Goal: Task Accomplishment & Management: Manage account settings

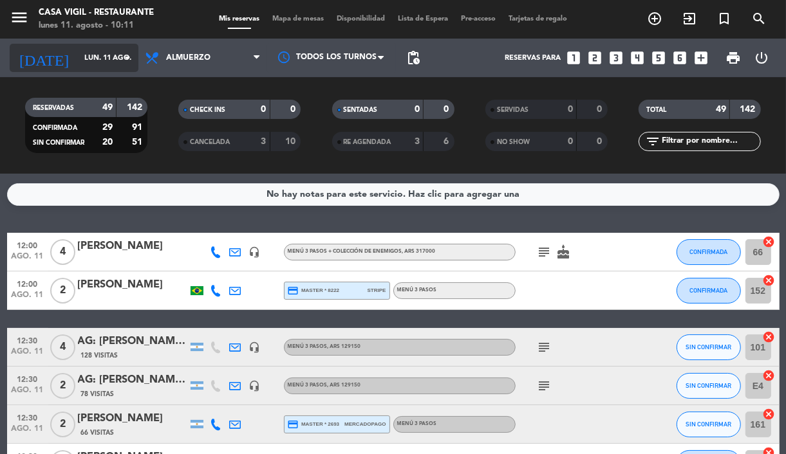
click at [125, 62] on icon "arrow_drop_down" at bounding box center [127, 57] width 15 height 15
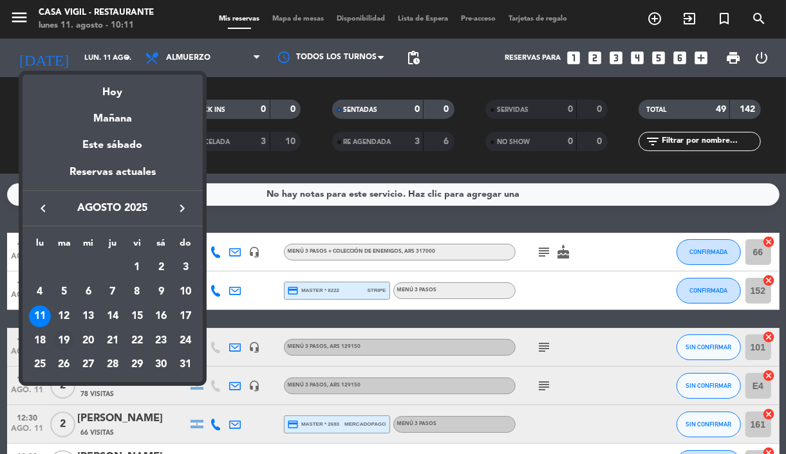
click at [61, 341] on div "19" at bounding box center [64, 341] width 22 height 22
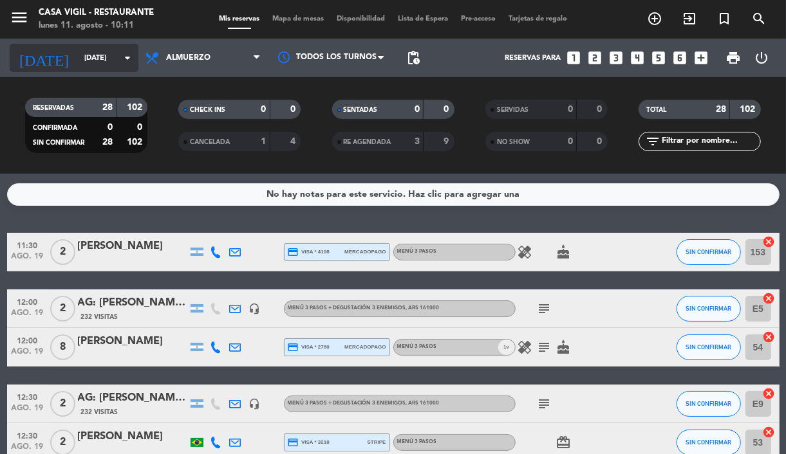
click at [113, 58] on input "[DATE]" at bounding box center [127, 58] width 98 height 21
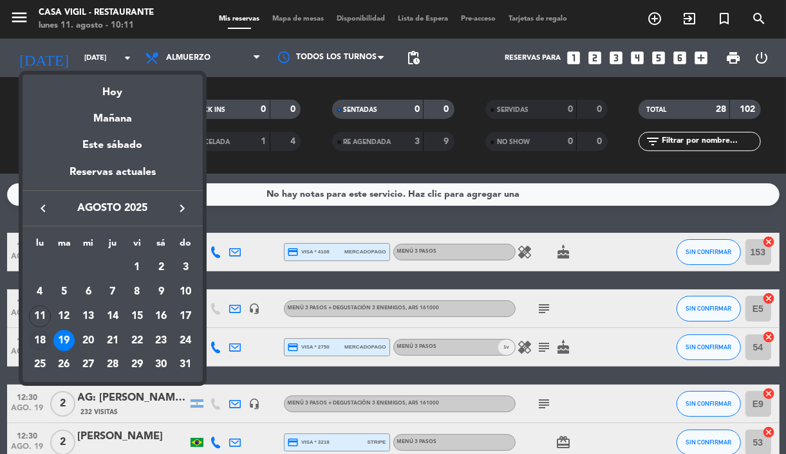
click at [37, 339] on div "18" at bounding box center [40, 341] width 22 height 22
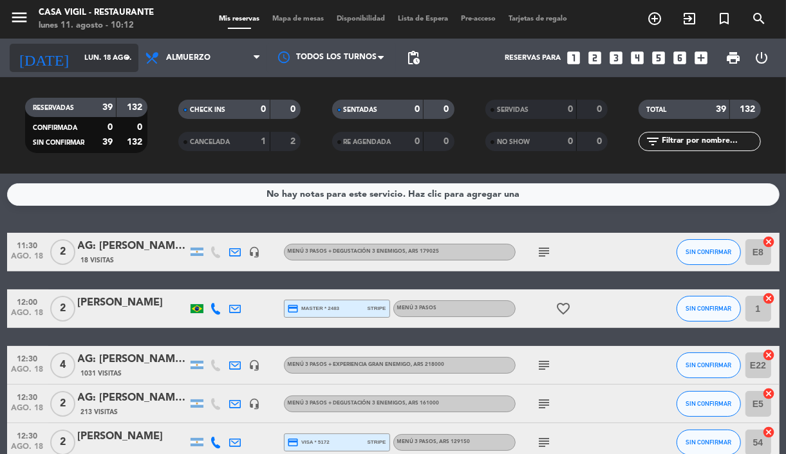
click at [124, 66] on input "lun. 18 ago." at bounding box center [127, 58] width 98 height 21
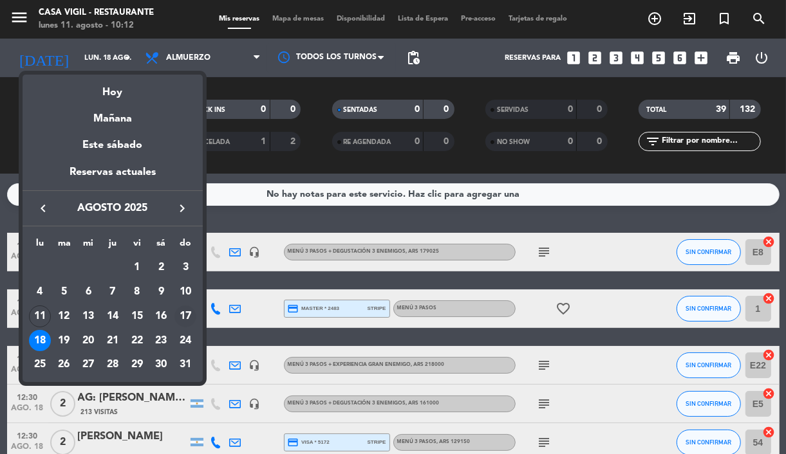
click at [183, 309] on div "17" at bounding box center [185, 317] width 22 height 22
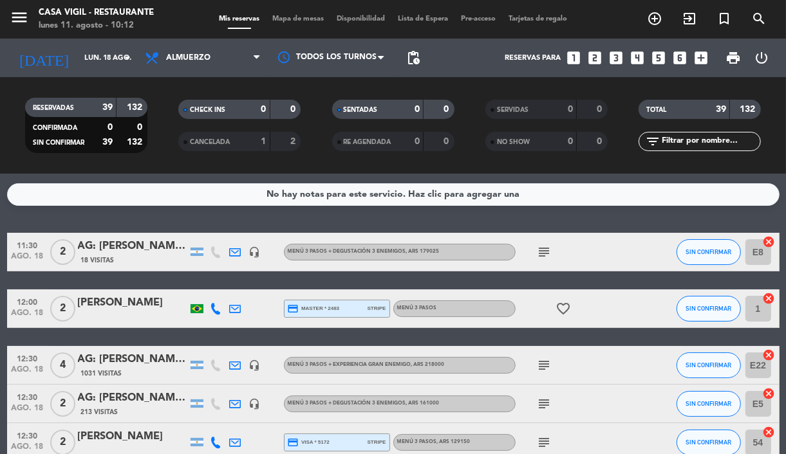
type input "dom. 17 ago."
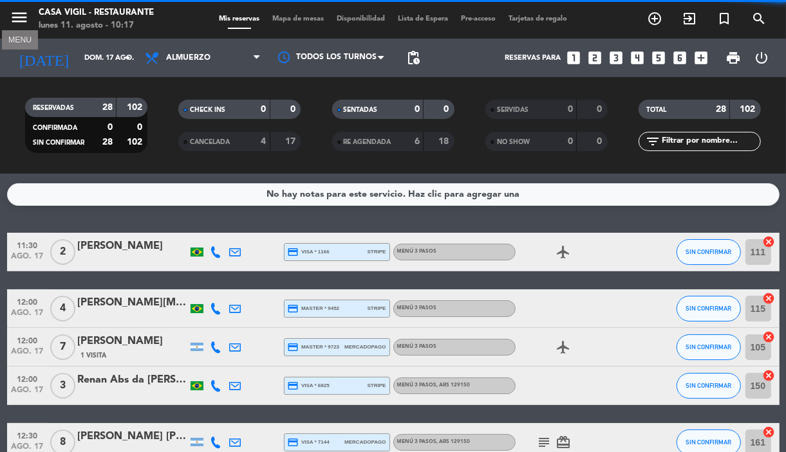
click at [23, 17] on icon "menu" at bounding box center [19, 17] width 19 height 19
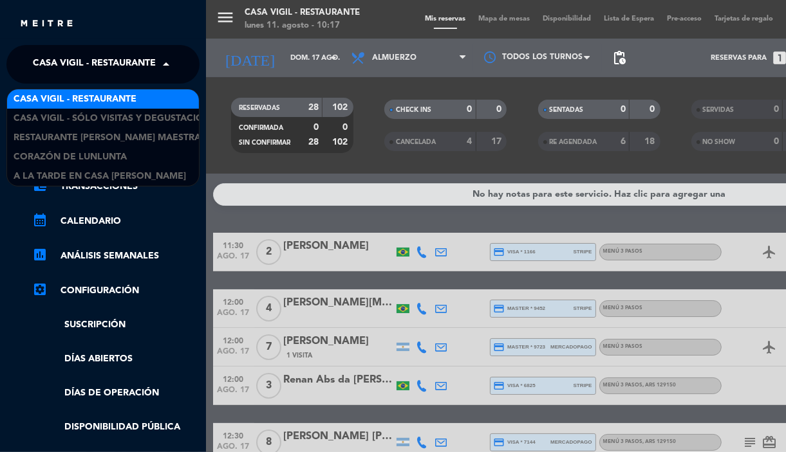
click at [84, 68] on span "Casa Vigil - Restaurante" at bounding box center [94, 64] width 123 height 27
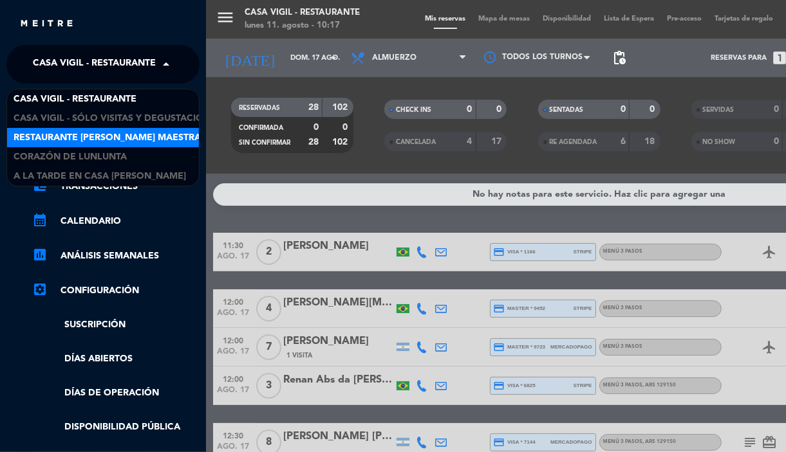
click at [113, 143] on span "Restaurante [PERSON_NAME] Maestra" at bounding box center [107, 138] width 187 height 15
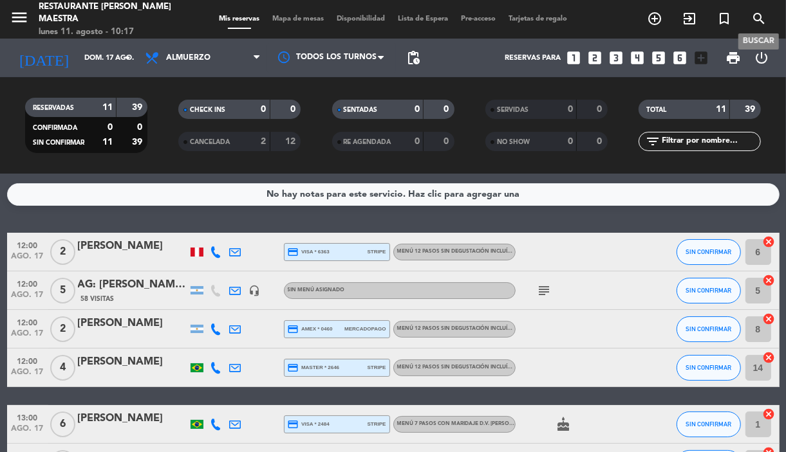
click at [754, 26] on icon "search" at bounding box center [758, 18] width 15 height 15
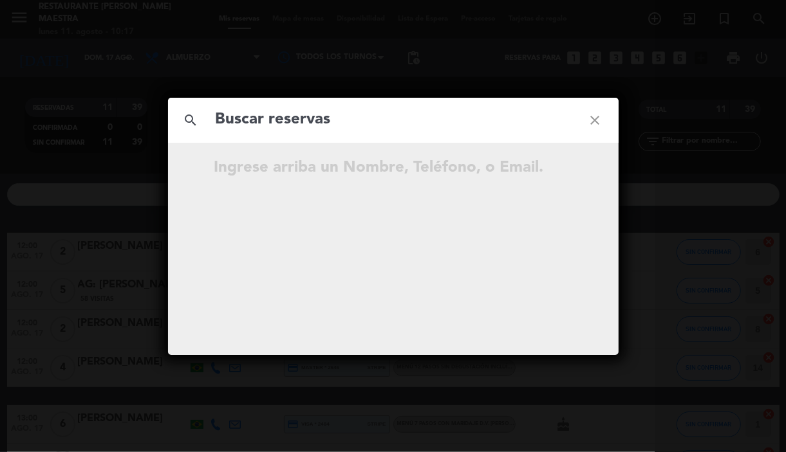
click at [410, 120] on input "text" at bounding box center [393, 120] width 358 height 26
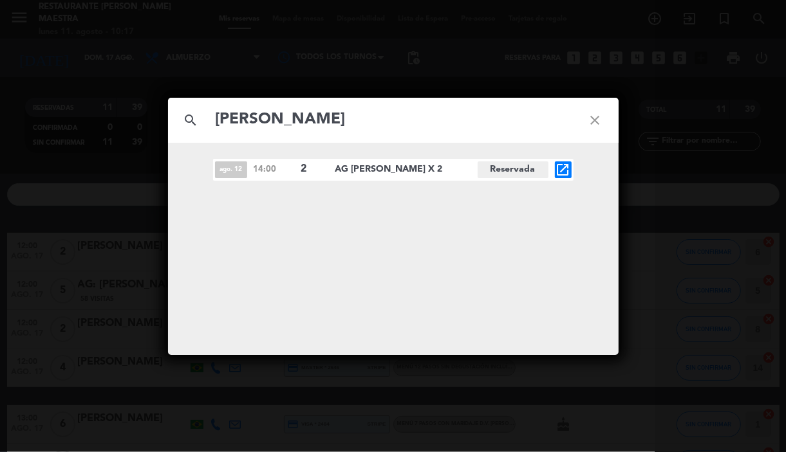
type input "[PERSON_NAME]"
click at [565, 165] on icon "open_in_new" at bounding box center [562, 169] width 15 height 15
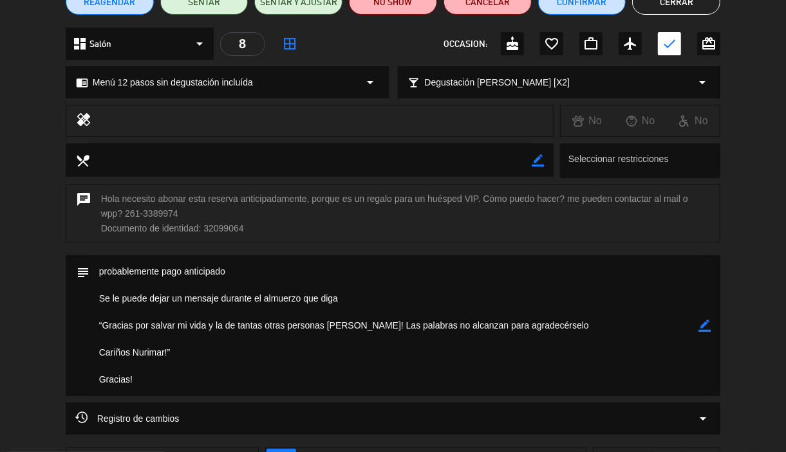
scroll to position [161, 0]
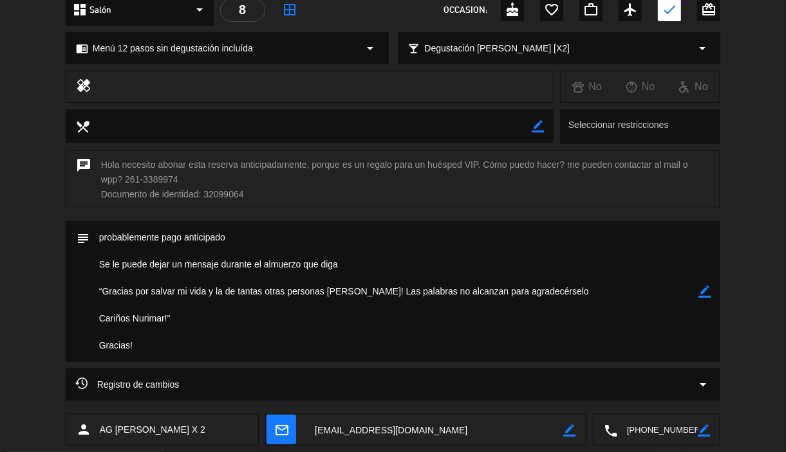
click at [275, 293] on textarea at bounding box center [393, 291] width 609 height 141
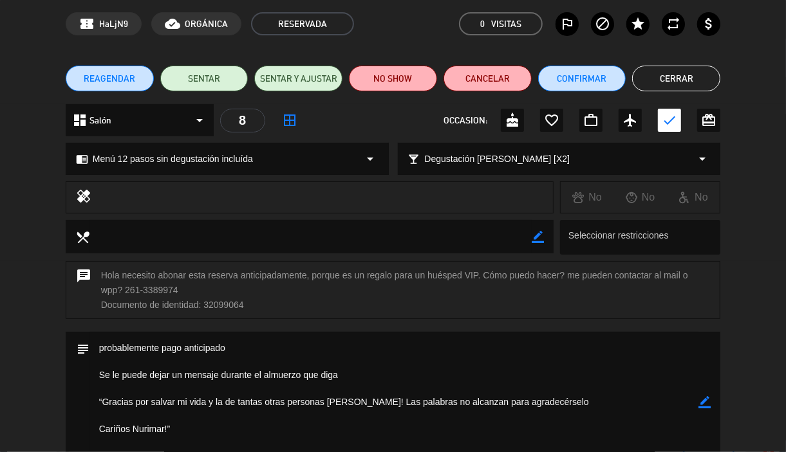
scroll to position [0, 0]
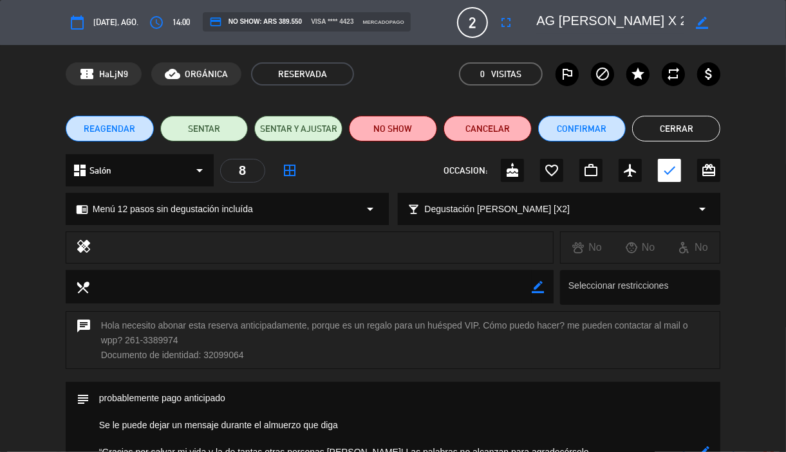
click at [665, 129] on button "Cerrar" at bounding box center [676, 129] width 88 height 26
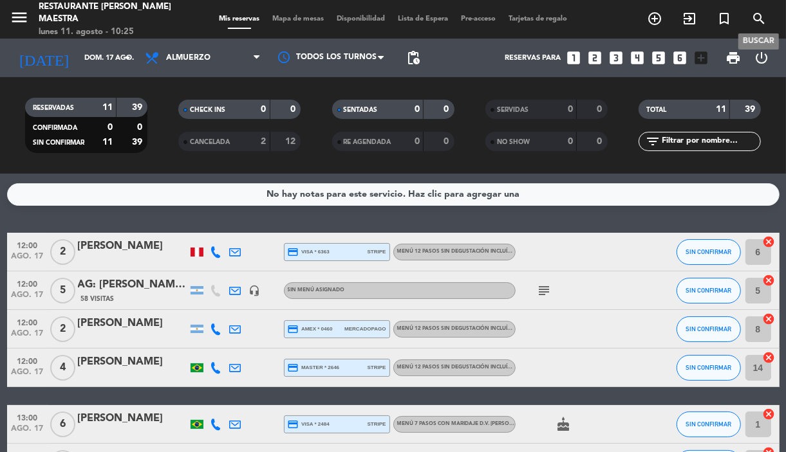
click at [756, 23] on icon "search" at bounding box center [758, 18] width 15 height 15
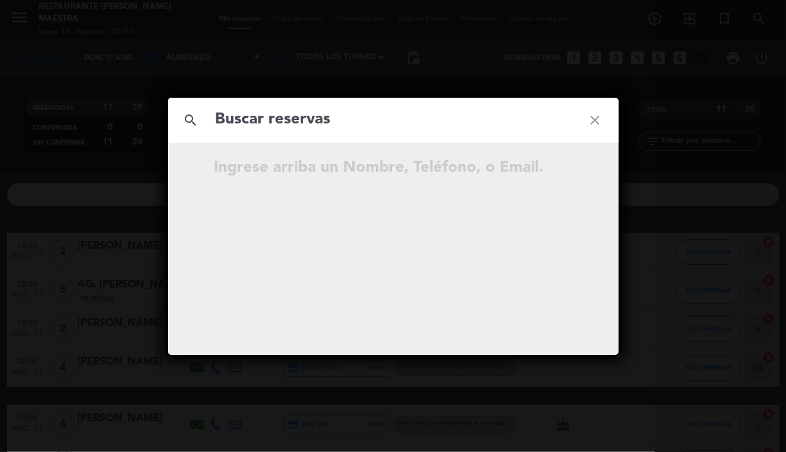
click at [374, 117] on input "text" at bounding box center [393, 120] width 358 height 26
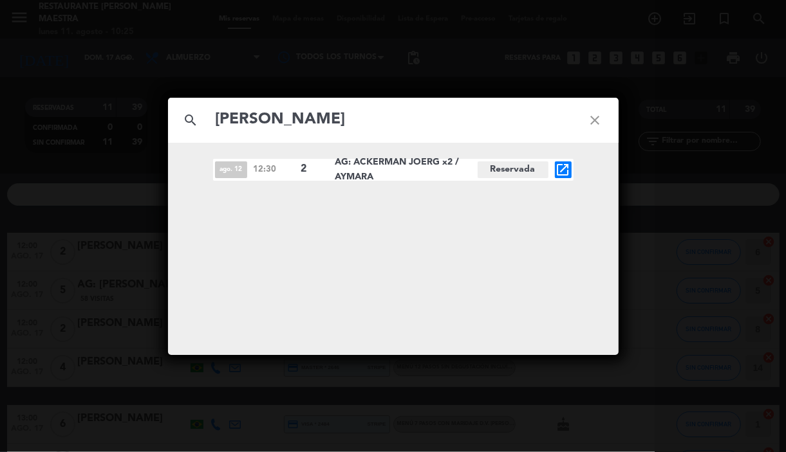
type input "[PERSON_NAME]"
click at [564, 175] on icon "open_in_new" at bounding box center [562, 169] width 15 height 15
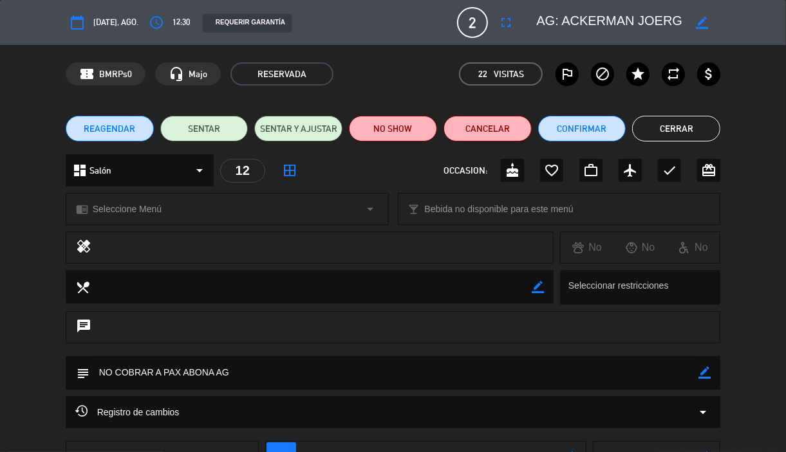
click at [261, 208] on div "chrome_reader_mode Seleccione Menú arrow_drop_down" at bounding box center [227, 209] width 322 height 31
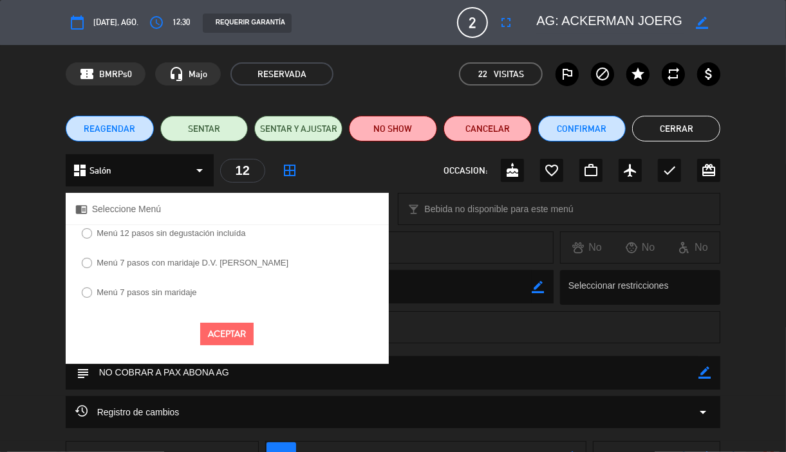
click at [242, 239] on label "Menú 12 pasos sin degustación incluída" at bounding box center [163, 235] width 177 height 21
select select
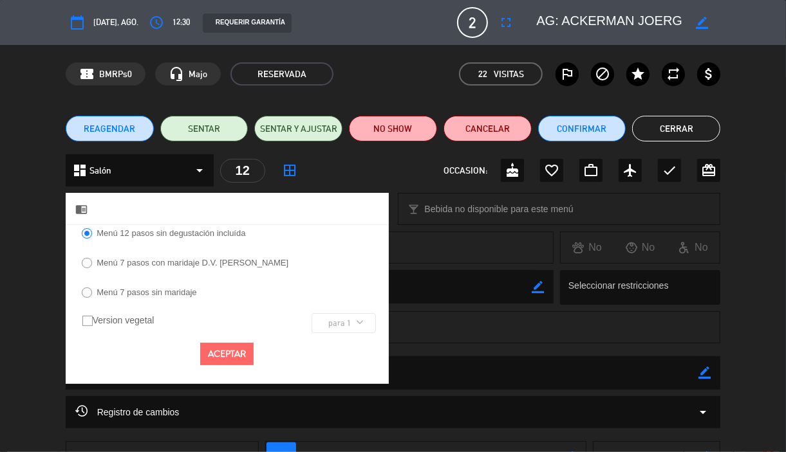
drag, startPoint x: 230, startPoint y: 351, endPoint x: 224, endPoint y: 336, distance: 16.5
click at [229, 348] on button "Aceptar" at bounding box center [226, 354] width 53 height 23
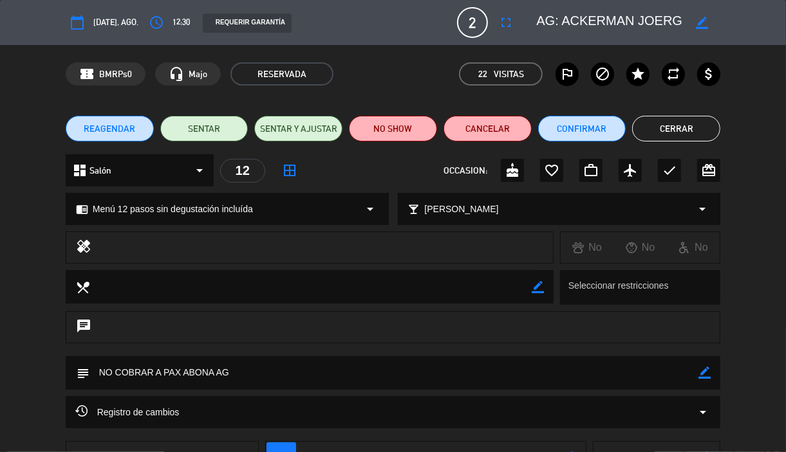
click at [667, 130] on button "Cerrar" at bounding box center [676, 129] width 88 height 26
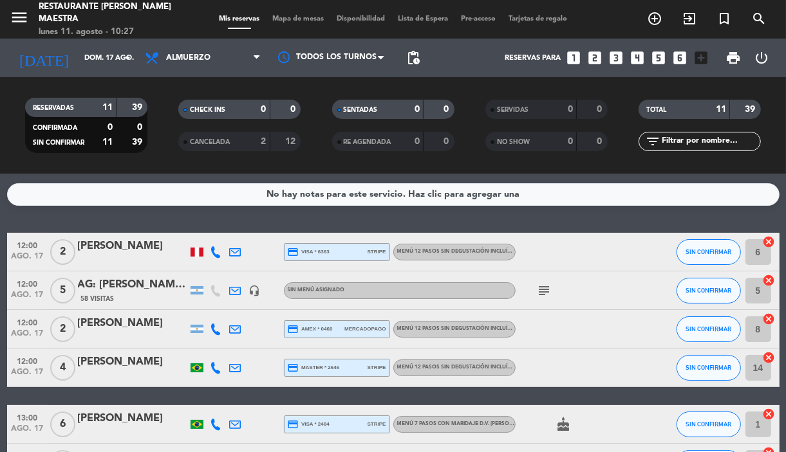
click at [23, 5] on span "menu" at bounding box center [24, 20] width 29 height 30
click at [24, 10] on icon "menu" at bounding box center [19, 17] width 19 height 19
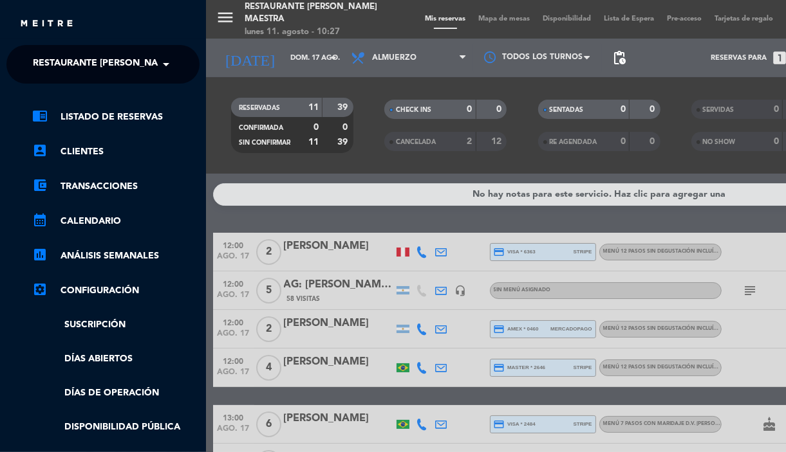
click at [62, 56] on span "Restaurante [PERSON_NAME] Maestra" at bounding box center [126, 64] width 187 height 27
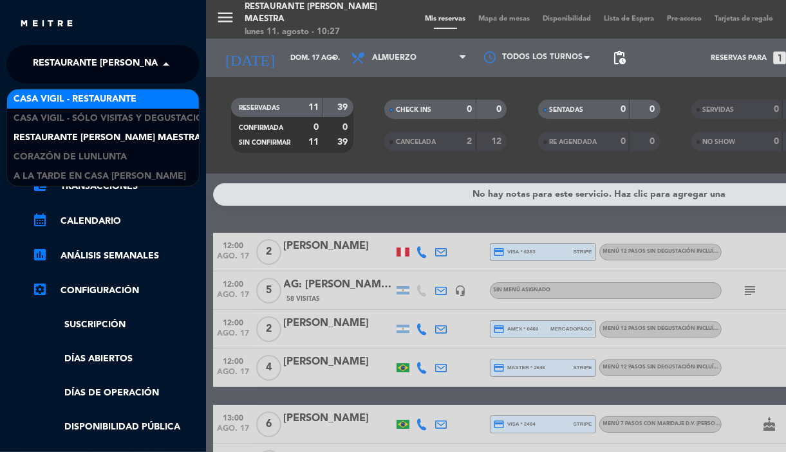
click at [82, 97] on span "Casa Vigil - Restaurante" at bounding box center [75, 99] width 123 height 15
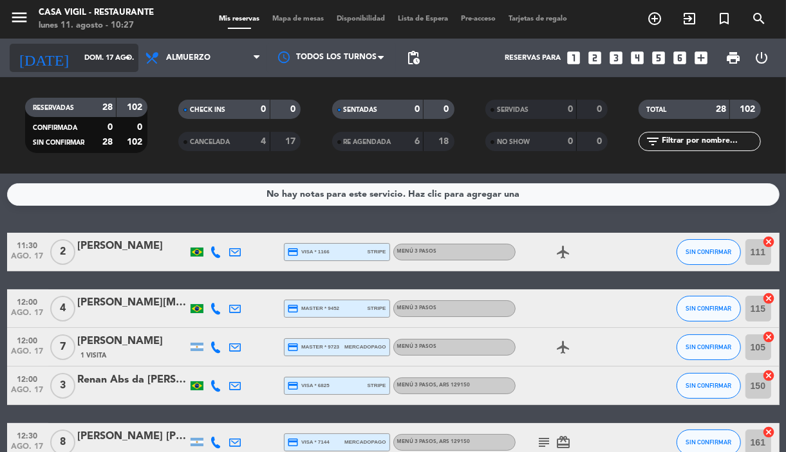
click at [129, 59] on icon "arrow_drop_down" at bounding box center [127, 57] width 15 height 15
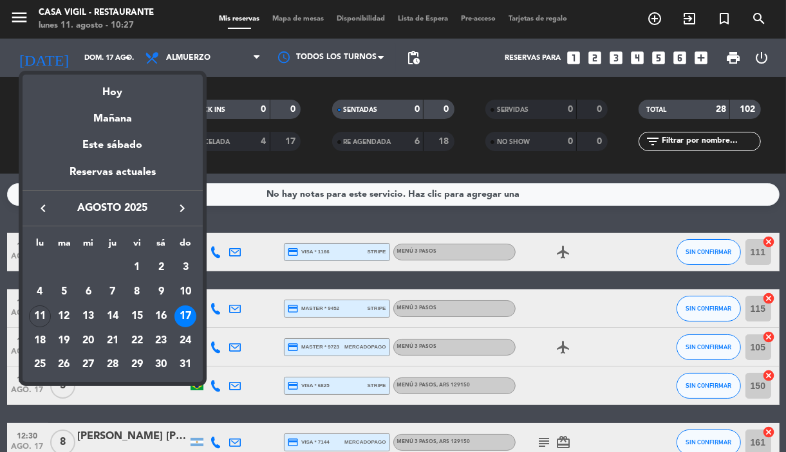
click at [181, 200] on button "keyboard_arrow_right" at bounding box center [181, 208] width 23 height 17
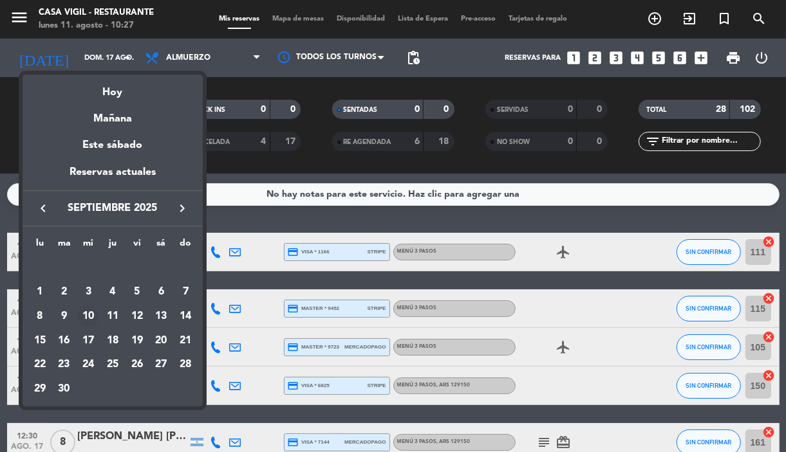
click at [80, 327] on td "10" at bounding box center [88, 316] width 24 height 24
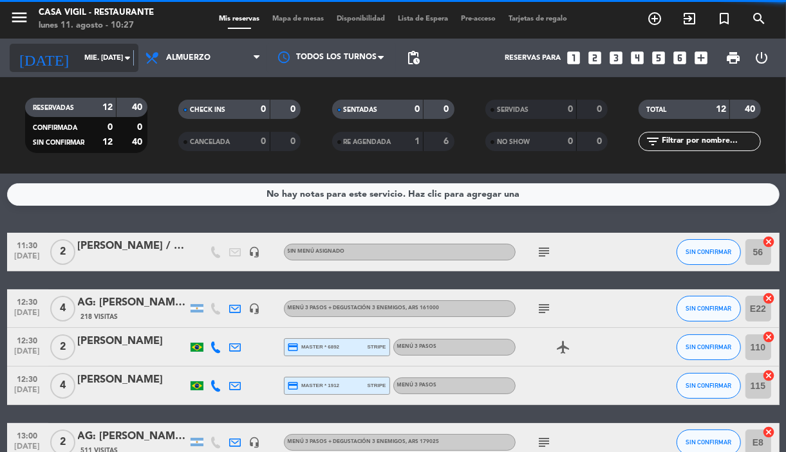
click at [134, 59] on icon "arrow_drop_down" at bounding box center [127, 57] width 15 height 15
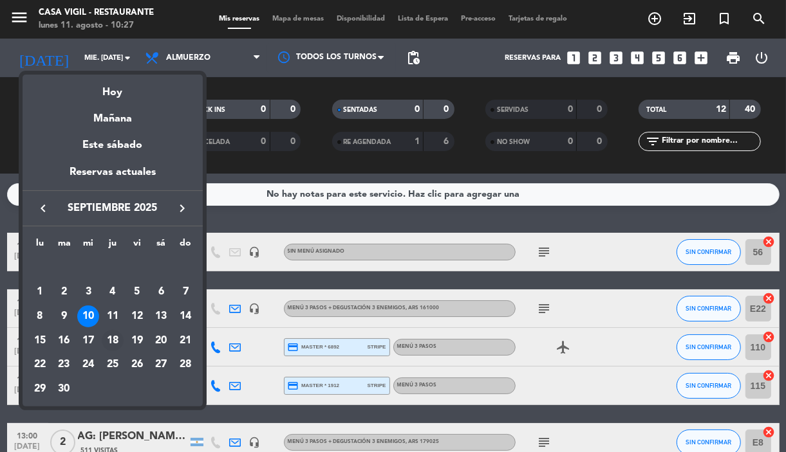
click at [113, 340] on div "18" at bounding box center [113, 341] width 22 height 22
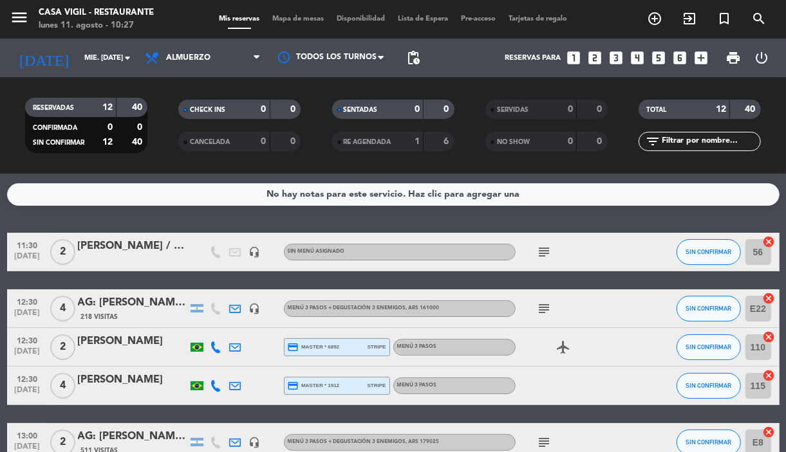
type input "[DEMOGRAPHIC_DATA] [DATE]"
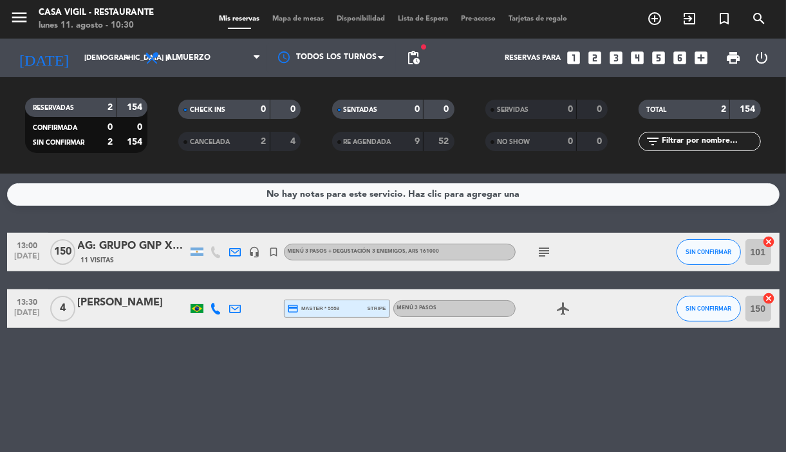
click at [205, 425] on div "No hay notas para este servicio. Haz clic para agregar una 13:00 [DATE] 150 AG:…" at bounding box center [393, 313] width 786 height 279
click at [636, 59] on icon "looks_4" at bounding box center [637, 58] width 17 height 17
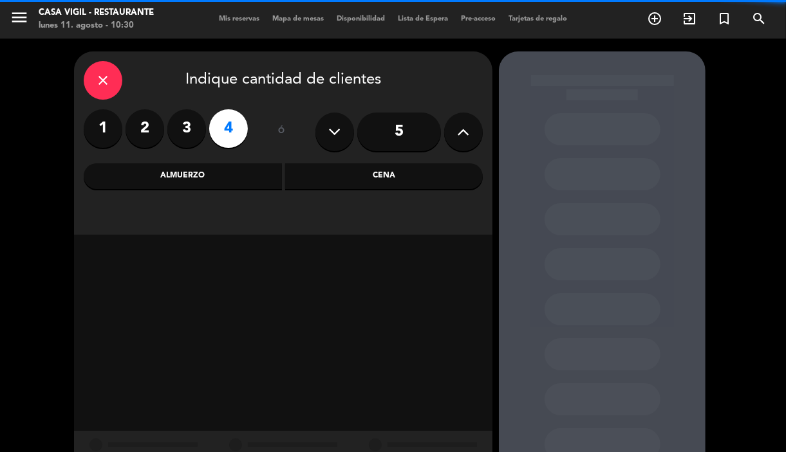
click at [189, 174] on div "Almuerzo" at bounding box center [183, 176] width 198 height 26
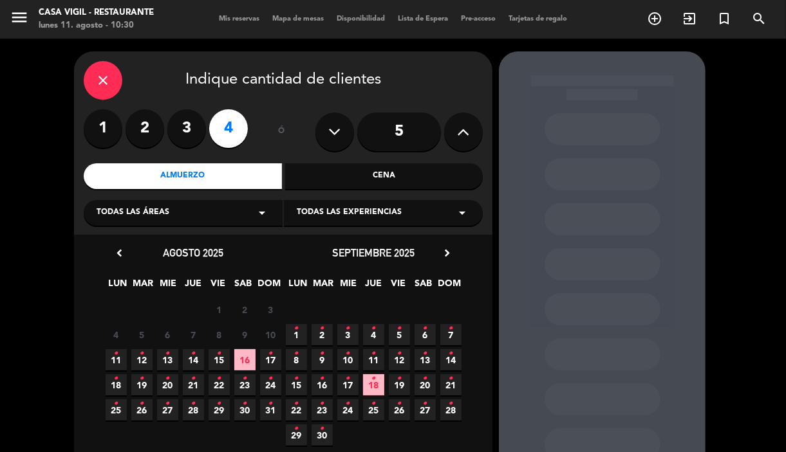
click at [348, 208] on span "Todas las experiencias" at bounding box center [349, 213] width 105 height 13
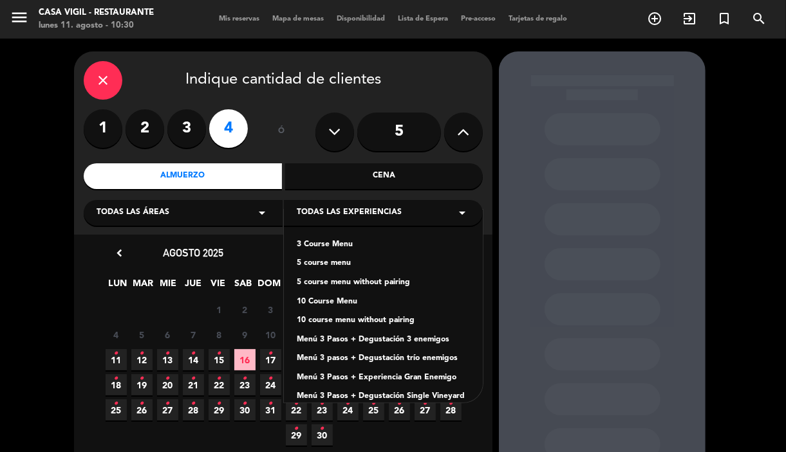
click at [335, 241] on div "3 Course Menu" at bounding box center [383, 245] width 173 height 13
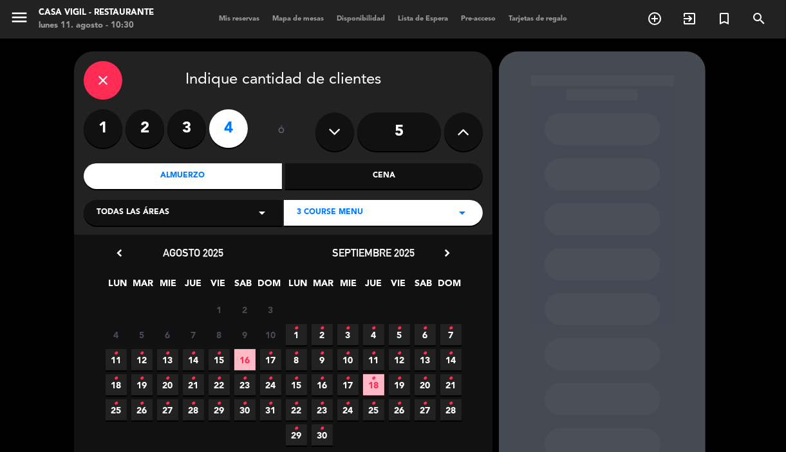
click at [425, 335] on icon "•" at bounding box center [425, 328] width 5 height 21
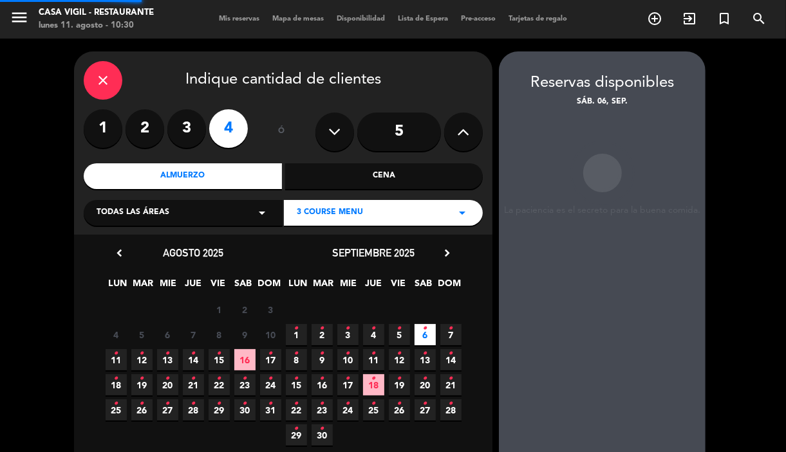
scroll to position [51, 0]
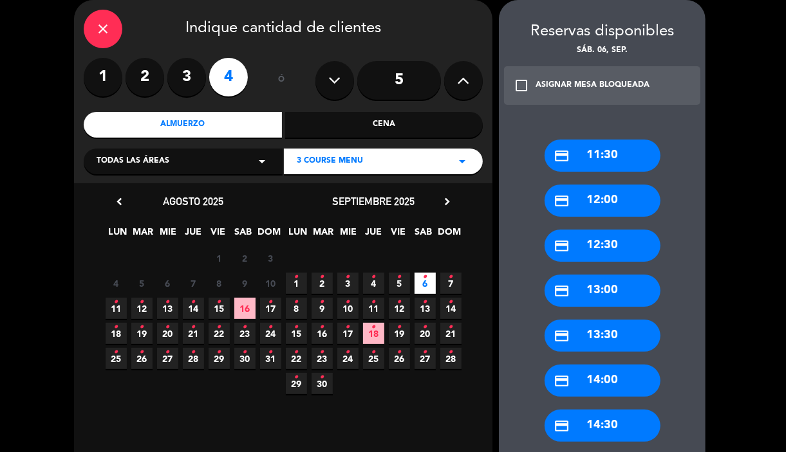
drag, startPoint x: 606, startPoint y: 345, endPoint x: 603, endPoint y: 338, distance: 8.4
click at [605, 345] on div "credit_card 13:30" at bounding box center [602, 336] width 116 height 32
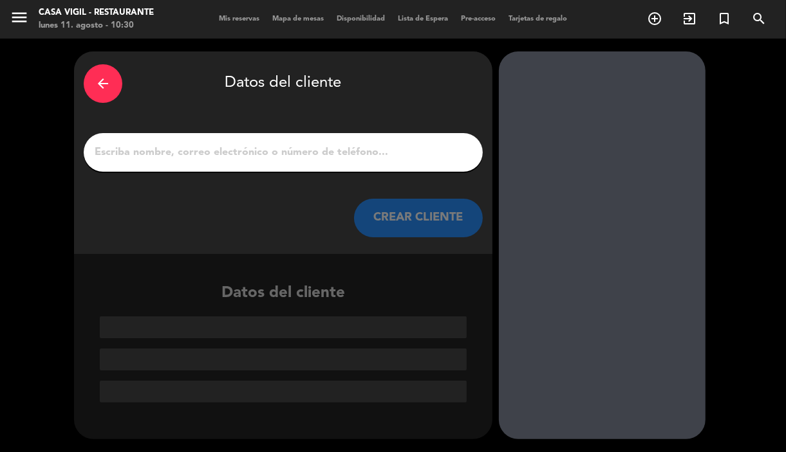
scroll to position [0, 0]
click at [383, 145] on input "1" at bounding box center [283, 152] width 380 height 18
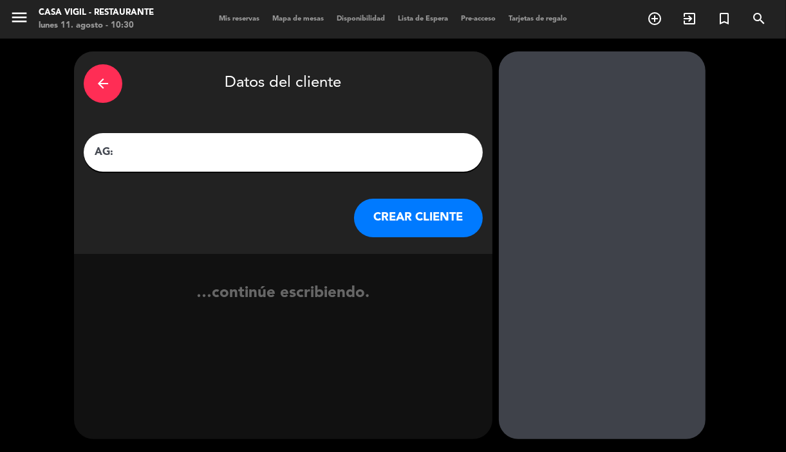
paste input "[PERSON_NAME]"
type input "AG: [PERSON_NAME] X4 / [PERSON_NAME] SUR"
click at [412, 222] on button "CREAR CLIENTE" at bounding box center [418, 218] width 129 height 39
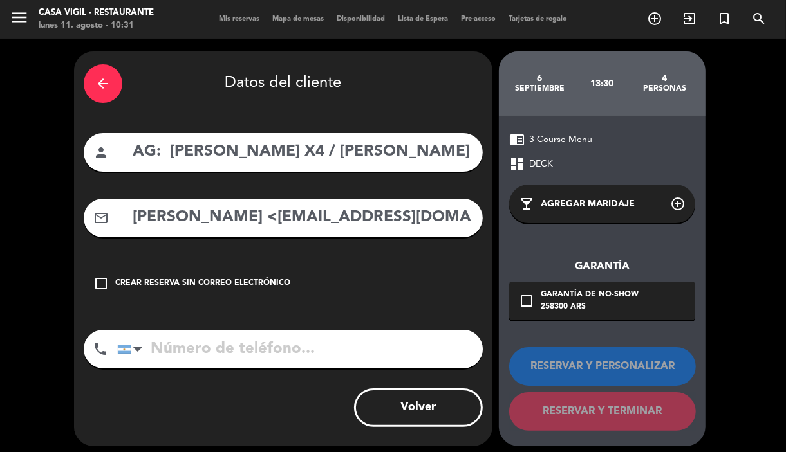
drag, startPoint x: 342, startPoint y: 243, endPoint x: 338, endPoint y: 235, distance: 8.9
click at [341, 241] on div "arrow_back Datos del cliente person AG: [PERSON_NAME] X4 / [PERSON_NAME] SUR ma…" at bounding box center [283, 248] width 418 height 395
drag, startPoint x: 335, startPoint y: 214, endPoint x: 127, endPoint y: 178, distance: 210.9
click at [127, 184] on div "arrow_back Datos del cliente person AG: [PERSON_NAME] X4 / [PERSON_NAME] SUR ma…" at bounding box center [283, 248] width 418 height 395
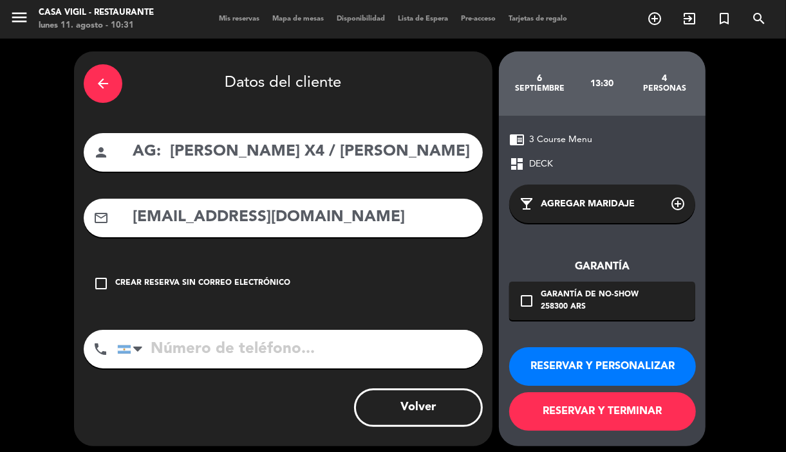
drag, startPoint x: 338, startPoint y: 222, endPoint x: 358, endPoint y: 236, distance: 24.5
click at [339, 217] on input "[EMAIL_ADDRESS][DOMAIN_NAME]" at bounding box center [302, 218] width 342 height 26
type input "[EMAIL_ADDRESS][DOMAIN_NAME]"
click at [589, 361] on button "RESERVAR Y PERSONALIZAR" at bounding box center [602, 366] width 187 height 39
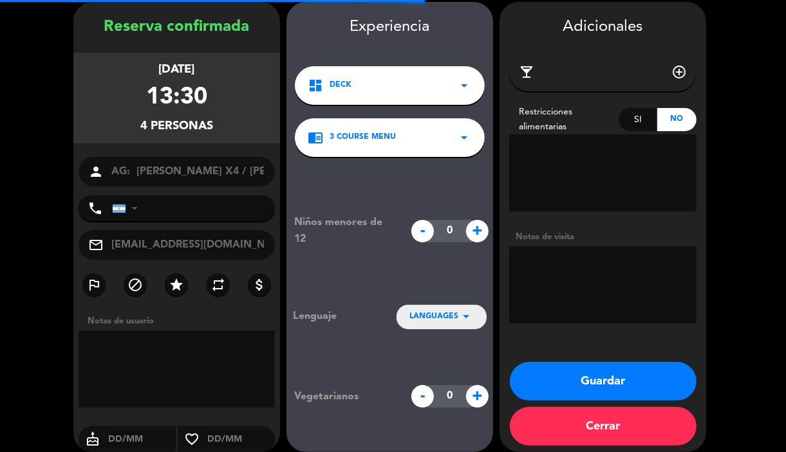
scroll to position [51, 0]
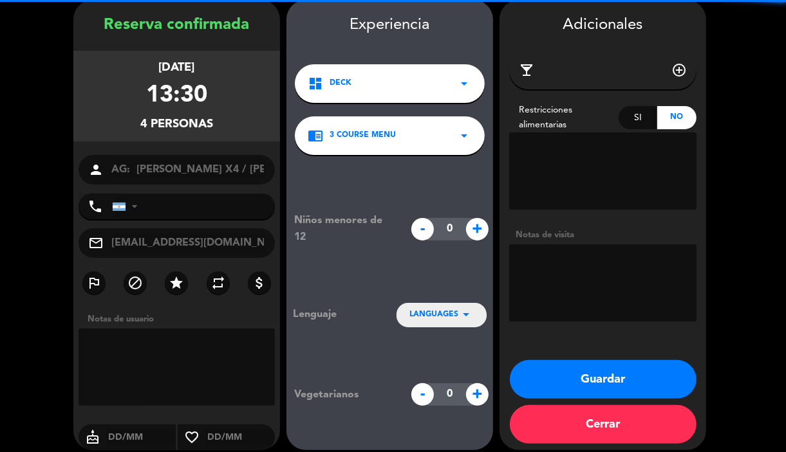
drag, startPoint x: 581, startPoint y: 281, endPoint x: 589, endPoint y: 268, distance: 15.3
click at [582, 278] on textarea at bounding box center [602, 282] width 187 height 77
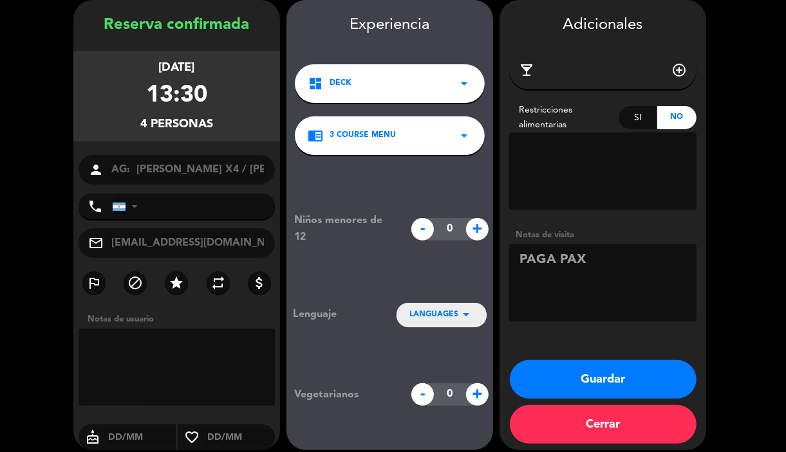
type textarea "PAGA PAX"
click at [631, 380] on button "Guardar" at bounding box center [603, 379] width 187 height 39
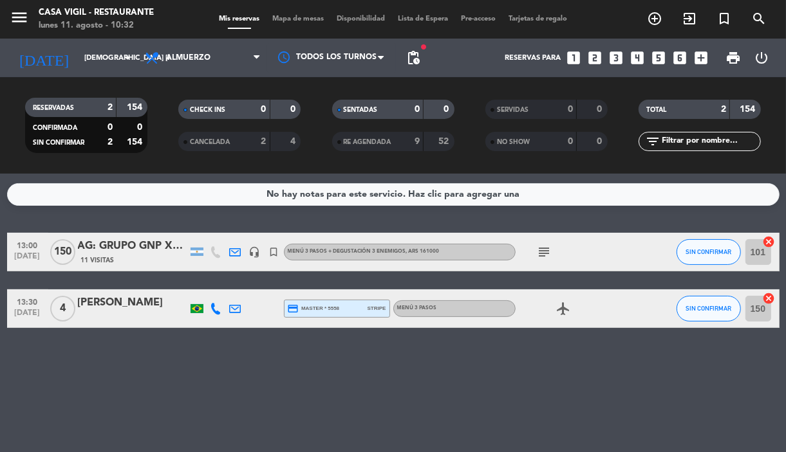
drag, startPoint x: 417, startPoint y: 361, endPoint x: 347, endPoint y: 290, distance: 99.6
click at [415, 356] on div "No hay notas para este servicio. Haz clic para agregar una 13:00 [DATE] 150 AG:…" at bounding box center [393, 313] width 786 height 279
click at [757, 20] on icon "search" at bounding box center [758, 18] width 15 height 15
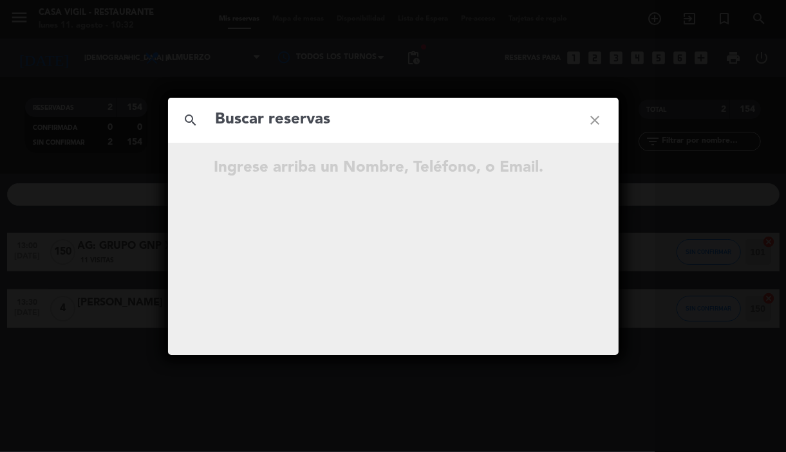
click at [400, 131] on input "text" at bounding box center [393, 120] width 358 height 26
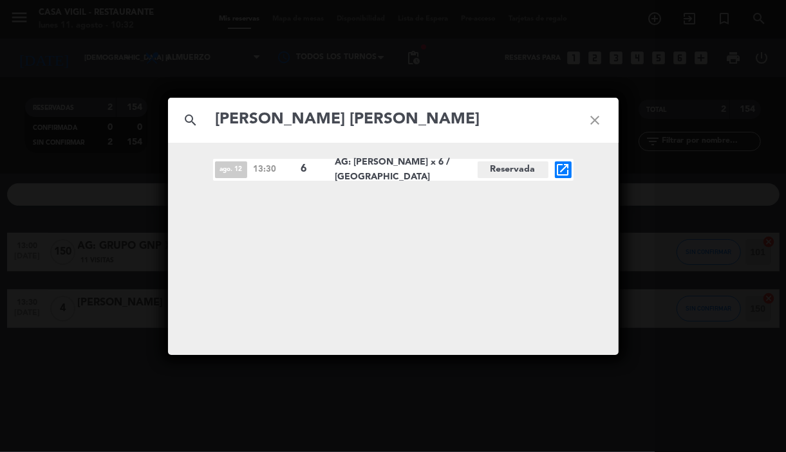
type input "[PERSON_NAME] [PERSON_NAME]"
click at [569, 170] on icon "open_in_new" at bounding box center [562, 169] width 15 height 15
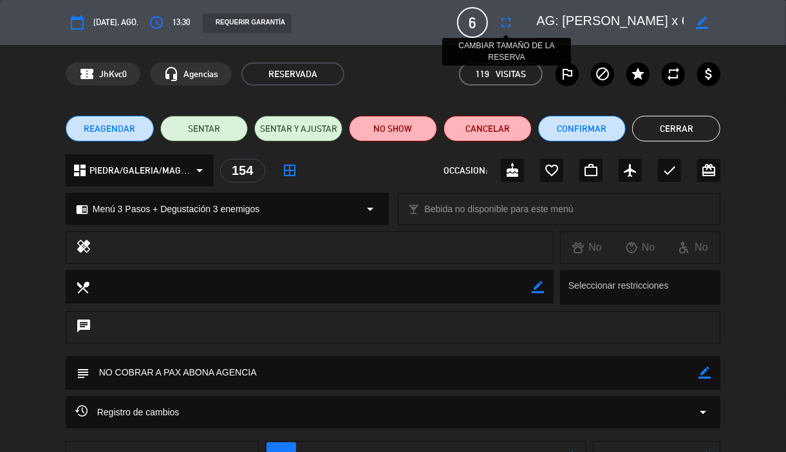
click at [513, 23] on icon "fullscreen" at bounding box center [505, 22] width 15 height 15
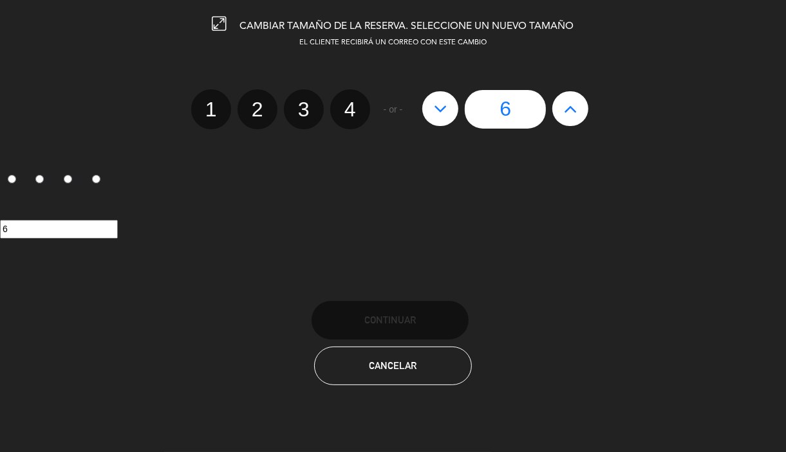
click at [574, 116] on icon at bounding box center [571, 108] width 14 height 21
type input "7"
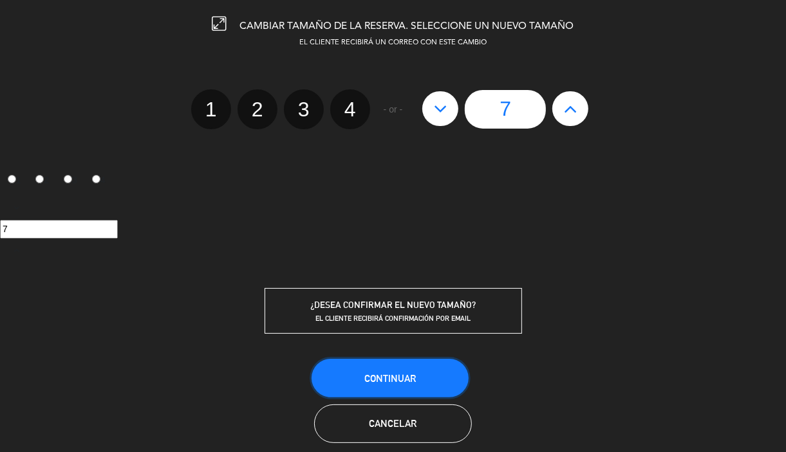
click at [387, 378] on span "Continuar" at bounding box center [389, 378] width 51 height 11
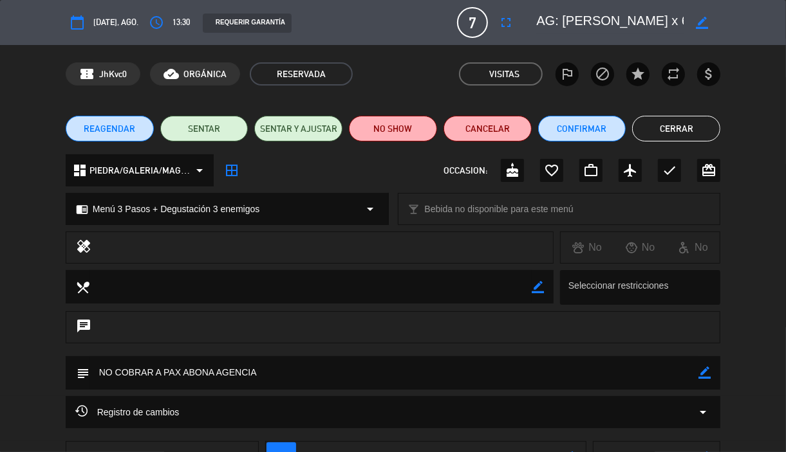
click at [700, 26] on icon "border_color" at bounding box center [701, 23] width 12 height 12
click at [602, 20] on textarea at bounding box center [609, 22] width 147 height 23
type textarea "AG: [PERSON_NAME] [PERSON_NAME] x 7 / [GEOGRAPHIC_DATA]"
click at [705, 19] on icon at bounding box center [701, 23] width 12 height 12
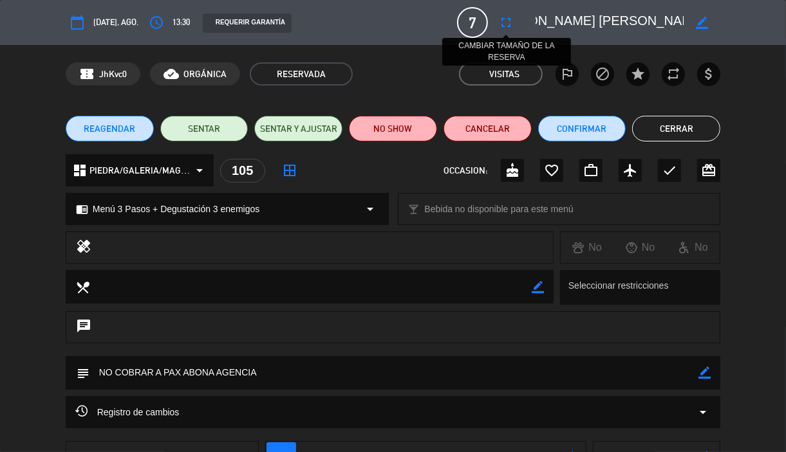
click at [510, 31] on button "fullscreen" at bounding box center [505, 22] width 23 height 23
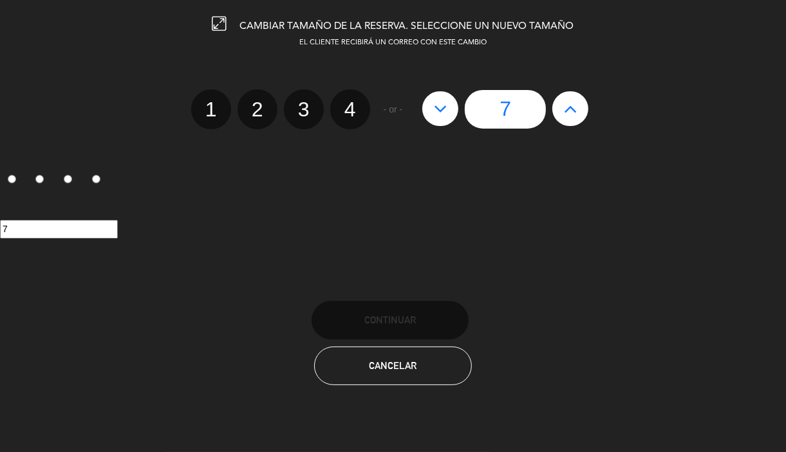
click at [566, 114] on icon at bounding box center [571, 108] width 14 height 21
type input "8"
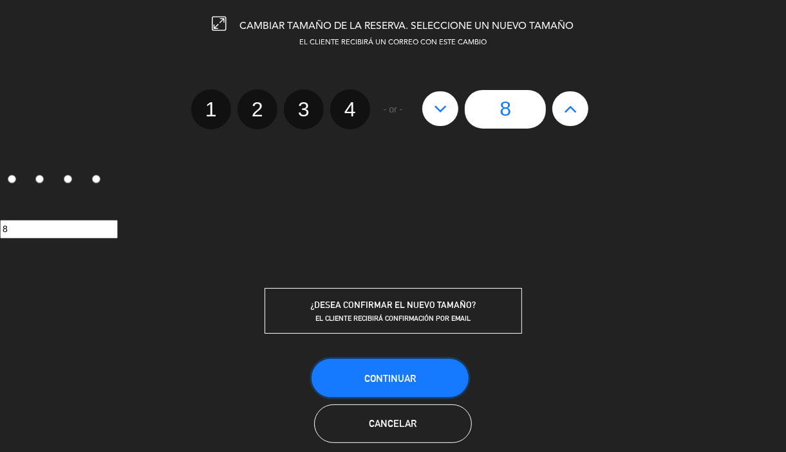
click at [444, 381] on button "Continuar" at bounding box center [389, 378] width 157 height 39
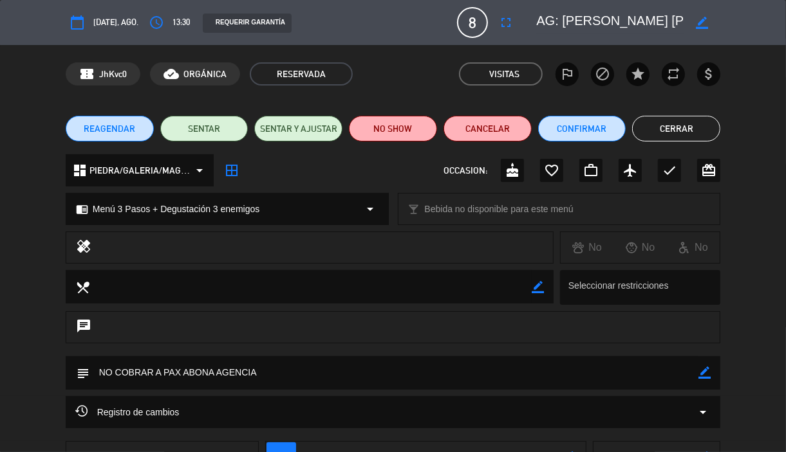
click at [703, 20] on icon "border_color" at bounding box center [701, 23] width 12 height 12
click at [602, 24] on textarea at bounding box center [609, 22] width 147 height 23
type textarea "AG: [PERSON_NAME] [PERSON_NAME] x 8 / [GEOGRAPHIC_DATA]"
click at [700, 18] on icon at bounding box center [701, 23] width 12 height 12
click at [667, 125] on button "Cerrar" at bounding box center [676, 129] width 88 height 26
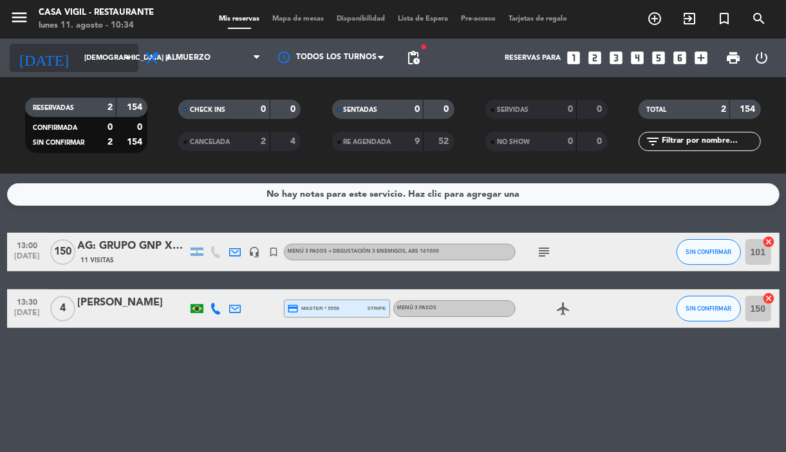
click at [127, 69] on div "[DATE] [DATE] arrow_drop_down" at bounding box center [74, 58] width 129 height 28
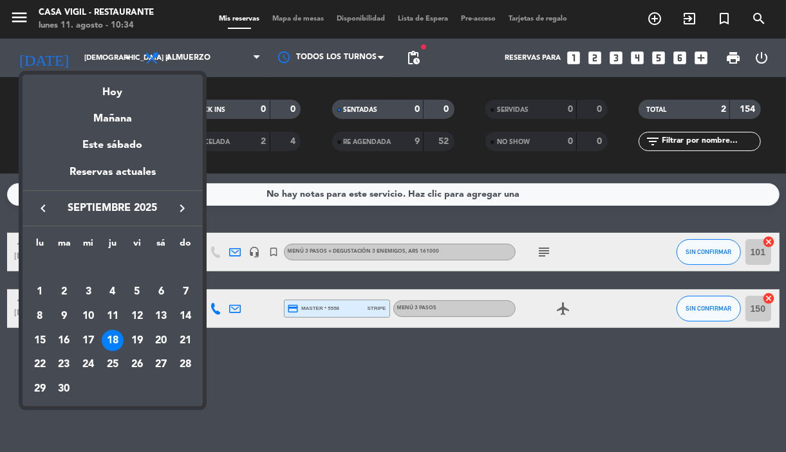
click at [178, 206] on icon "keyboard_arrow_right" at bounding box center [181, 208] width 15 height 15
click at [87, 336] on div "15" at bounding box center [88, 341] width 22 height 22
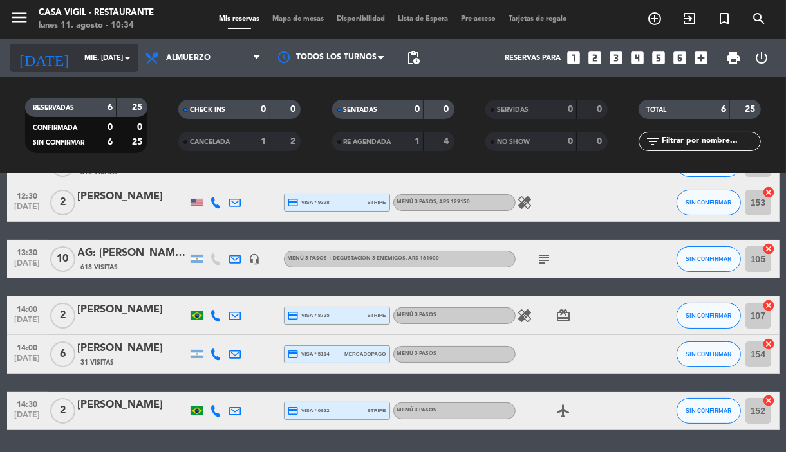
scroll to position [0, 0]
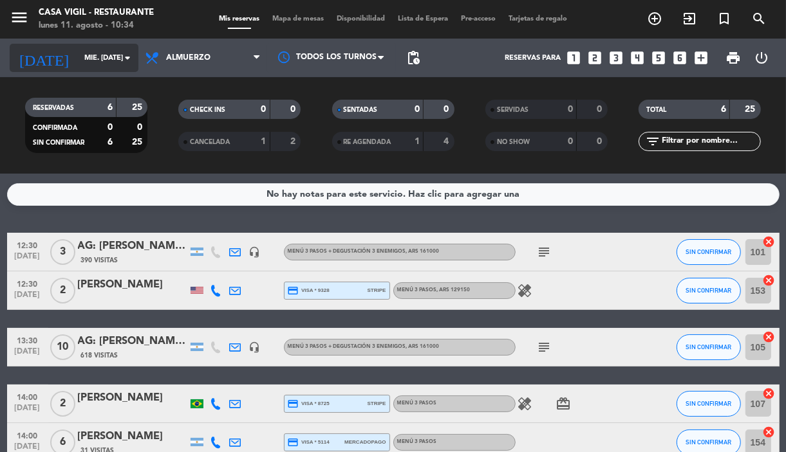
click at [129, 50] on icon "arrow_drop_down" at bounding box center [127, 57] width 15 height 15
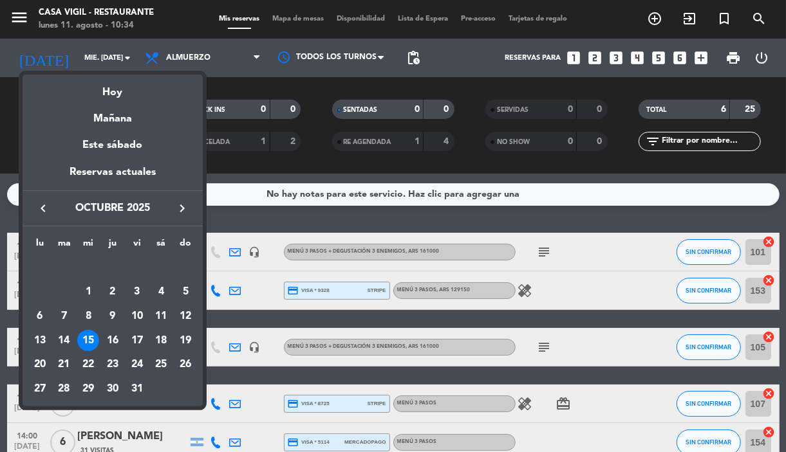
click at [49, 203] on icon "keyboard_arrow_left" at bounding box center [42, 208] width 15 height 15
click at [115, 336] on div "18" at bounding box center [113, 341] width 22 height 22
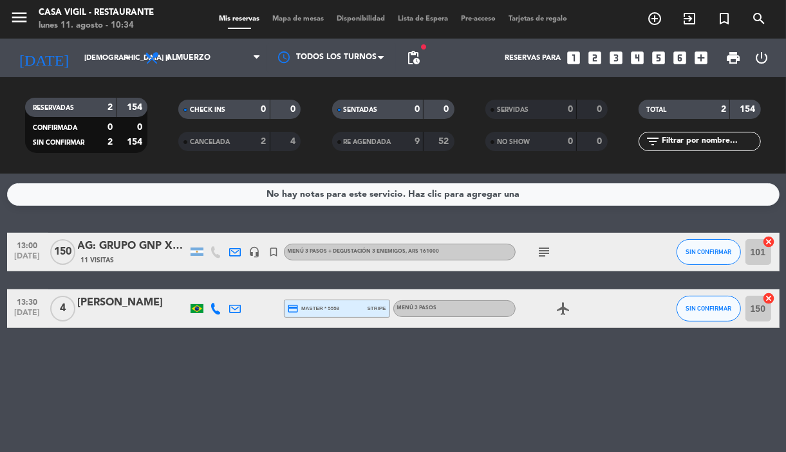
click at [155, 243] on div "AG: GRUPO GNP X150/ MENDOZA HOLIDAYS" at bounding box center [132, 246] width 109 height 17
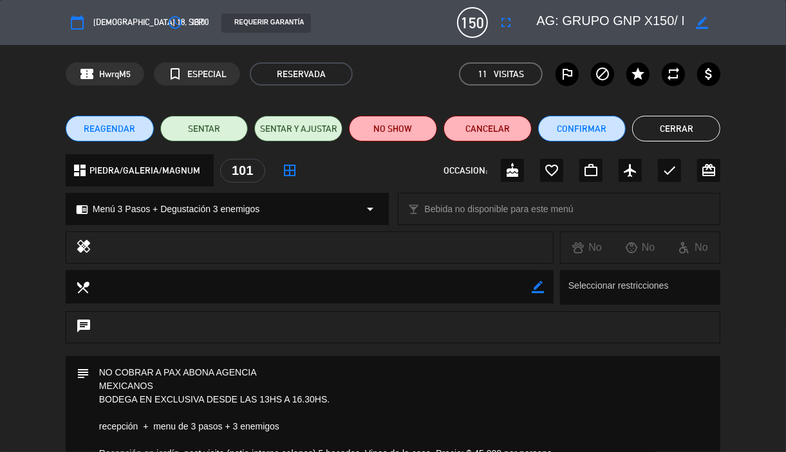
drag, startPoint x: 564, startPoint y: 14, endPoint x: 638, endPoint y: 20, distance: 74.9
click at [638, 20] on textarea at bounding box center [609, 22] width 147 height 23
click at [660, 133] on button "Cerrar" at bounding box center [676, 129] width 88 height 26
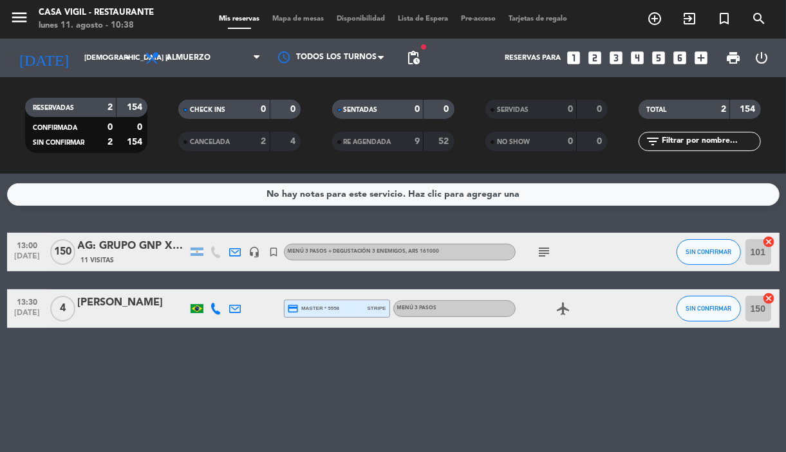
click at [125, 252] on div "AG: GRUPO GNP X150/ MENDOZA HOLIDAYS" at bounding box center [132, 246] width 109 height 17
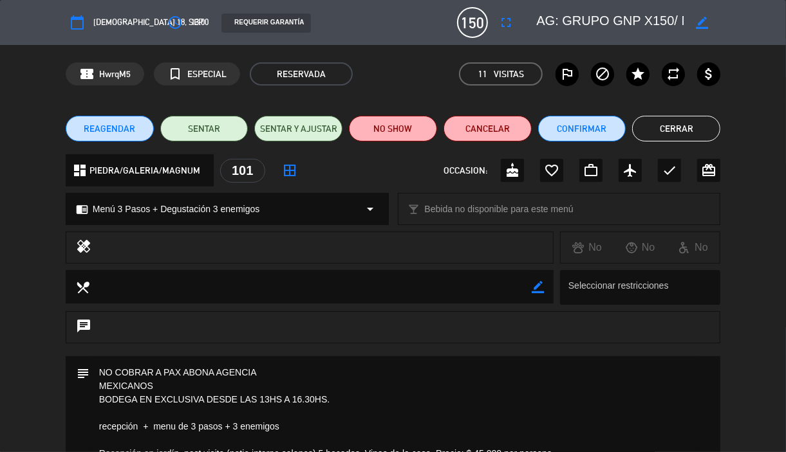
click at [39, 140] on div "REAGENDAR SENTAR SENTAR Y AJUSTAR NO SHOW Cancelar Confirmar Cerrar" at bounding box center [393, 128] width 786 height 51
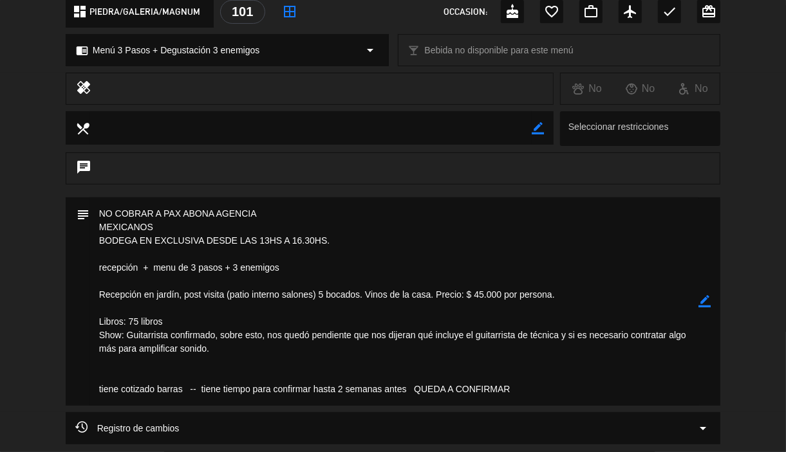
scroll to position [161, 0]
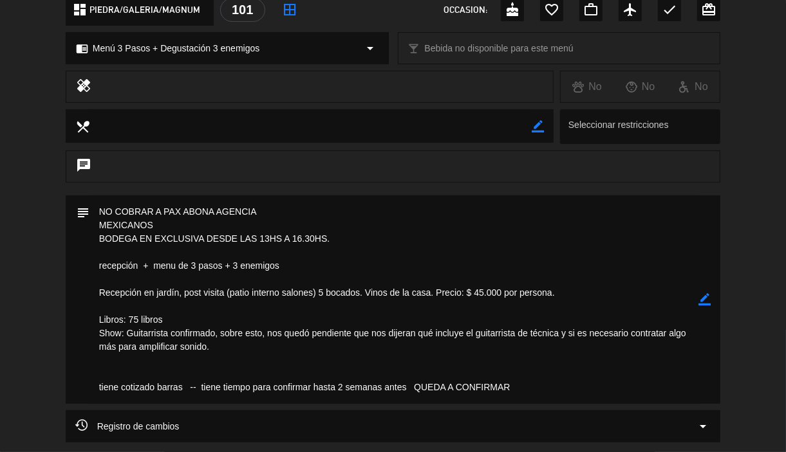
click at [232, 295] on textarea at bounding box center [393, 300] width 609 height 208
drag, startPoint x: 98, startPoint y: 290, endPoint x: 362, endPoint y: 299, distance: 264.6
click at [362, 299] on textarea at bounding box center [393, 300] width 609 height 208
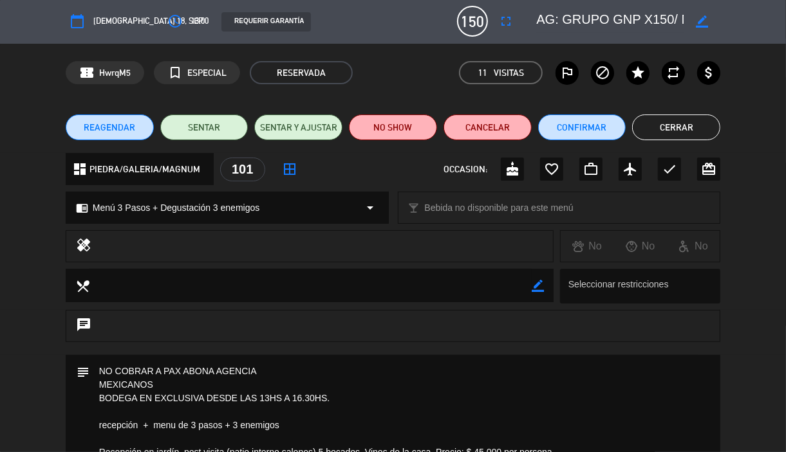
scroll to position [0, 0]
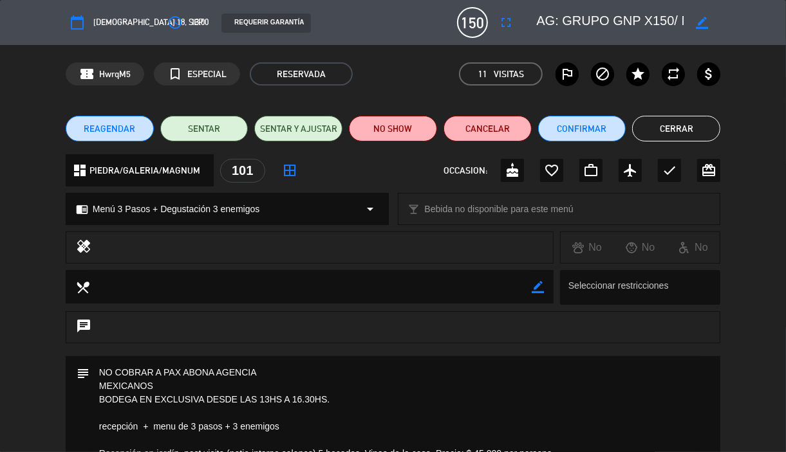
click at [681, 137] on button "Cerrar" at bounding box center [676, 129] width 88 height 26
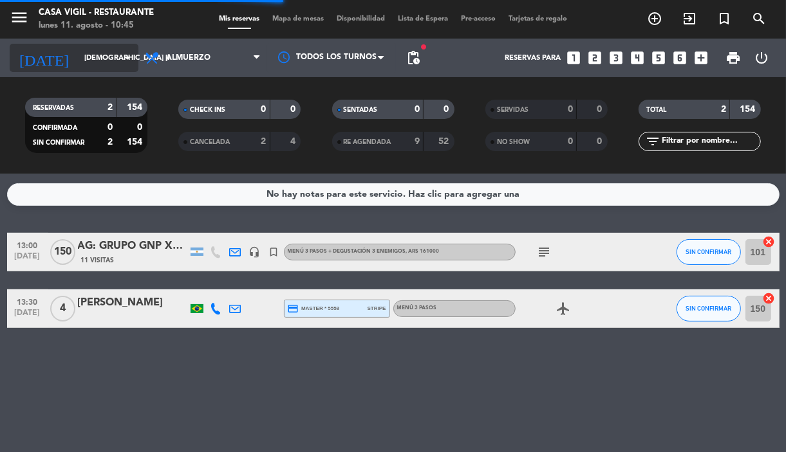
click at [117, 68] on input "[DEMOGRAPHIC_DATA] [DATE]" at bounding box center [127, 58] width 98 height 21
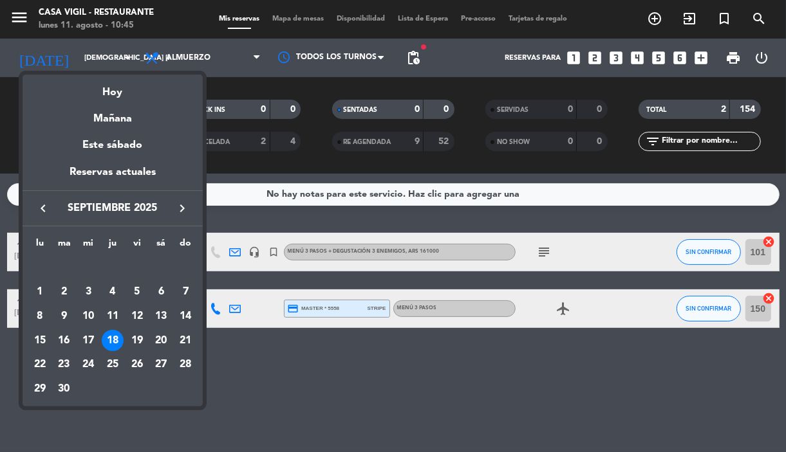
click at [39, 201] on icon "keyboard_arrow_left" at bounding box center [42, 208] width 15 height 15
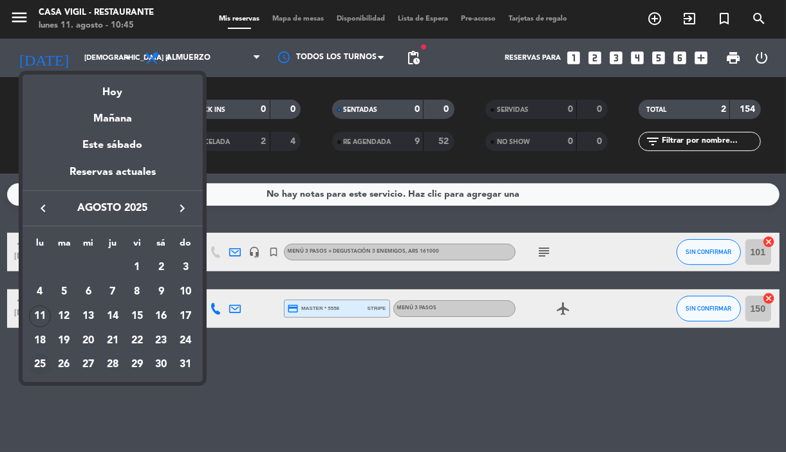
click at [41, 367] on div "25" at bounding box center [40, 365] width 22 height 22
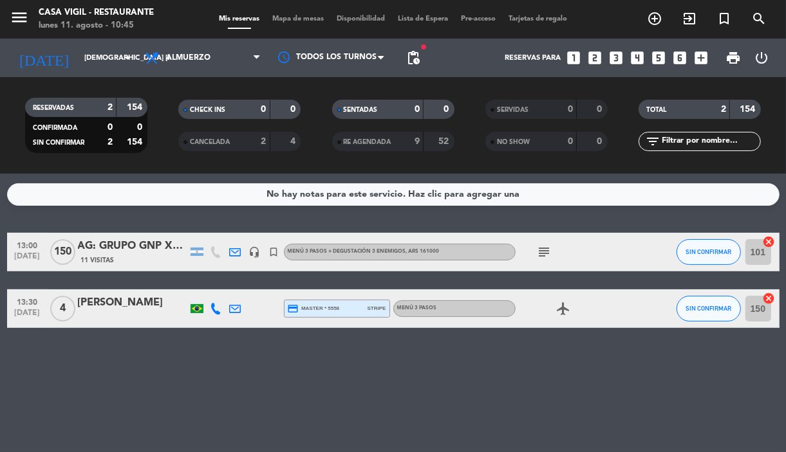
type input "lun. 25 ago."
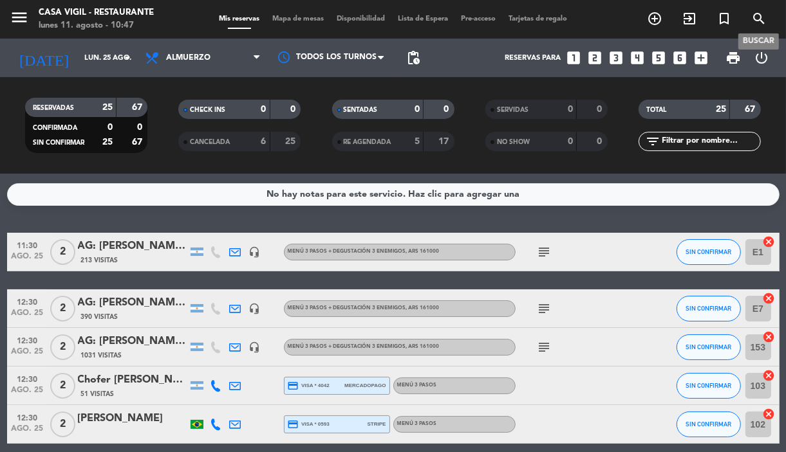
click at [762, 18] on icon "search" at bounding box center [758, 18] width 15 height 15
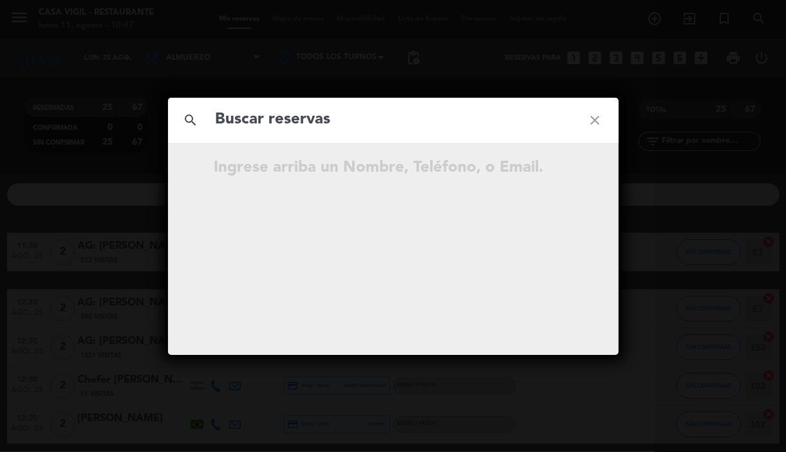
click at [432, 127] on input "text" at bounding box center [393, 120] width 358 height 26
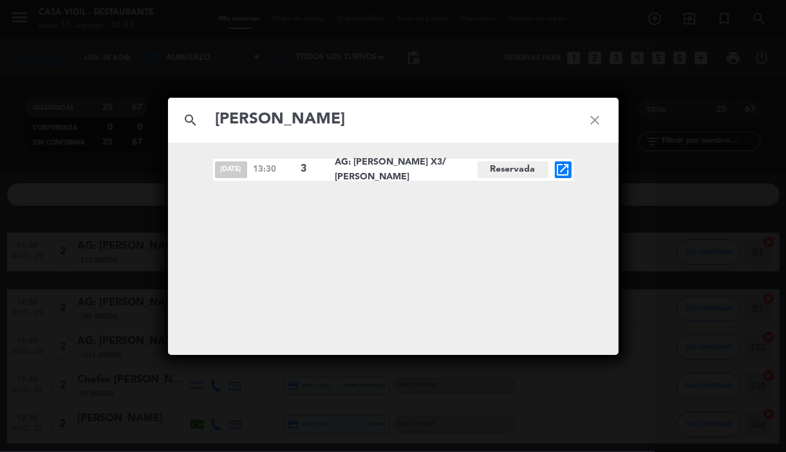
type input "[PERSON_NAME]"
click at [562, 169] on icon "open_in_new" at bounding box center [562, 169] width 15 height 15
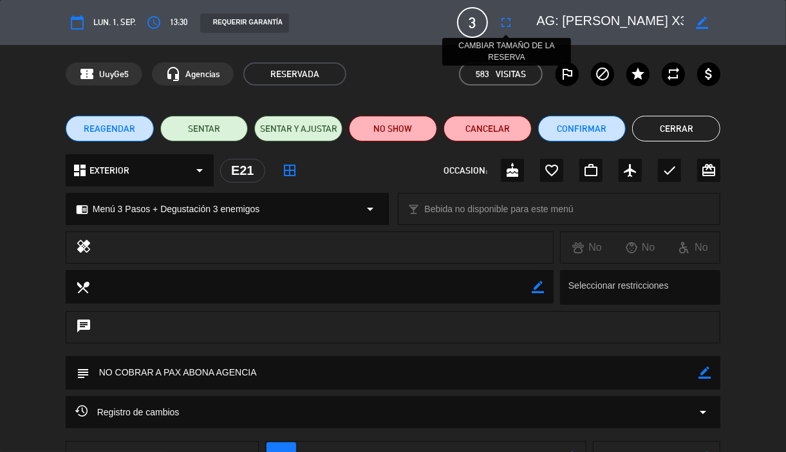
click at [496, 21] on button "fullscreen" at bounding box center [505, 22] width 23 height 23
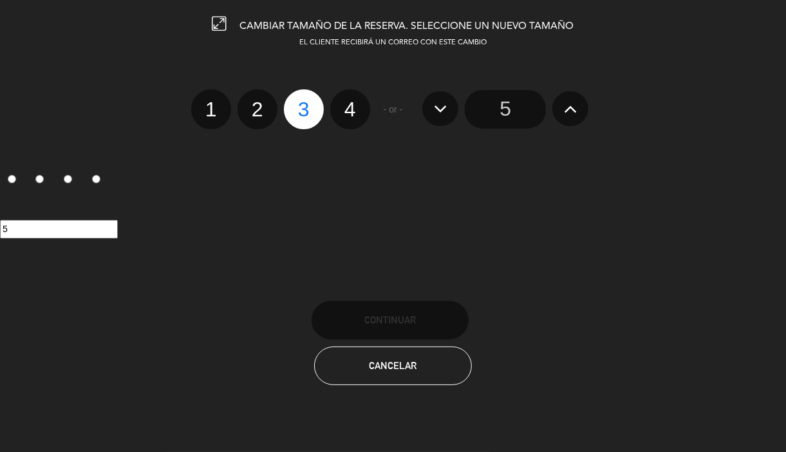
click at [352, 114] on label "4" at bounding box center [350, 109] width 40 height 40
click at [352, 102] on input "4" at bounding box center [348, 98] width 8 height 8
radio input "true"
radio input "false"
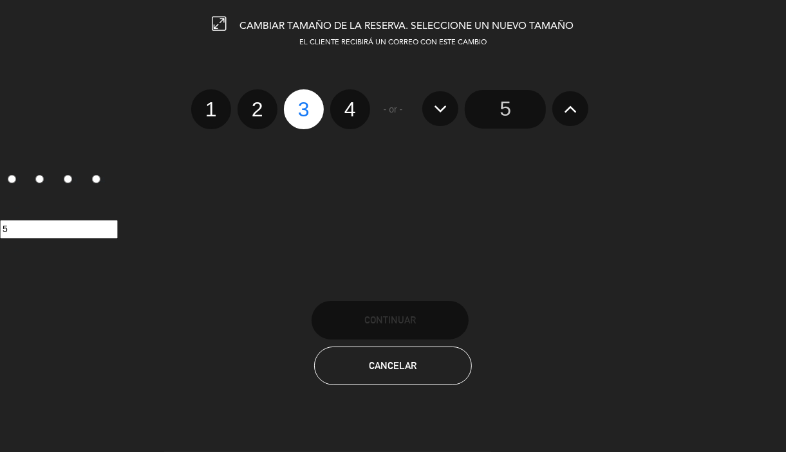
radio input "false"
radio input "true"
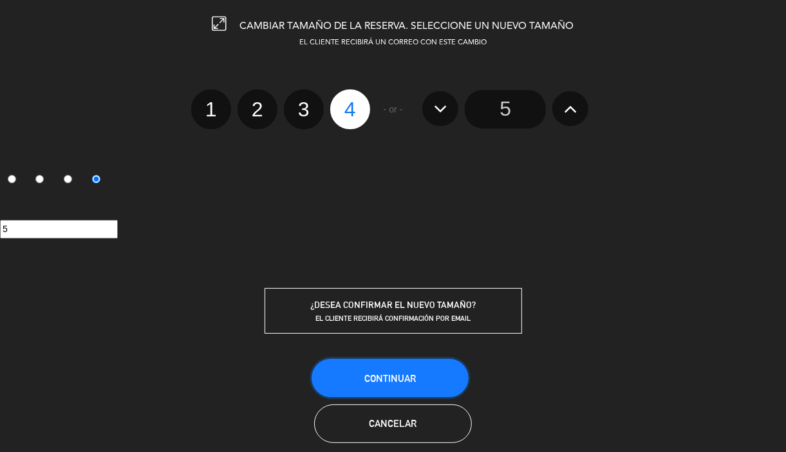
click at [428, 367] on button "Continuar" at bounding box center [389, 378] width 157 height 39
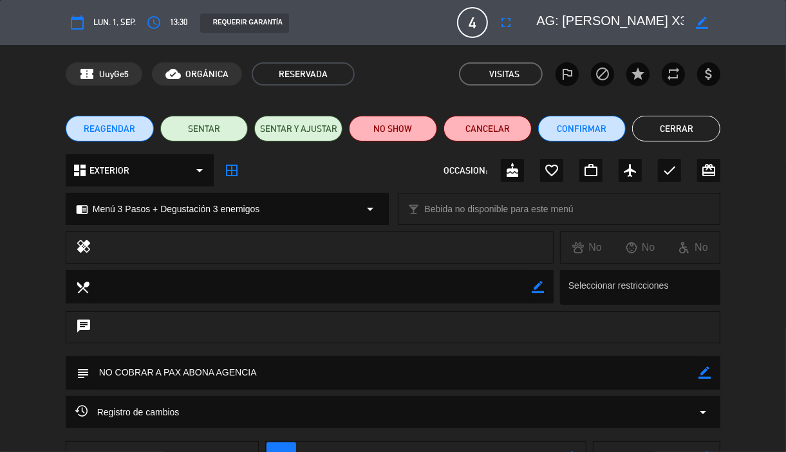
click at [698, 23] on icon "border_color" at bounding box center [701, 23] width 12 height 12
click at [674, 16] on textarea at bounding box center [609, 22] width 147 height 23
click at [564, 24] on textarea at bounding box center [609, 22] width 147 height 23
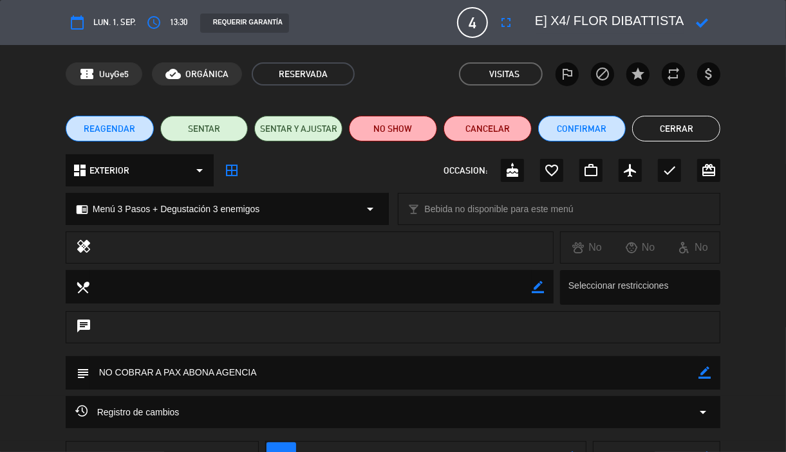
type textarea "AG: [PERSON_NAME] X4/ FLOR DIBATTISTA"
click at [703, 24] on icon at bounding box center [701, 23] width 12 height 12
click at [667, 129] on button "Cerrar" at bounding box center [676, 129] width 88 height 26
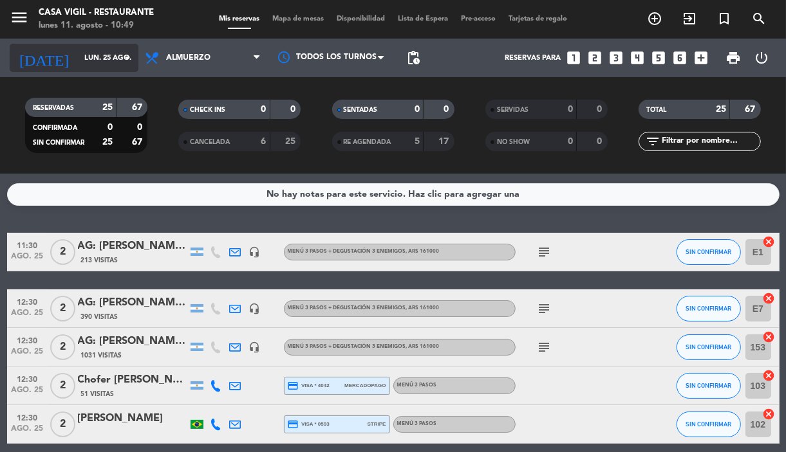
click at [116, 55] on input "lun. 25 ago." at bounding box center [127, 58] width 98 height 21
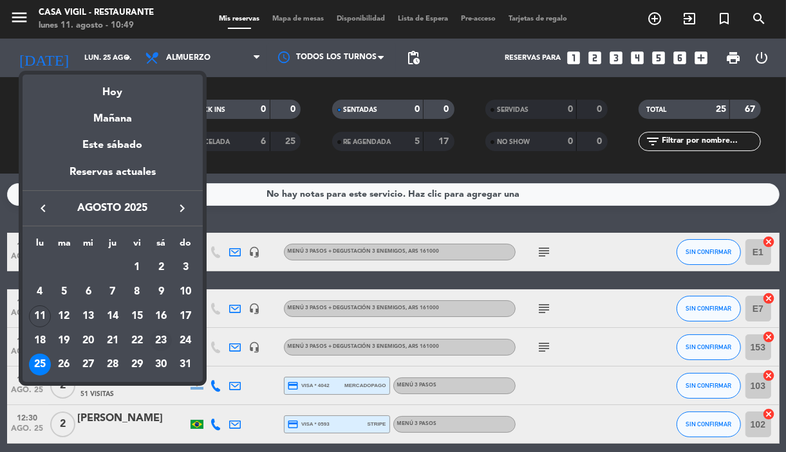
click at [158, 330] on div "23" at bounding box center [161, 341] width 22 height 22
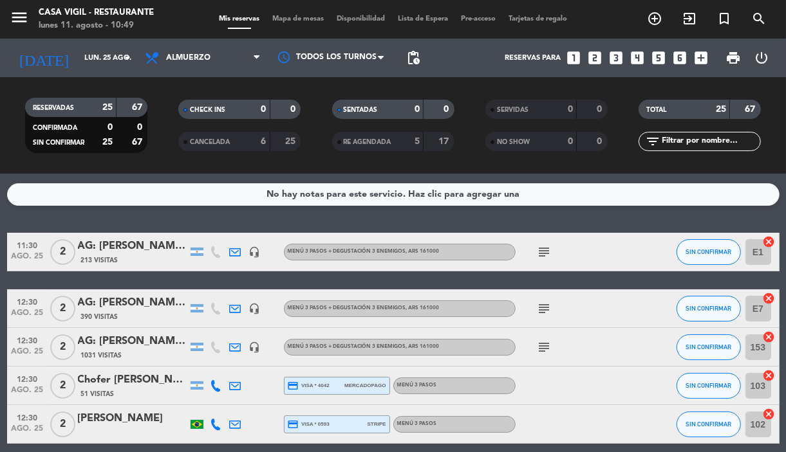
type input "sáb. 23 ago."
click at [20, 26] on button "menu" at bounding box center [19, 20] width 19 height 24
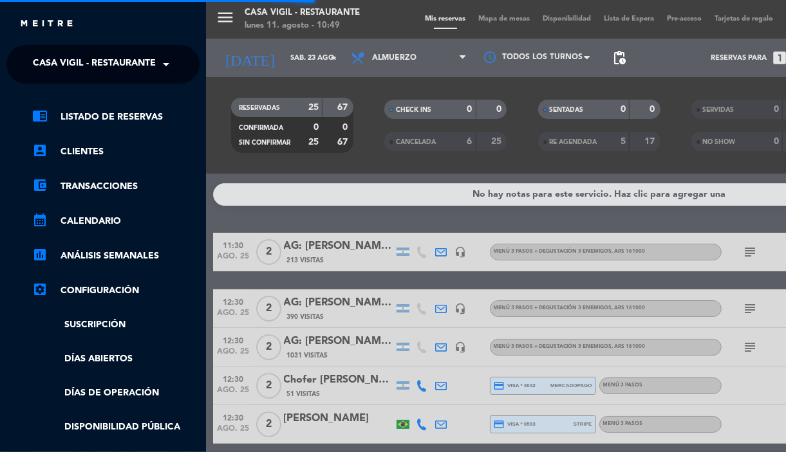
drag, startPoint x: 91, startPoint y: 81, endPoint x: 87, endPoint y: 71, distance: 11.2
click at [87, 75] on ng-select "× Casa [PERSON_NAME] - Restaurante ×" at bounding box center [102, 64] width 193 height 39
click at [87, 69] on span "Casa Vigil - Restaurante" at bounding box center [94, 64] width 123 height 27
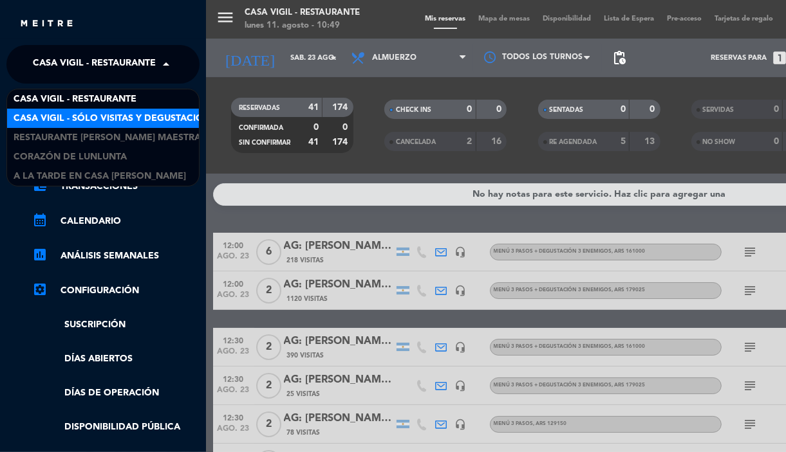
click at [140, 123] on span "Casa Vigil - SÓLO Visitas y Degustaciones" at bounding box center [118, 118] width 208 height 15
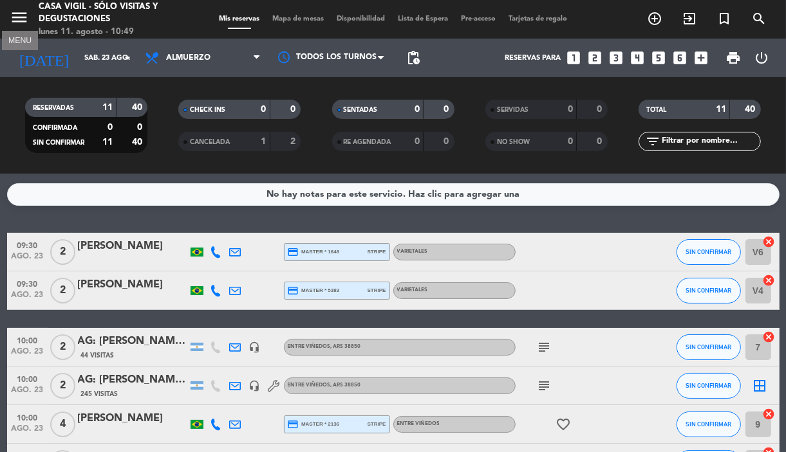
click at [21, 12] on icon "menu" at bounding box center [19, 17] width 19 height 19
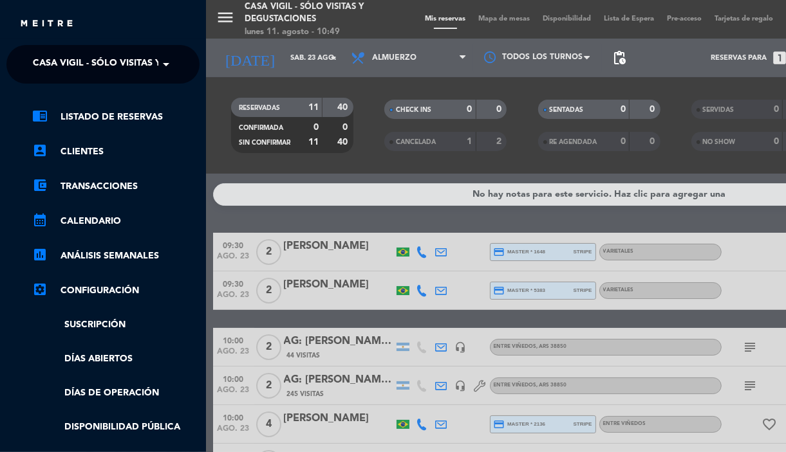
click at [107, 66] on span "Casa Vigil - SÓLO Visitas y Degustaciones" at bounding box center [137, 64] width 208 height 27
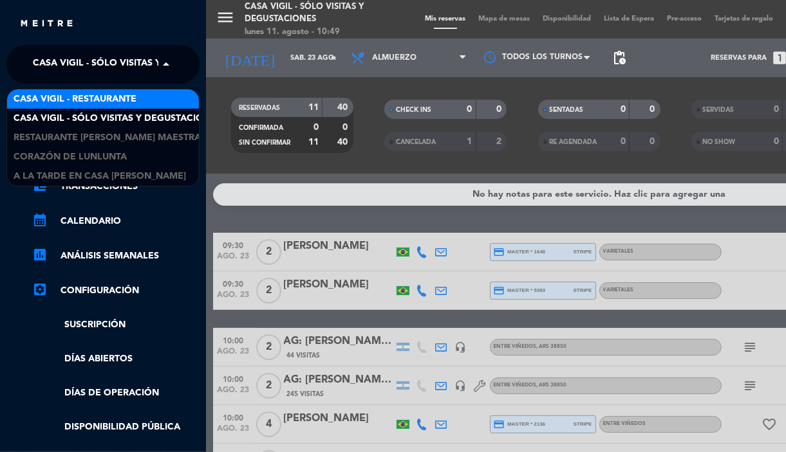
click at [131, 103] on span "Casa Vigil - Restaurante" at bounding box center [75, 99] width 123 height 15
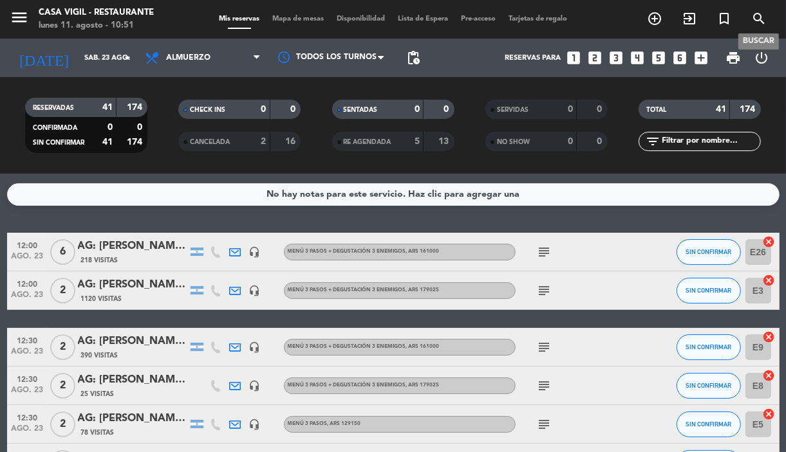
click at [748, 18] on span "search" at bounding box center [758, 19] width 35 height 22
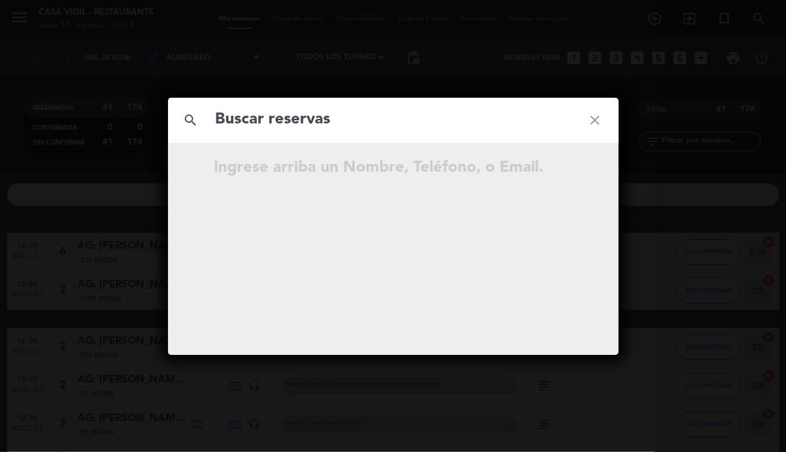
click at [415, 118] on input "text" at bounding box center [393, 120] width 358 height 26
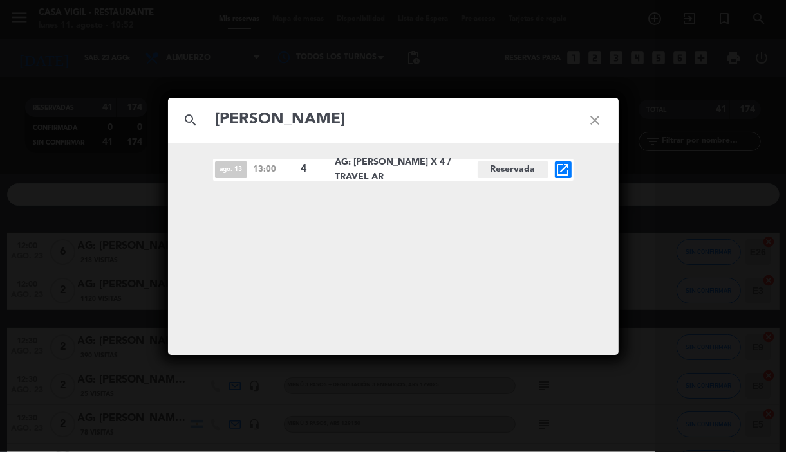
type input "[PERSON_NAME]"
click at [557, 170] on icon "open_in_new" at bounding box center [562, 169] width 15 height 15
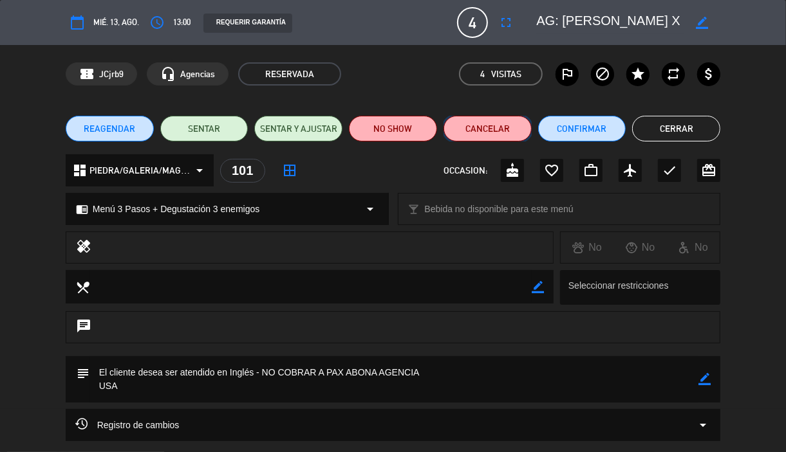
click at [486, 122] on button "Cancelar" at bounding box center [487, 129] width 88 height 26
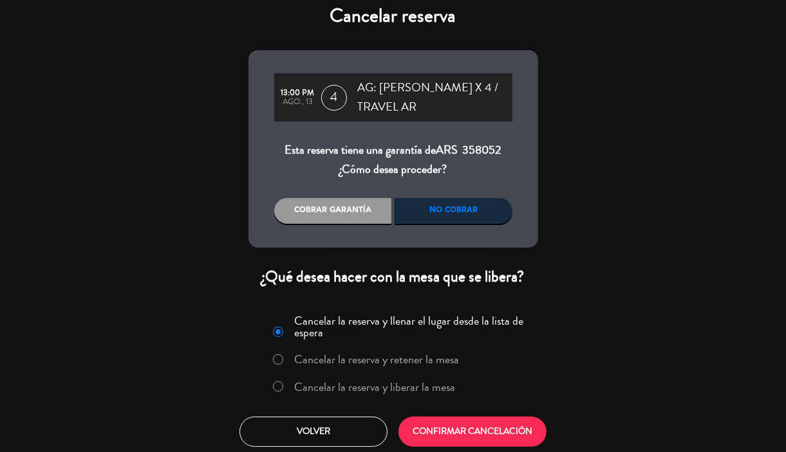
scroll to position [14, 0]
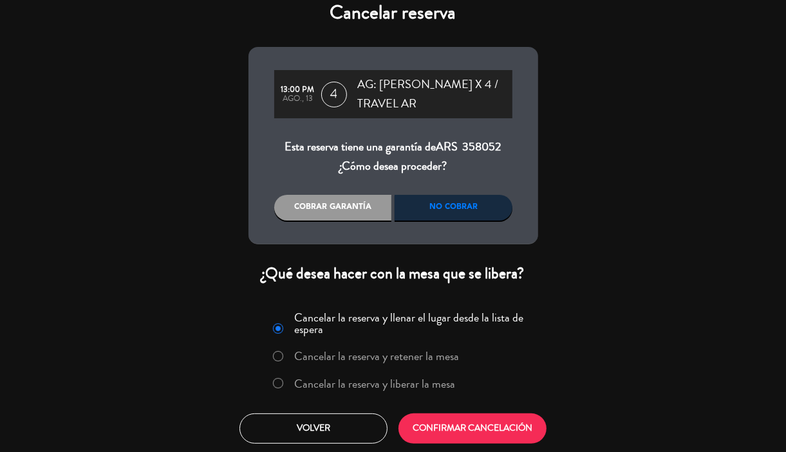
drag, startPoint x: 406, startPoint y: 385, endPoint x: 433, endPoint y: 409, distance: 36.0
click at [405, 383] on label "Cancelar la reserva y liberar la mesa" at bounding box center [374, 384] width 161 height 12
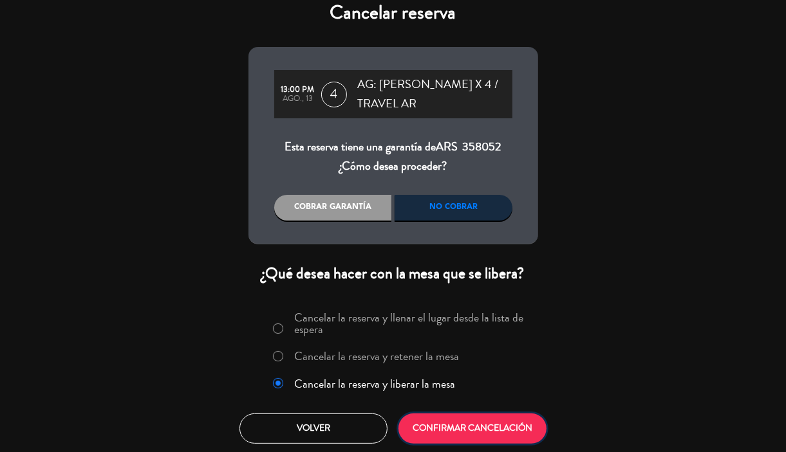
click at [454, 437] on button "CONFIRMAR CANCELACIÓN" at bounding box center [472, 429] width 148 height 30
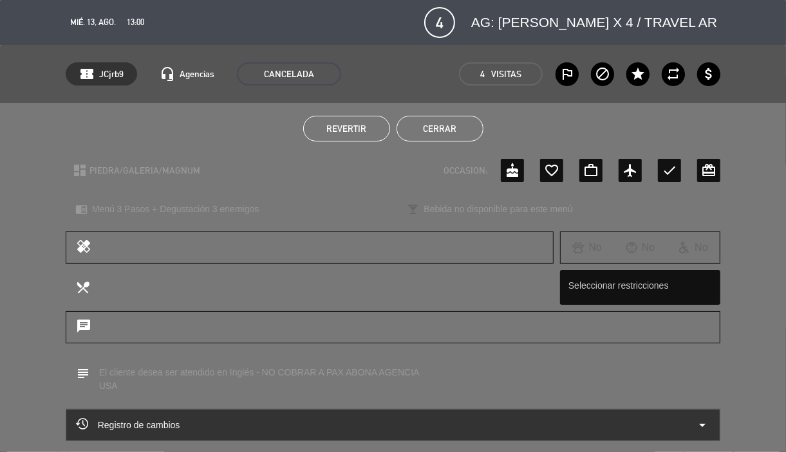
drag, startPoint x: 438, startPoint y: 131, endPoint x: 413, endPoint y: 100, distance: 39.3
click at [438, 130] on button "Cerrar" at bounding box center [439, 129] width 87 height 26
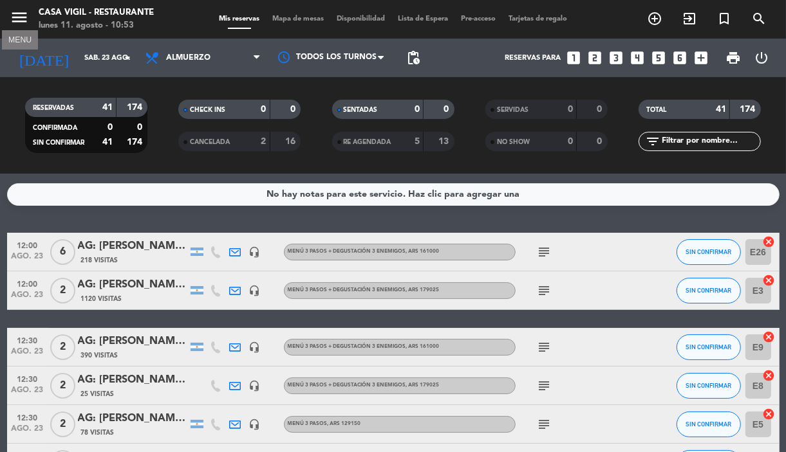
click at [23, 15] on icon "menu" at bounding box center [19, 17] width 19 height 19
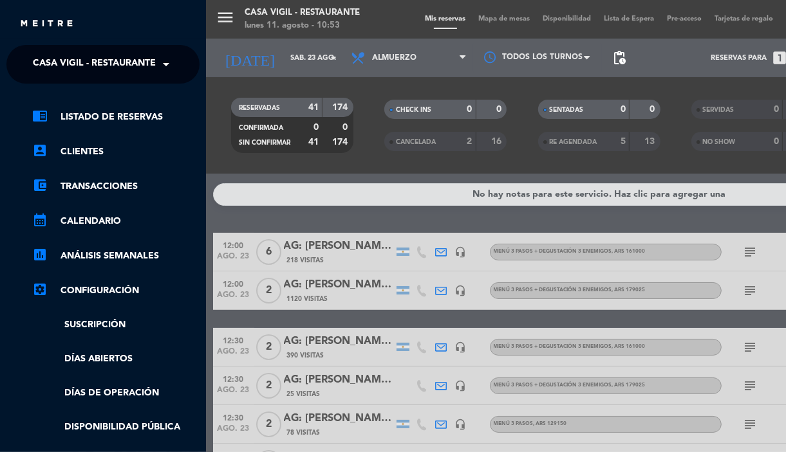
click at [95, 47] on ng-select "× Casa [PERSON_NAME] - Restaurante ×" at bounding box center [102, 64] width 193 height 39
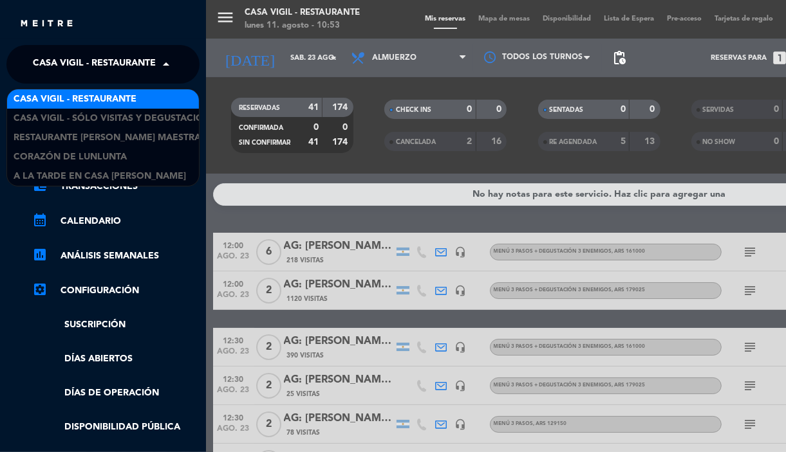
click at [104, 62] on span "Casa Vigil - Restaurante" at bounding box center [94, 64] width 123 height 27
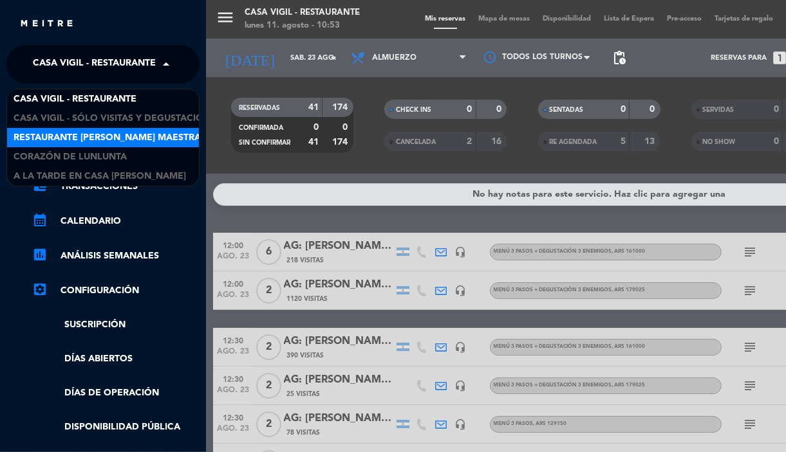
click at [143, 131] on span "Restaurante [PERSON_NAME] Maestra" at bounding box center [107, 138] width 187 height 15
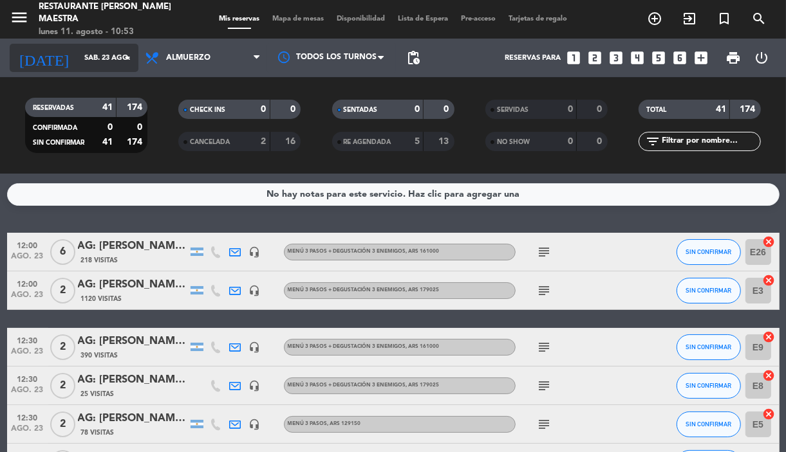
click at [109, 58] on input "sáb. 23 ago." at bounding box center [127, 58] width 98 height 21
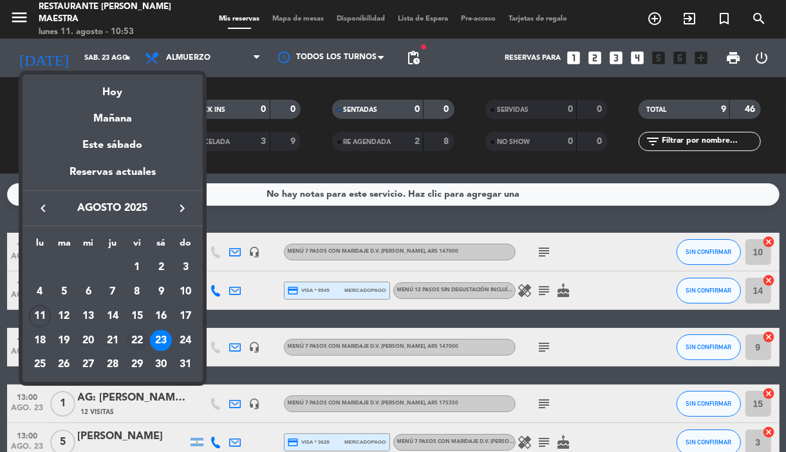
click at [134, 342] on div "22" at bounding box center [137, 341] width 22 height 22
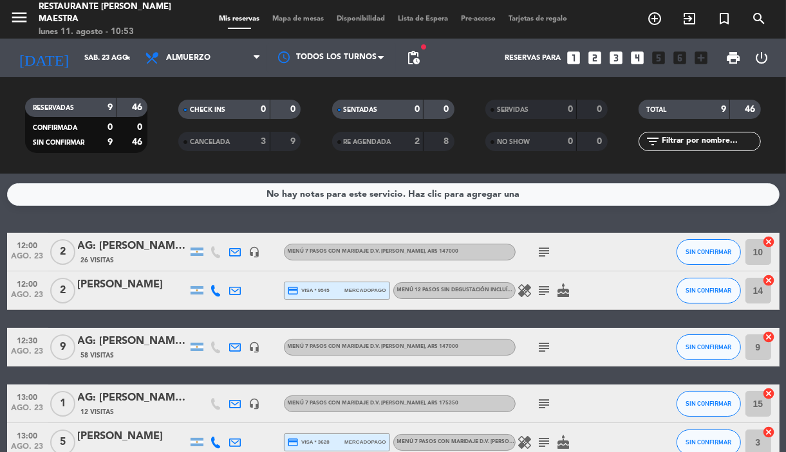
type input "vie. 22 ago."
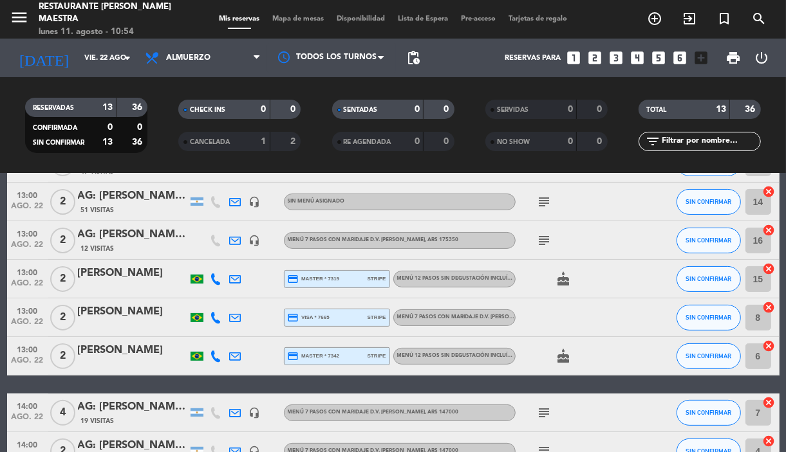
scroll to position [241, 0]
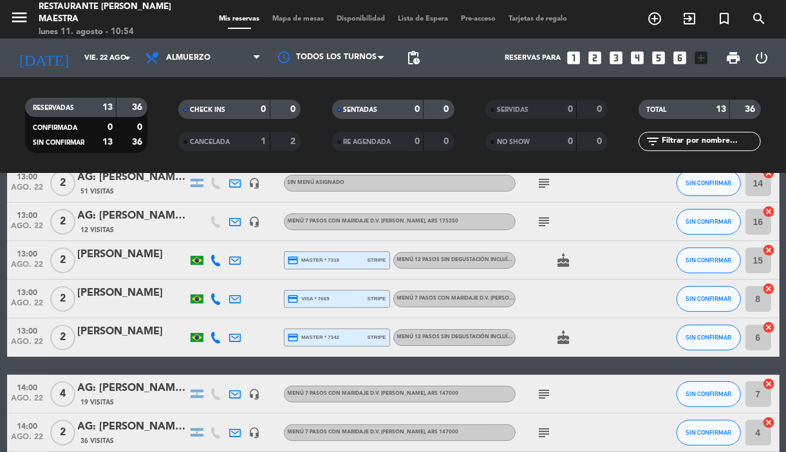
click at [284, 15] on span "Mapa de mesas" at bounding box center [298, 18] width 64 height 7
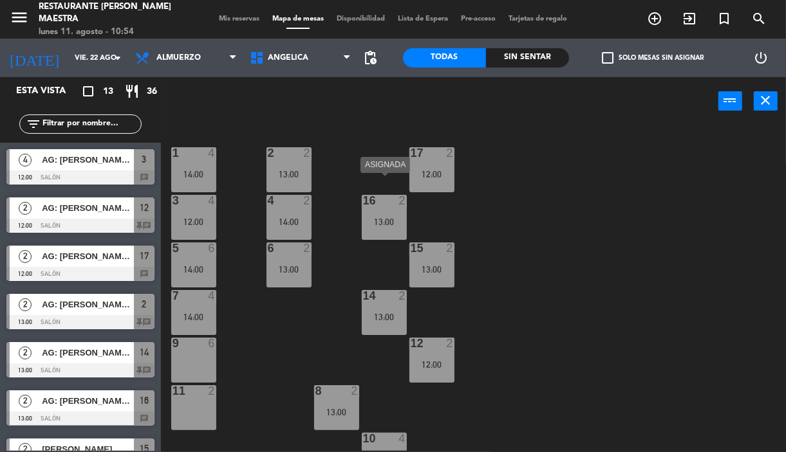
scroll to position [26, 0]
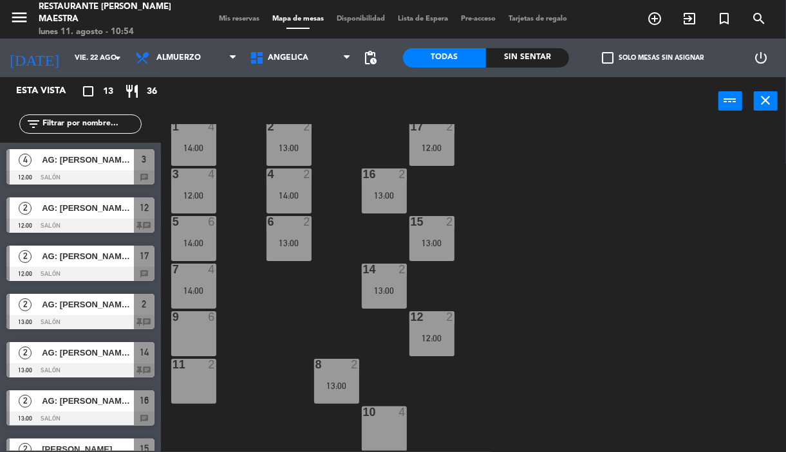
click at [234, 15] on span "Mis reservas" at bounding box center [238, 18] width 53 height 7
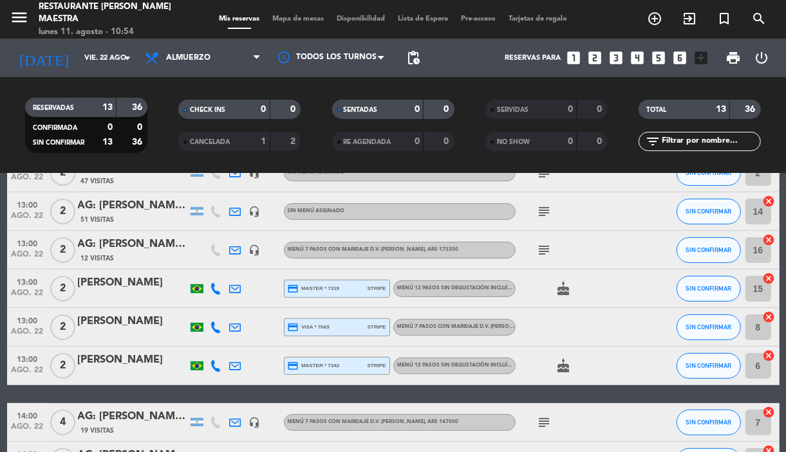
scroll to position [241, 0]
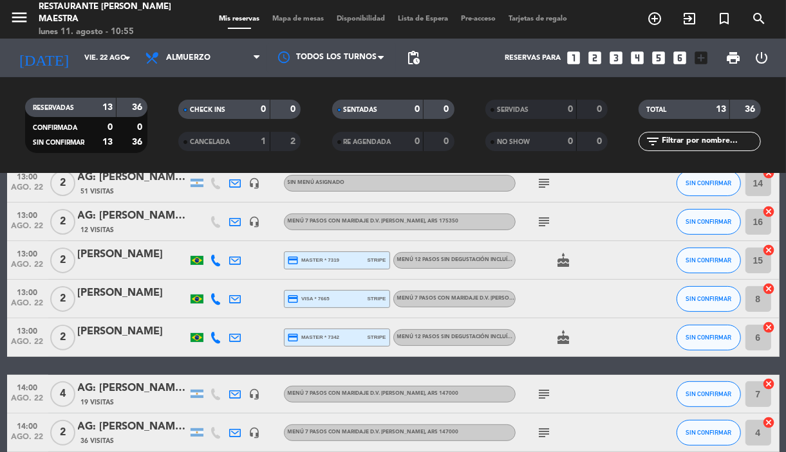
click at [294, 15] on span "Mapa de mesas" at bounding box center [298, 18] width 64 height 7
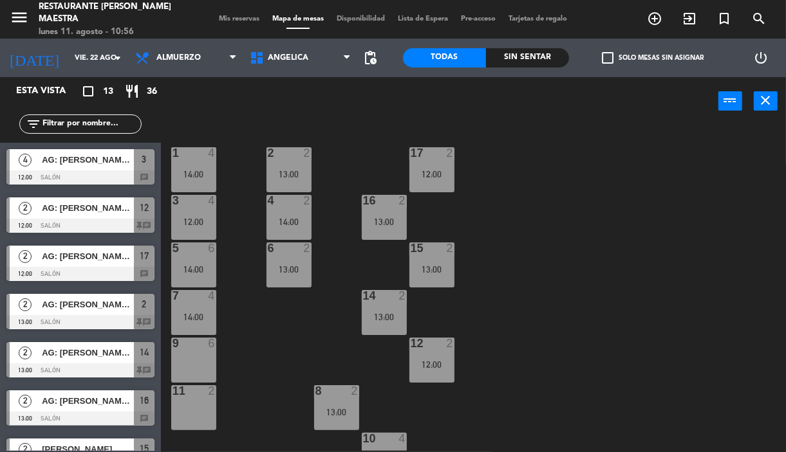
click at [235, 15] on span "Mis reservas" at bounding box center [238, 18] width 53 height 7
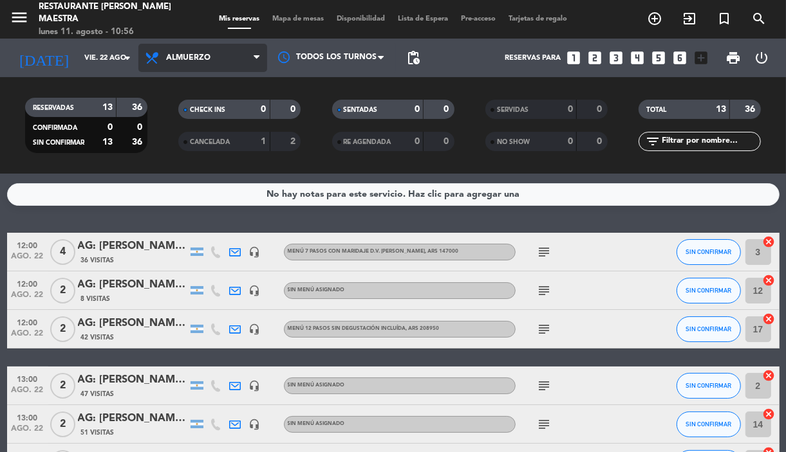
click at [178, 62] on span "Almuerzo" at bounding box center [188, 57] width 44 height 9
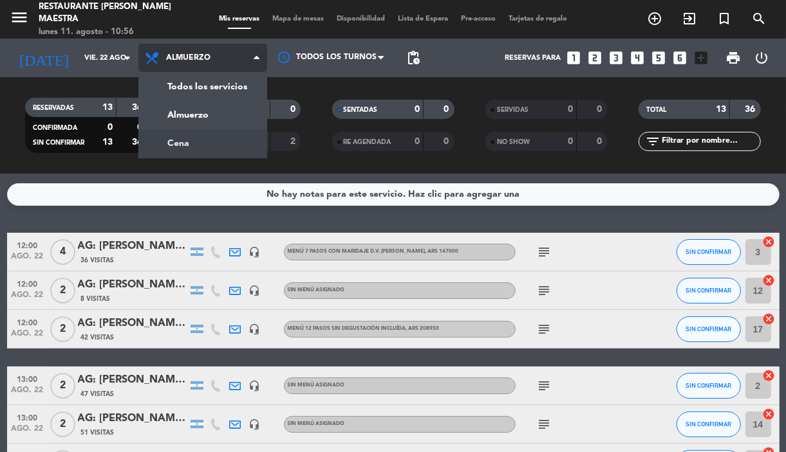
click at [210, 139] on div "menu Restaurante [PERSON_NAME] Maestra lunes 11. agosto - 10:56 Mis reservas Ma…" at bounding box center [393, 87] width 786 height 174
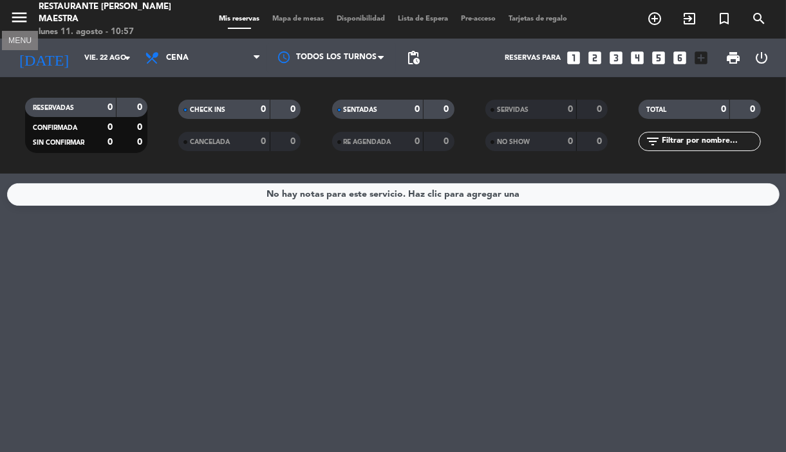
drag, startPoint x: 26, startPoint y: 18, endPoint x: 35, endPoint y: 33, distance: 18.2
click at [24, 16] on icon "menu" at bounding box center [19, 17] width 19 height 19
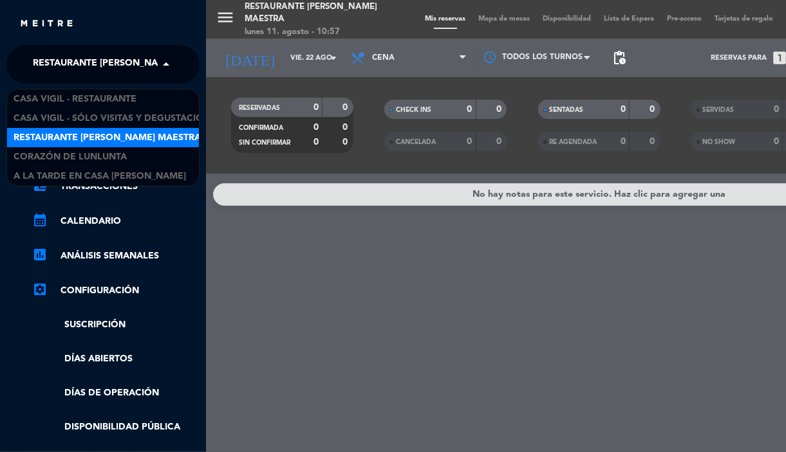
click at [82, 65] on span "Restaurante [PERSON_NAME] Maestra" at bounding box center [126, 64] width 187 height 27
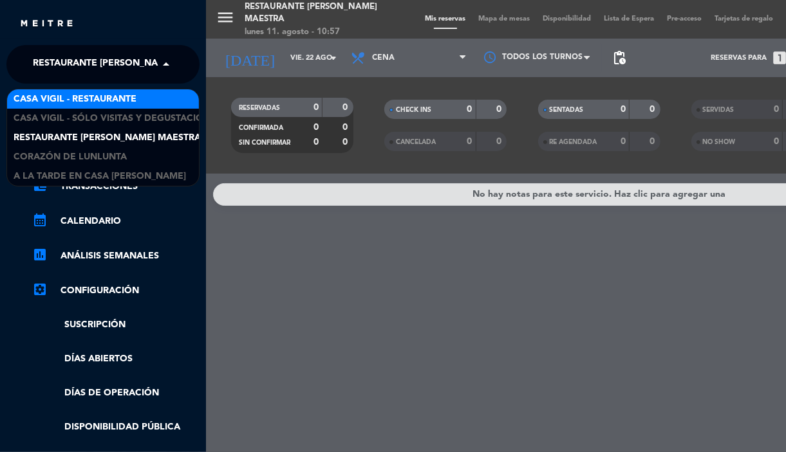
click at [114, 95] on span "Casa Vigil - Restaurante" at bounding box center [75, 99] width 123 height 15
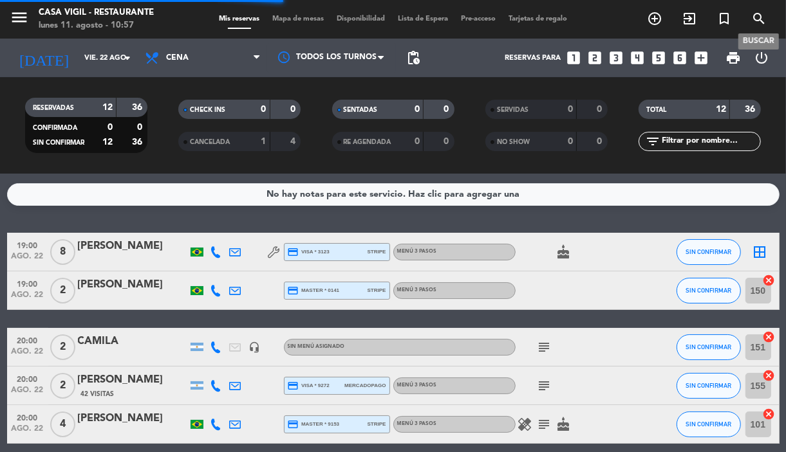
click at [758, 15] on icon "search" at bounding box center [758, 18] width 15 height 15
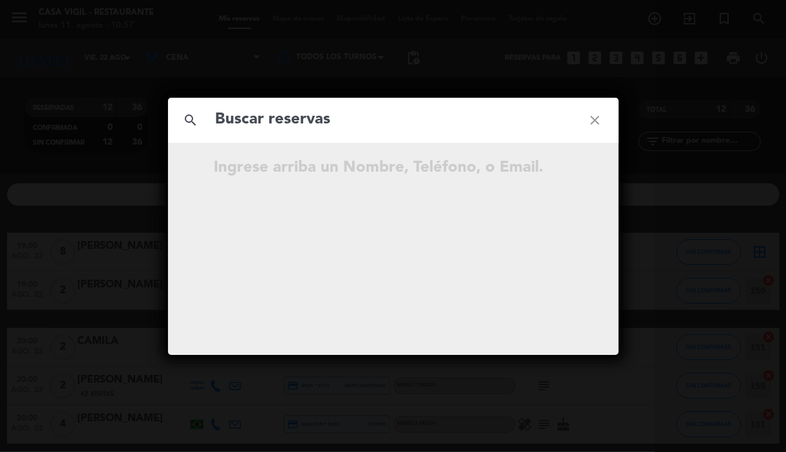
click at [380, 122] on input "text" at bounding box center [393, 120] width 358 height 26
type input "[PERSON_NAME]"
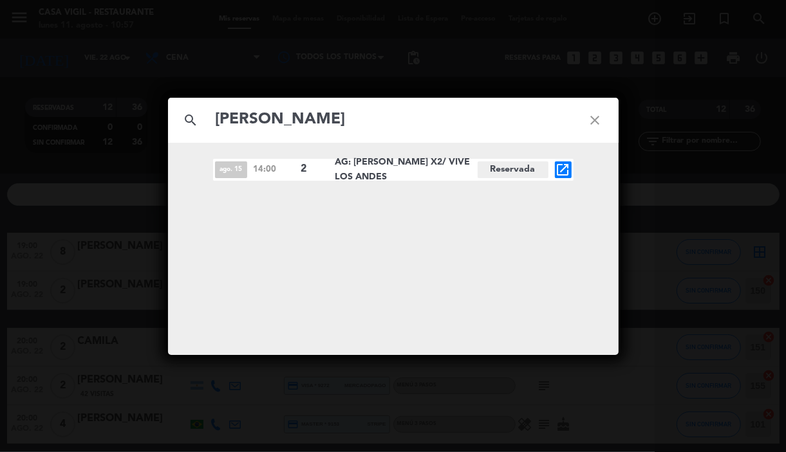
click at [563, 172] on icon "open_in_new" at bounding box center [562, 169] width 15 height 15
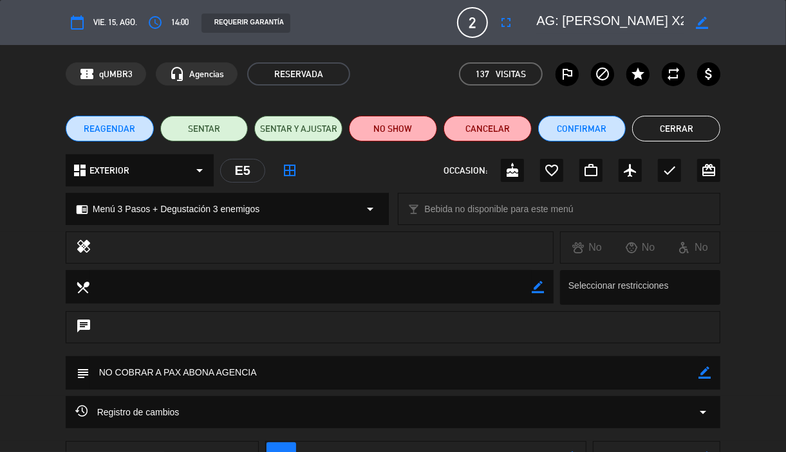
click at [702, 372] on icon "border_color" at bounding box center [704, 373] width 12 height 12
click at [655, 368] on textarea at bounding box center [393, 372] width 609 height 33
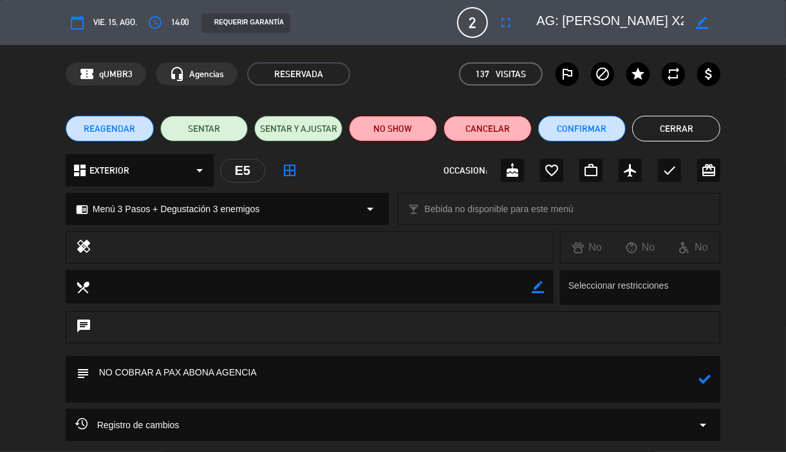
paste textarea "tiene restricción alimentaria a Camarones."
type textarea "NO COBRAR A PAX ABONA AGENCIA tiene restricción alimentaria a Camarones."
click at [703, 377] on icon at bounding box center [704, 379] width 12 height 12
click at [660, 131] on button "Cerrar" at bounding box center [676, 129] width 88 height 26
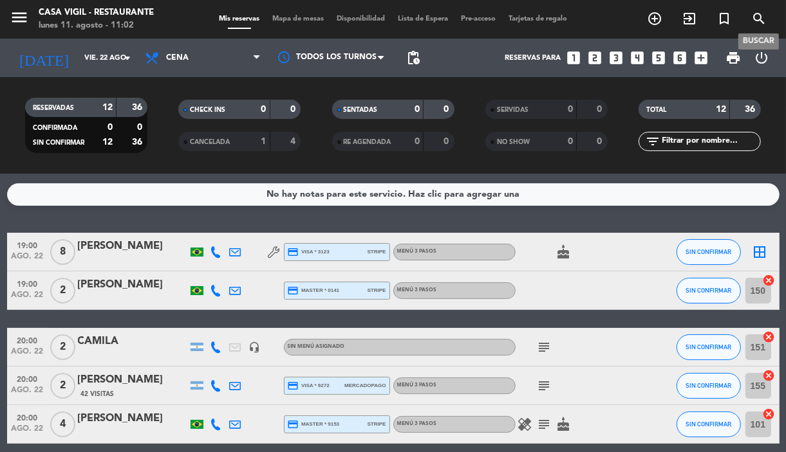
click at [757, 23] on icon "search" at bounding box center [758, 18] width 15 height 15
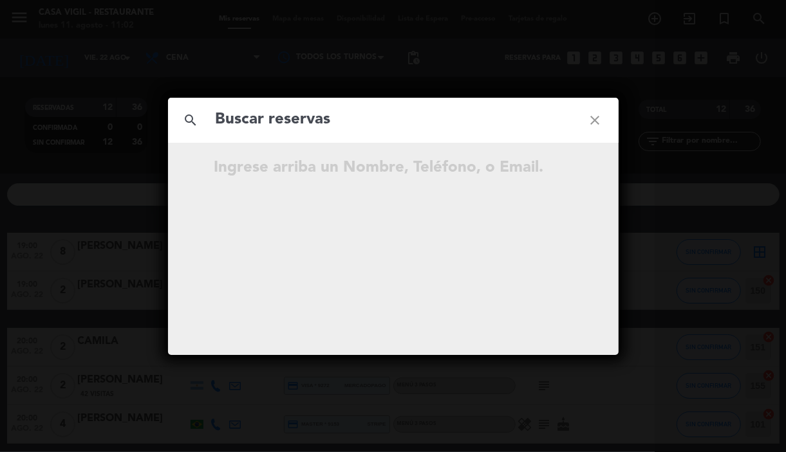
click at [409, 129] on input "text" at bounding box center [393, 120] width 358 height 26
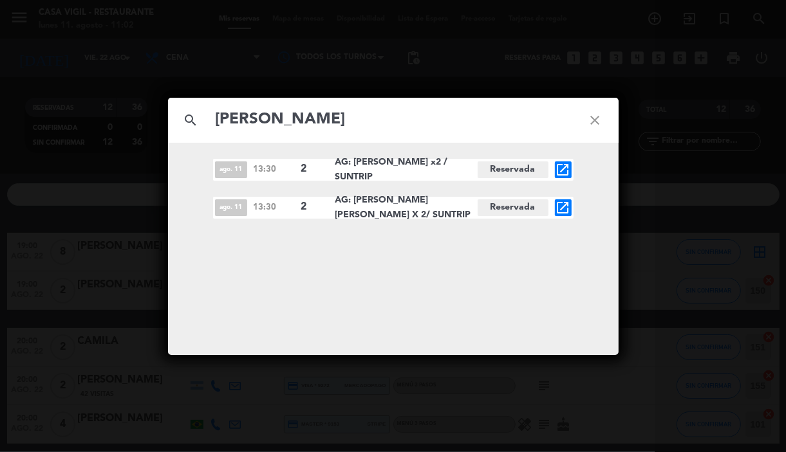
type input "[PERSON_NAME]"
click at [564, 205] on icon "open_in_new" at bounding box center [562, 207] width 15 height 15
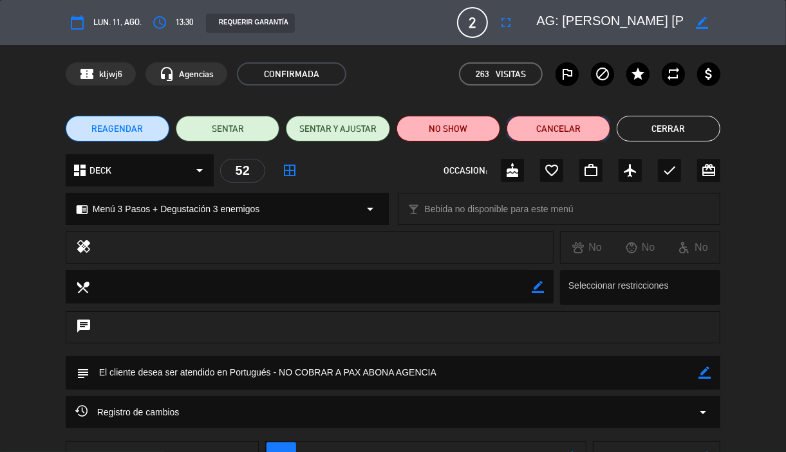
click at [537, 126] on button "Cancelar" at bounding box center [558, 129] width 104 height 26
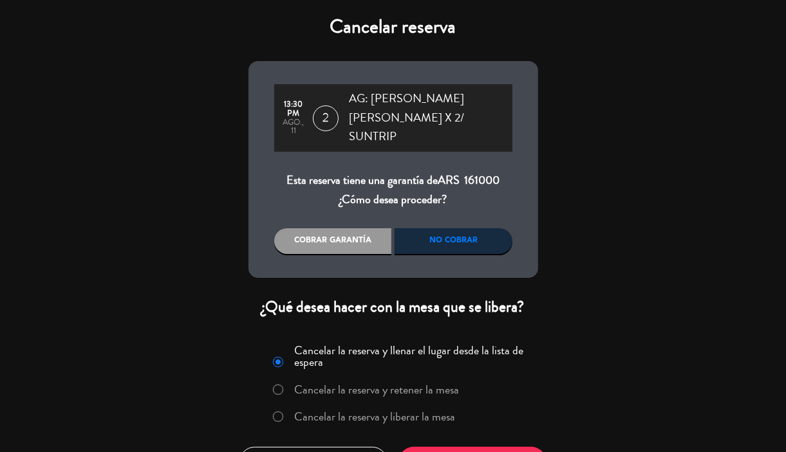
click at [414, 411] on label "Cancelar la reserva y liberar la mesa" at bounding box center [374, 417] width 161 height 12
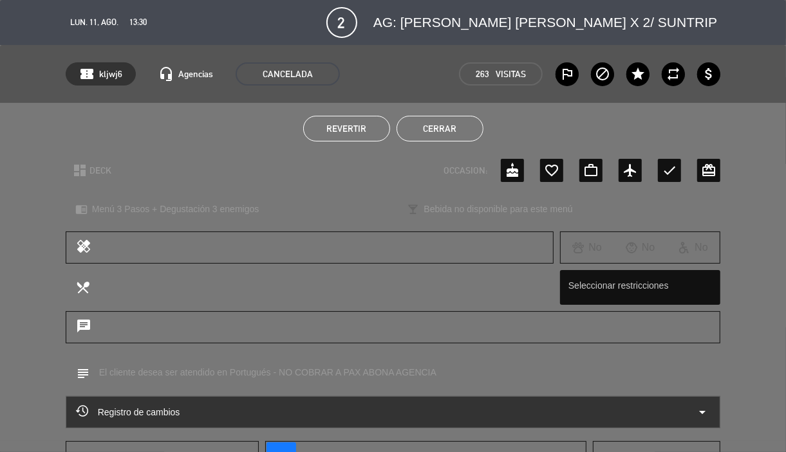
click at [416, 135] on button "Cerrar" at bounding box center [439, 129] width 87 height 26
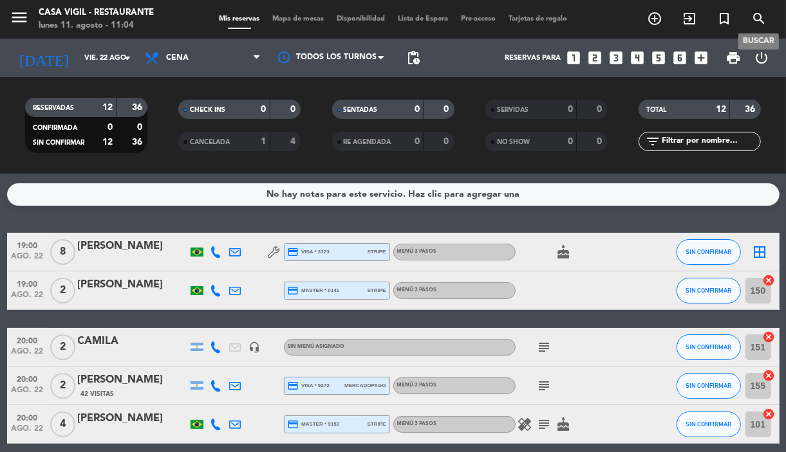
click at [760, 17] on icon "search" at bounding box center [758, 18] width 15 height 15
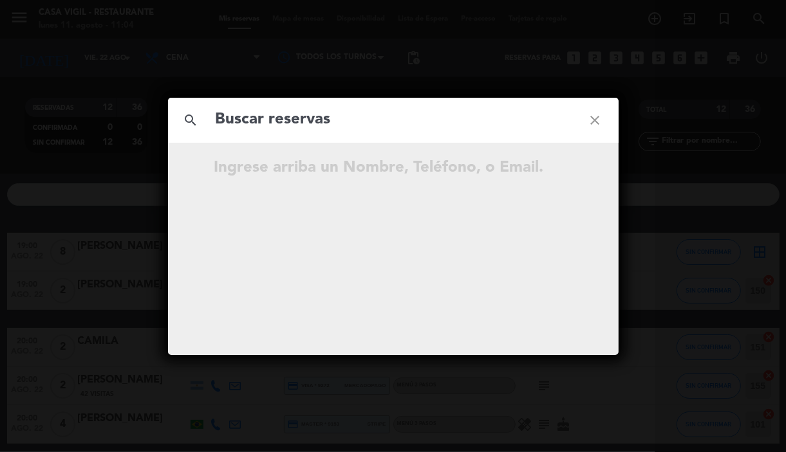
click at [370, 126] on input "text" at bounding box center [393, 120] width 358 height 26
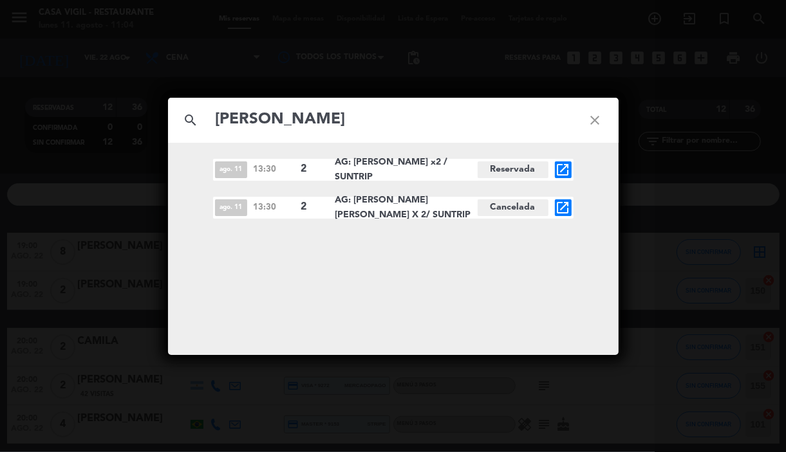
click at [535, 119] on input "[PERSON_NAME]" at bounding box center [393, 120] width 358 height 26
click at [533, 118] on input "[PERSON_NAME]" at bounding box center [393, 120] width 358 height 26
click at [532, 118] on input "[PERSON_NAME]" at bounding box center [393, 120] width 358 height 26
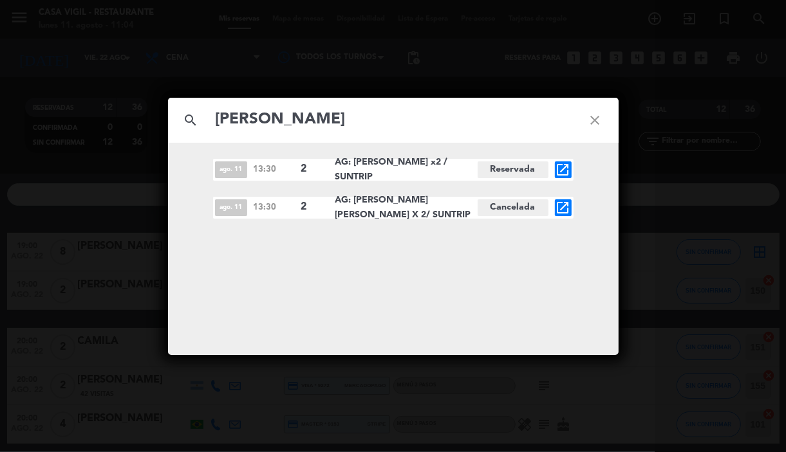
paste input "[PERSON_NAME]"
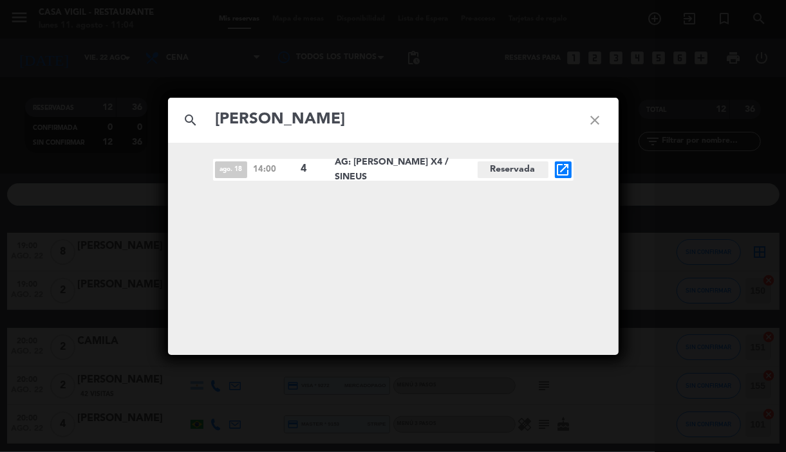
type input "[PERSON_NAME]"
click at [564, 172] on icon "open_in_new" at bounding box center [562, 169] width 15 height 15
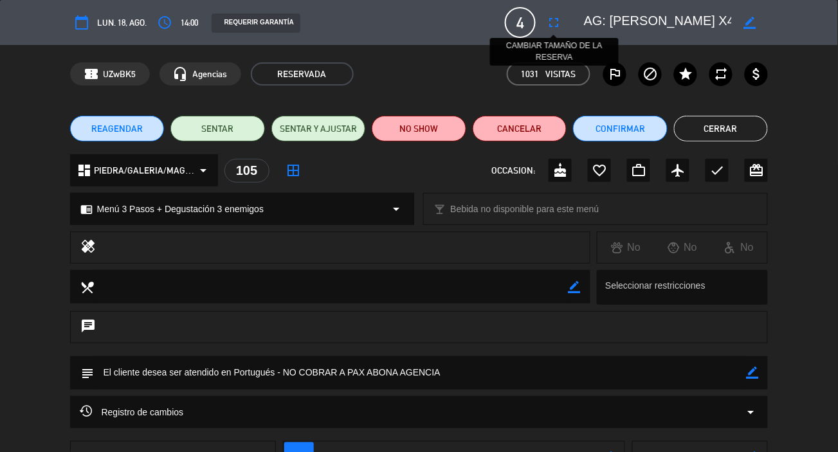
click at [549, 23] on icon "fullscreen" at bounding box center [553, 22] width 15 height 15
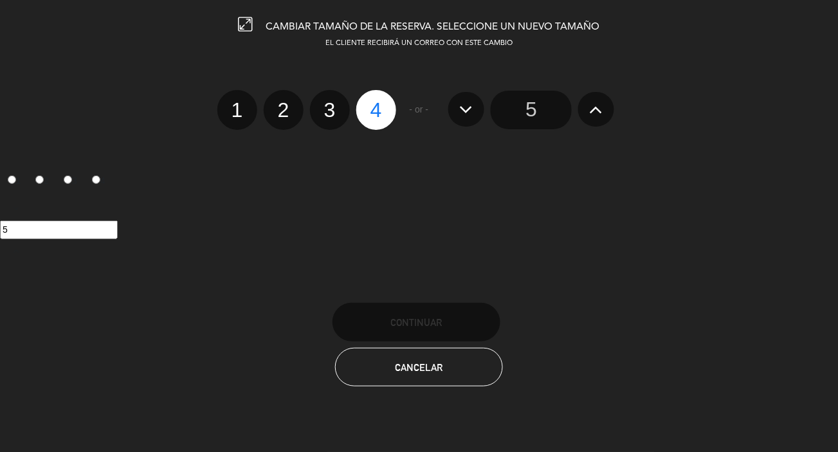
click at [286, 103] on label "2" at bounding box center [284, 110] width 40 height 40
click at [286, 103] on input "2" at bounding box center [282, 99] width 8 height 8
radio input "true"
radio input "false"
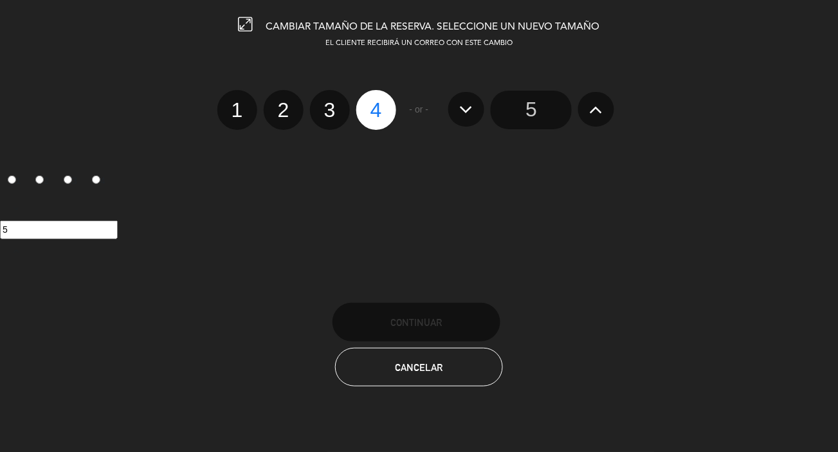
radio input "false"
radio input "true"
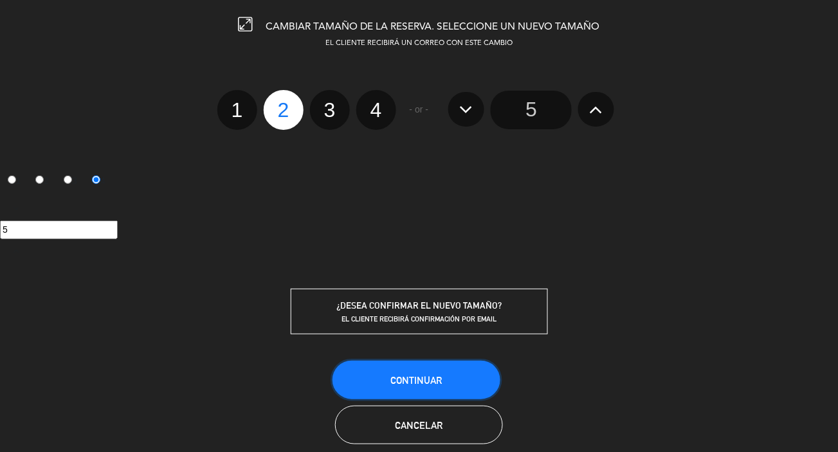
click at [470, 385] on button "Continuar" at bounding box center [417, 380] width 168 height 39
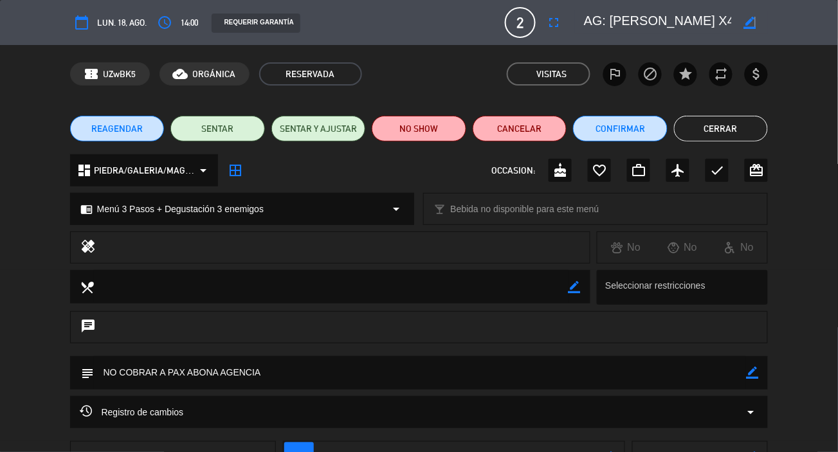
click at [754, 18] on icon "border_color" at bounding box center [750, 23] width 12 height 12
click at [669, 15] on textarea at bounding box center [657, 22] width 147 height 23
type textarea "AG: [PERSON_NAME] X2 / [PERSON_NAME]"
click at [751, 24] on icon at bounding box center [750, 23] width 12 height 12
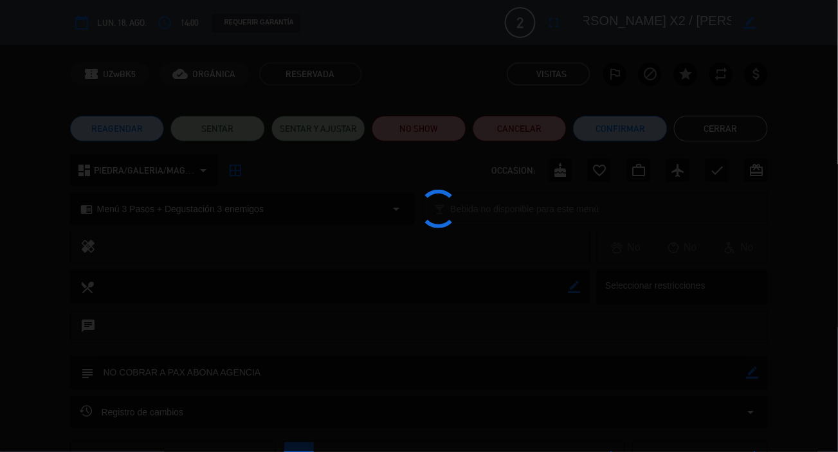
scroll to position [0, 46]
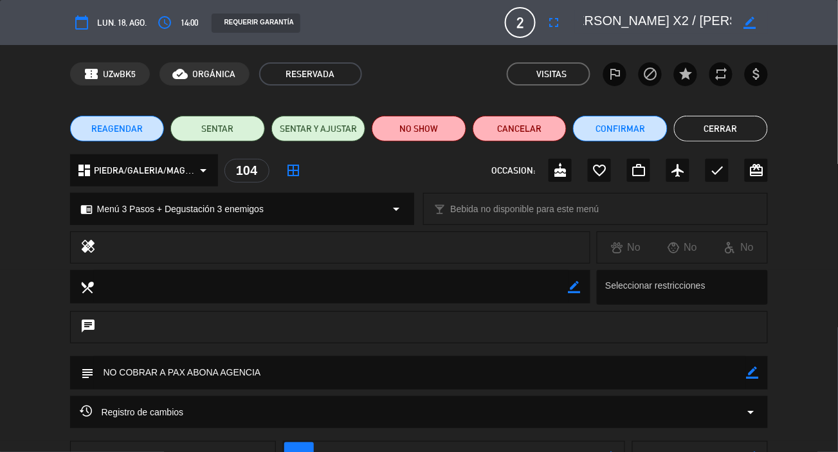
click at [727, 121] on button "Cerrar" at bounding box center [721, 129] width 95 height 26
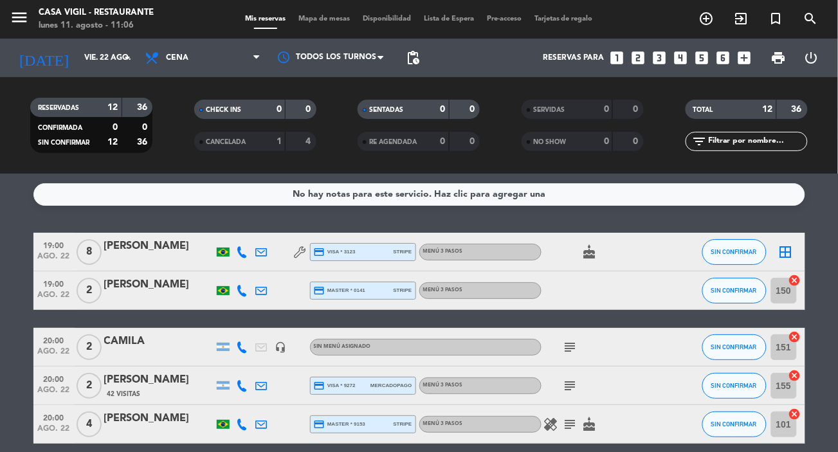
click at [611, 51] on icon "looks_one" at bounding box center [617, 58] width 17 height 17
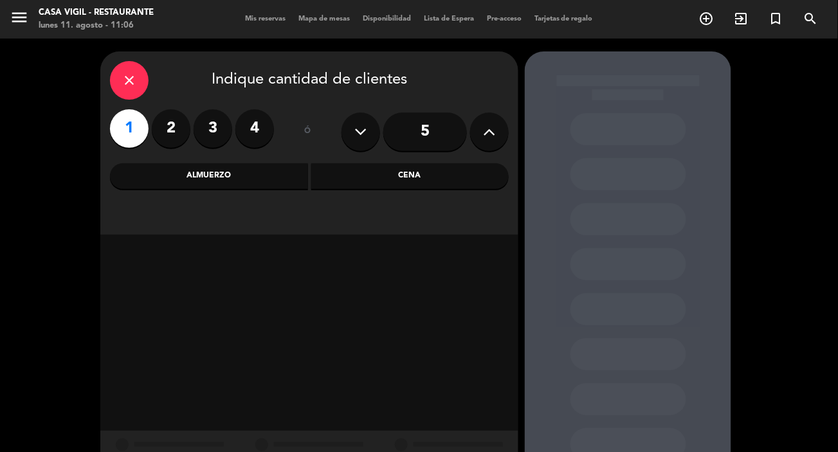
click at [210, 168] on div "Almuerzo" at bounding box center [209, 176] width 198 height 26
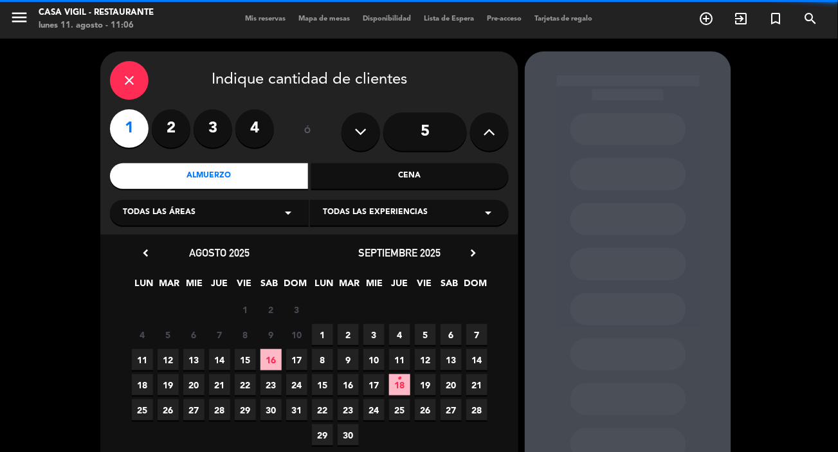
click at [465, 210] on div "Todas las experiencias arrow_drop_down" at bounding box center [409, 213] width 199 height 26
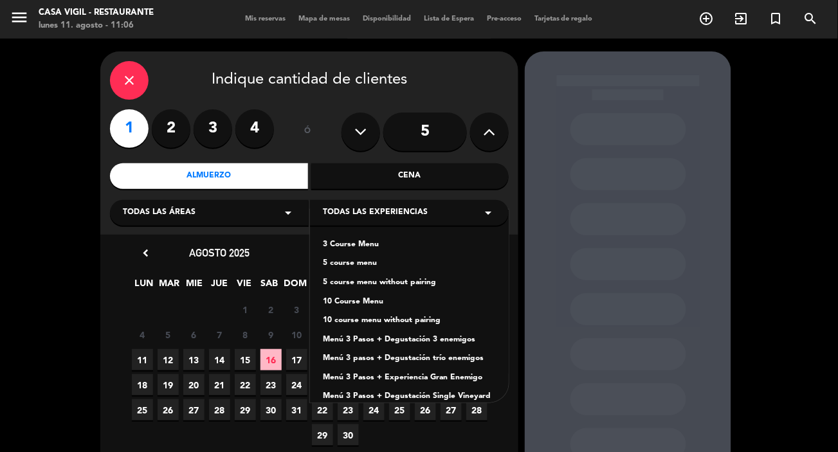
click at [450, 338] on div "Menú 3 Pasos + Degustación 3 enemigos" at bounding box center [409, 340] width 173 height 13
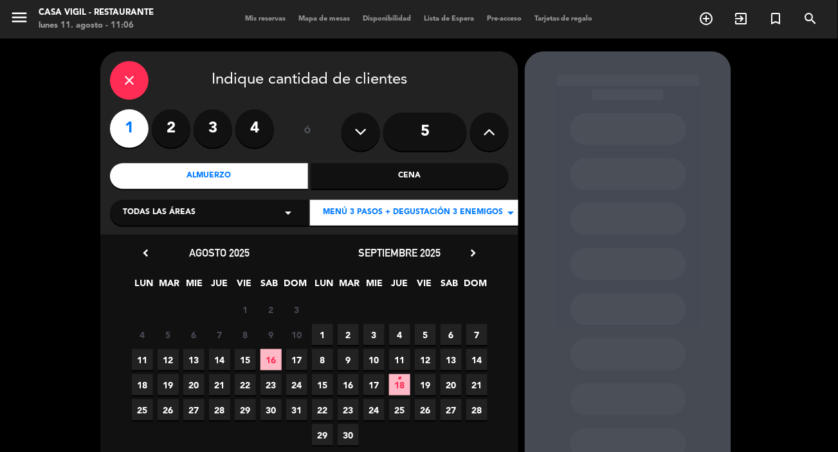
click at [471, 250] on icon "chevron_right" at bounding box center [473, 253] width 14 height 14
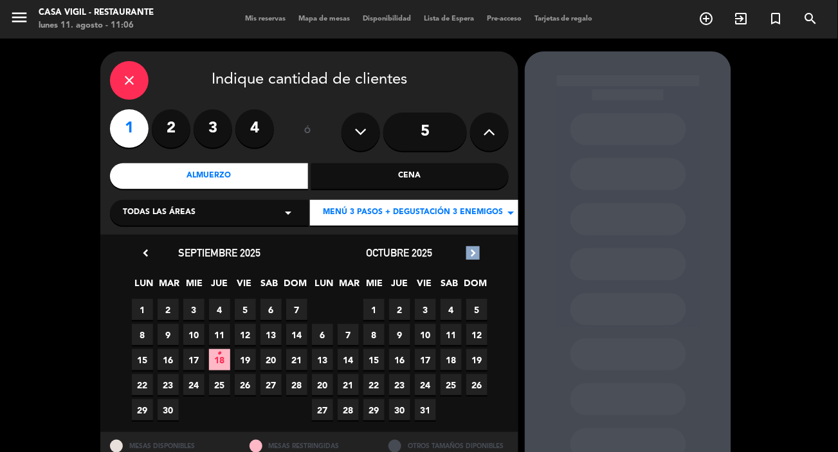
click at [473, 252] on icon "chevron_right" at bounding box center [473, 253] width 14 height 14
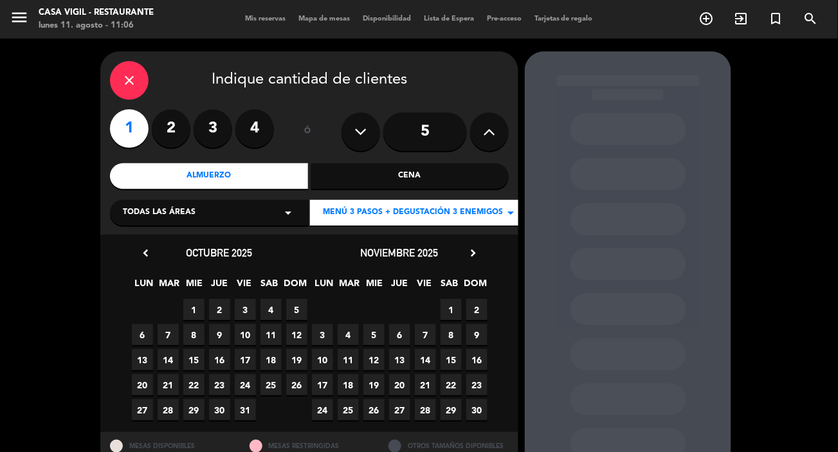
click at [200, 309] on span "1" at bounding box center [193, 309] width 21 height 21
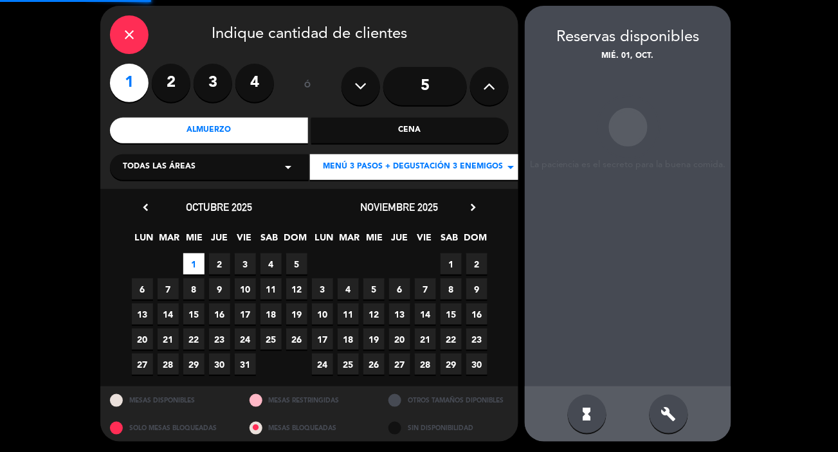
scroll to position [46, 0]
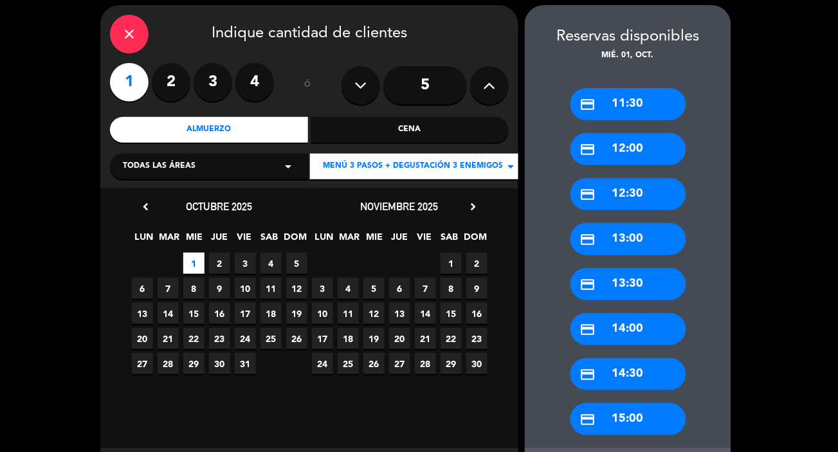
click at [638, 280] on div "credit_card 13:30" at bounding box center [629, 284] width 116 height 32
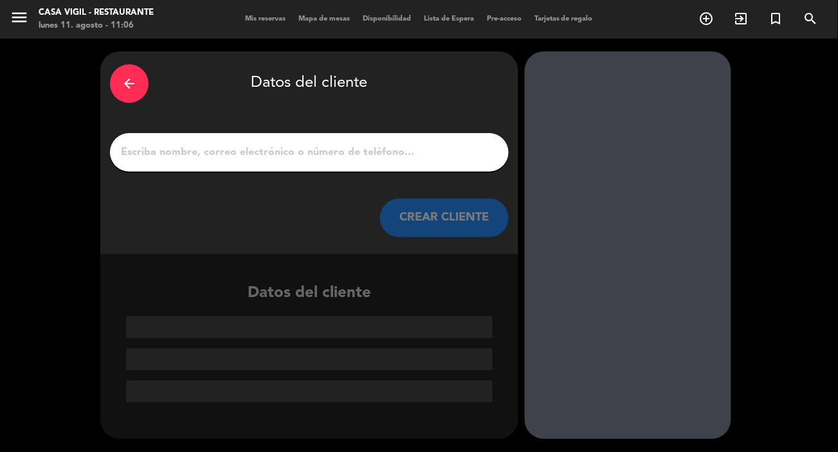
scroll to position [0, 0]
click at [407, 160] on input "1" at bounding box center [310, 152] width 380 height 18
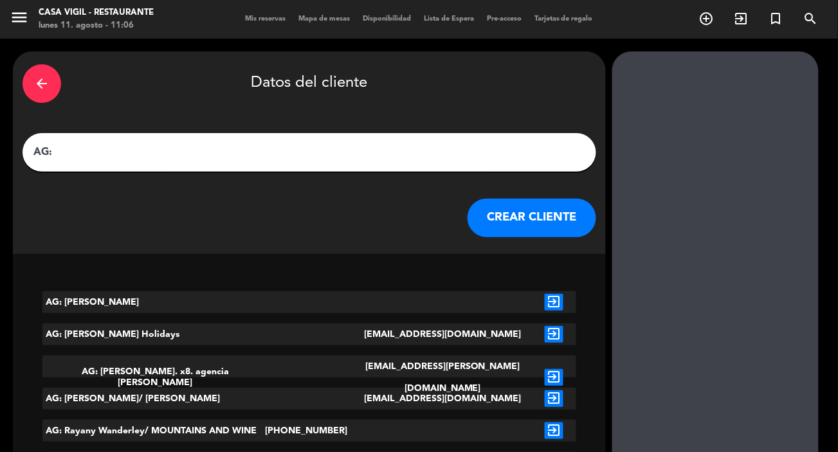
click at [250, 156] on input "AG:" at bounding box center [309, 152] width 555 height 18
paste input "[PERSON_NAME]"
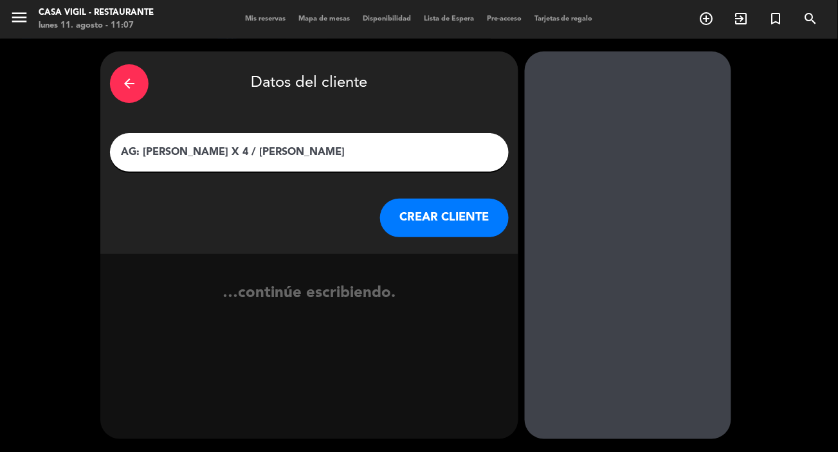
type input "AG: [PERSON_NAME] X 4 / [PERSON_NAME]"
click at [410, 214] on button "CREAR CLIENTE" at bounding box center [444, 218] width 129 height 39
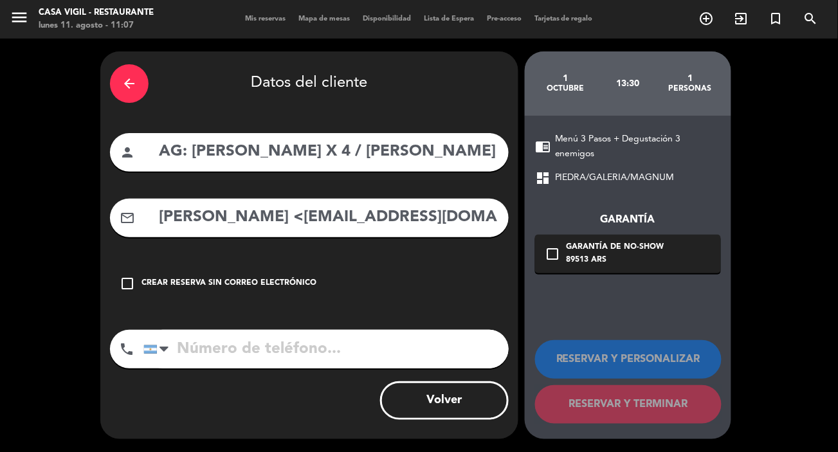
click at [300, 236] on div "mail_outline [PERSON_NAME] <[EMAIL_ADDRESS][DOMAIN_NAME]>" at bounding box center [309, 218] width 399 height 39
drag, startPoint x: 317, startPoint y: 222, endPoint x: 98, endPoint y: 223, distance: 218.1
click at [98, 223] on div "arrow_back Datos del cliente person AG: [PERSON_NAME] X 4 / FLOR DIBATTISTA mai…" at bounding box center [419, 246] width 838 height 414
click at [415, 227] on input "[EMAIL_ADDRESS][DOMAIN_NAME]>" at bounding box center [329, 218] width 342 height 26
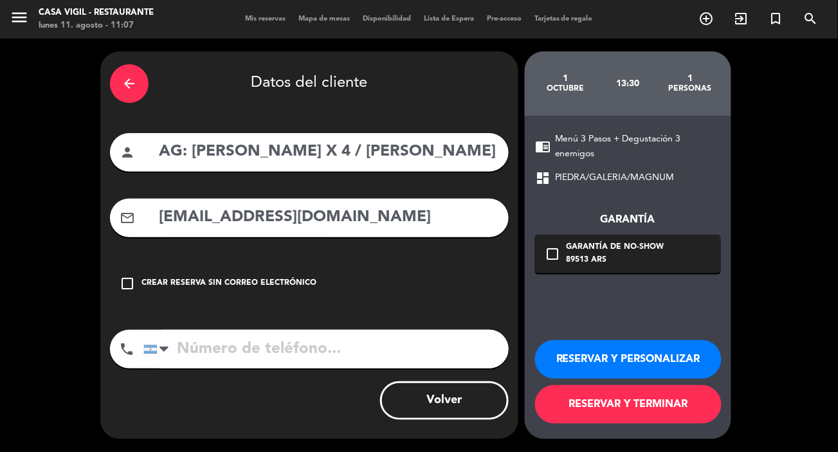
type input "[EMAIL_ADDRESS][DOMAIN_NAME]"
click at [627, 353] on button "RESERVAR Y PERSONALIZAR" at bounding box center [628, 359] width 187 height 39
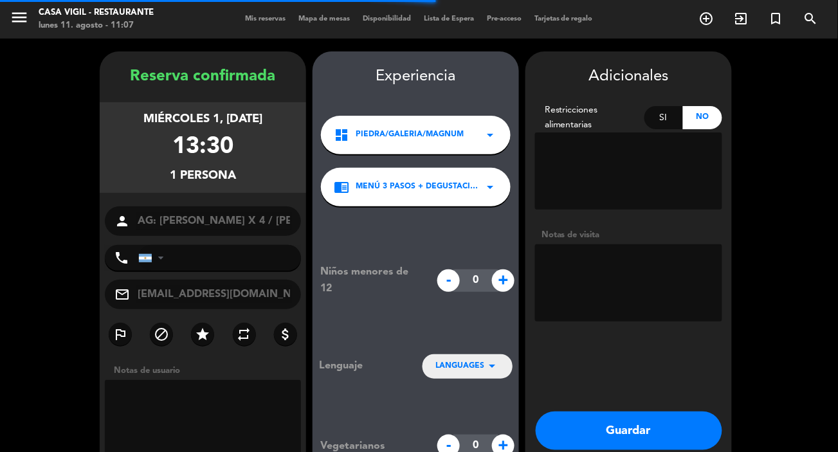
scroll to position [51, 0]
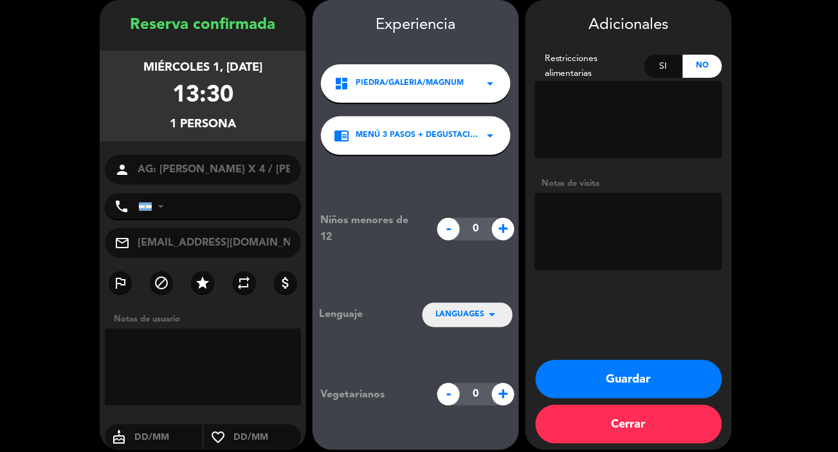
click at [609, 214] on textarea at bounding box center [628, 231] width 187 height 77
click at [603, 224] on textarea at bounding box center [628, 231] width 187 height 77
type textarea "NO COBRAR A PAX ABONA AGENCIA"
click at [654, 384] on button "Guardar" at bounding box center [629, 379] width 187 height 39
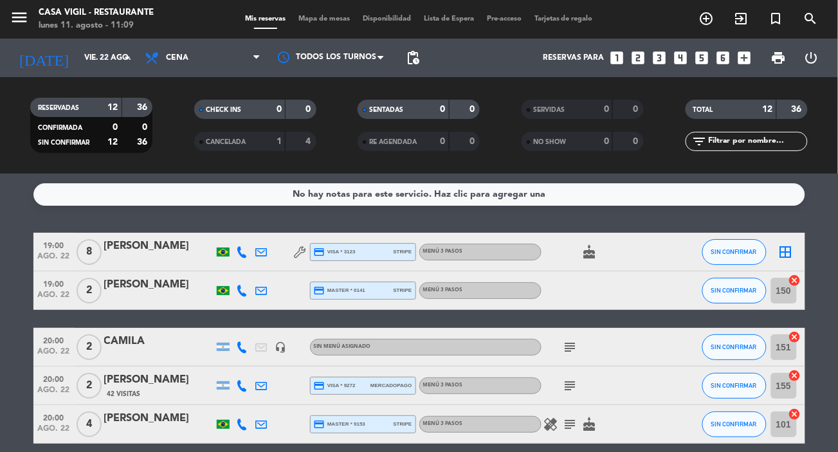
click at [573, 219] on div "No hay notas para este servicio. Haz clic para agregar una 19:00 ago. 22 8 [PER…" at bounding box center [419, 313] width 838 height 279
click at [393, 214] on div "No hay notas para este servicio. Haz clic para agregar una 19:00 ago. 22 8 [PER…" at bounding box center [419, 313] width 838 height 279
click at [149, 50] on icon at bounding box center [153, 57] width 19 height 15
drag, startPoint x: 178, startPoint y: 110, endPoint x: 152, endPoint y: 95, distance: 30.0
click at [176, 110] on div "menu Casa Vigil - Restaurante lunes 11. agosto - 11:10 Mis reservas Mapa de mes…" at bounding box center [419, 87] width 838 height 174
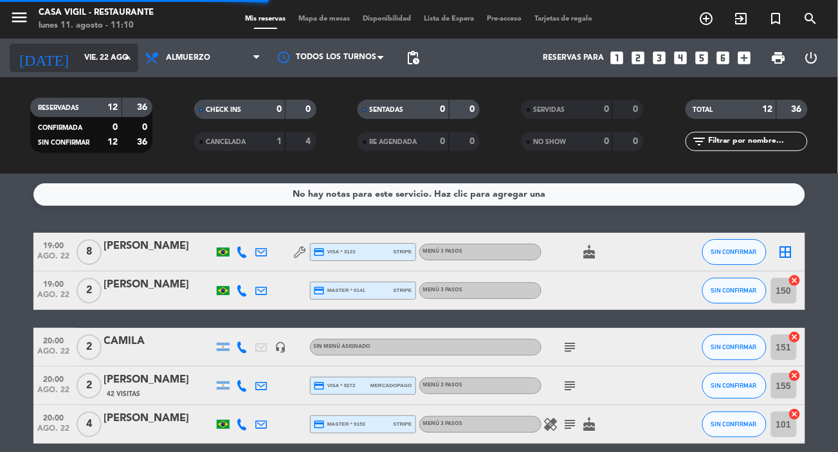
click at [113, 62] on input "vie. 22 ago." at bounding box center [132, 58] width 108 height 22
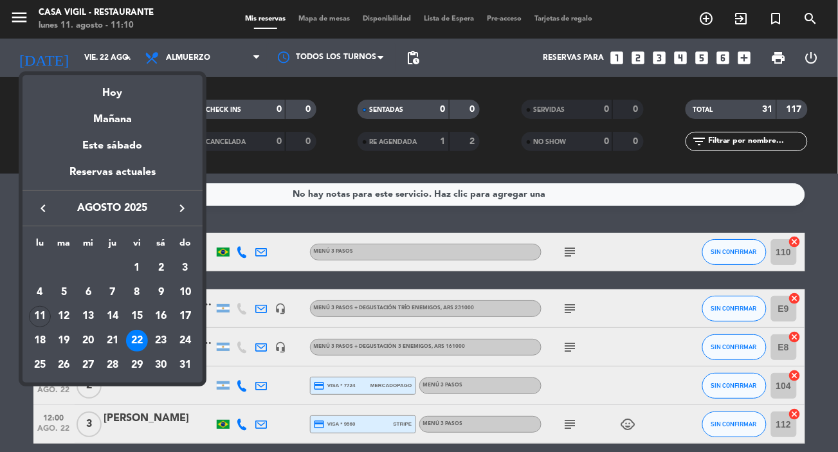
click at [181, 206] on icon "keyboard_arrow_right" at bounding box center [181, 208] width 15 height 15
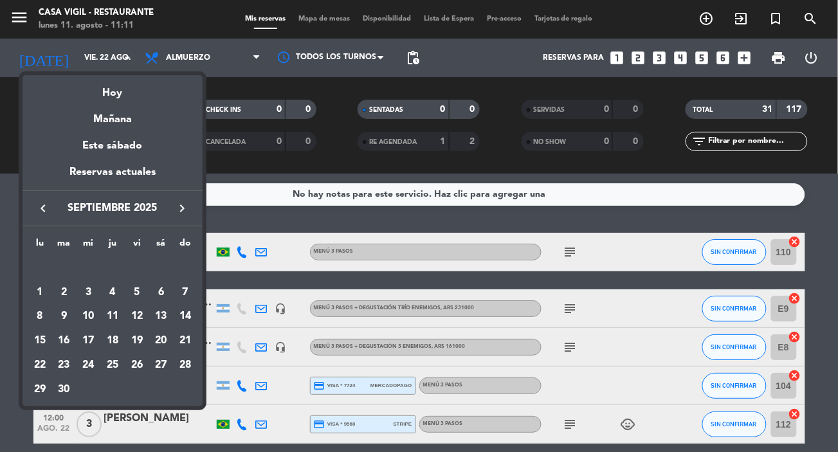
click at [183, 207] on icon "keyboard_arrow_right" at bounding box center [181, 208] width 15 height 15
click at [135, 338] on div "17" at bounding box center [137, 341] width 22 height 22
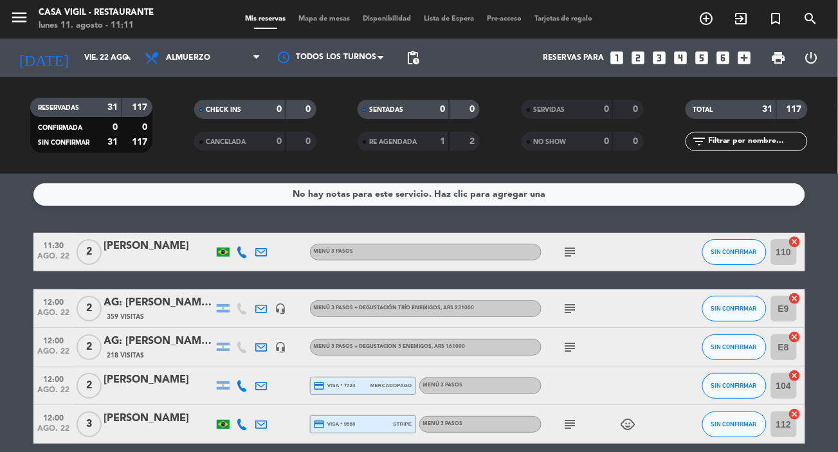
type input "[DATE]"
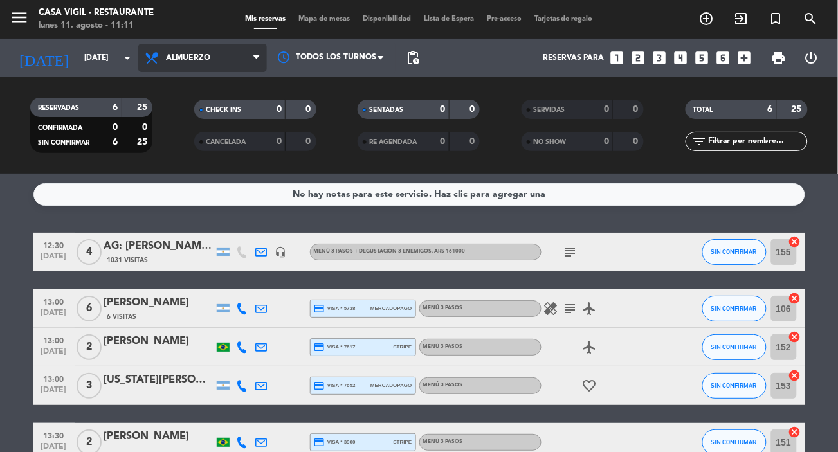
click at [203, 66] on span "Almuerzo" at bounding box center [202, 58] width 129 height 28
click at [193, 145] on div "menu Casa Vigil - Restaurante lunes 11. agosto - 11:11 Mis reservas Mapa de mes…" at bounding box center [419, 87] width 838 height 174
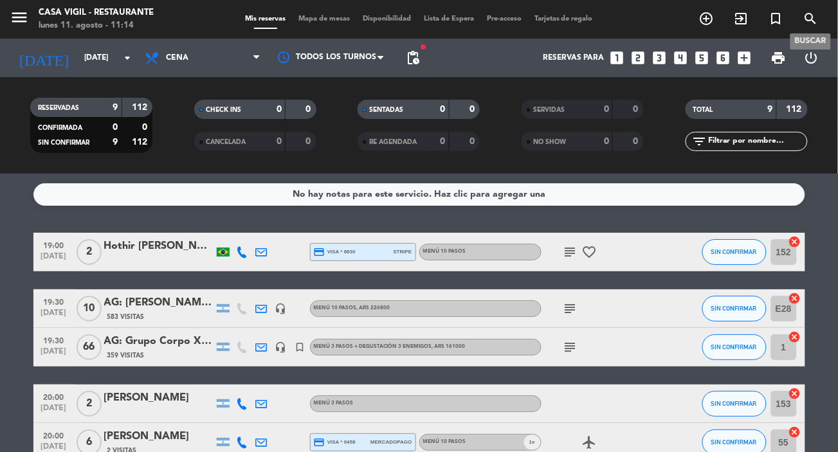
click at [785, 21] on span "search" at bounding box center [811, 19] width 35 height 22
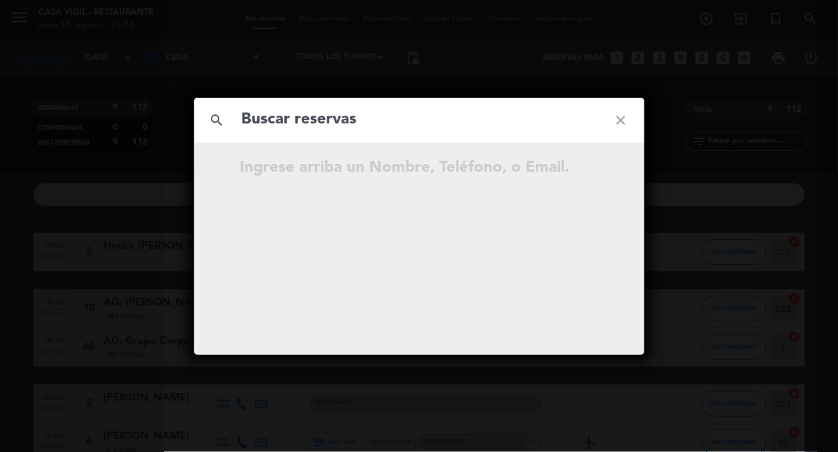
click at [376, 115] on input "text" at bounding box center [420, 120] width 358 height 26
type input "[PERSON_NAME]"
click at [620, 117] on icon "close" at bounding box center [621, 120] width 46 height 46
click at [619, 120] on icon "close" at bounding box center [621, 120] width 46 height 46
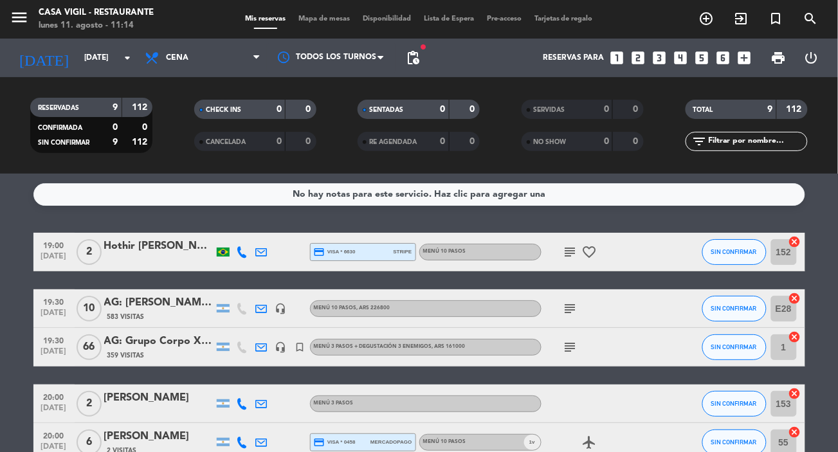
click at [619, 120] on icon "close" at bounding box center [621, 120] width 46 height 46
click at [785, 17] on icon "search" at bounding box center [811, 18] width 15 height 15
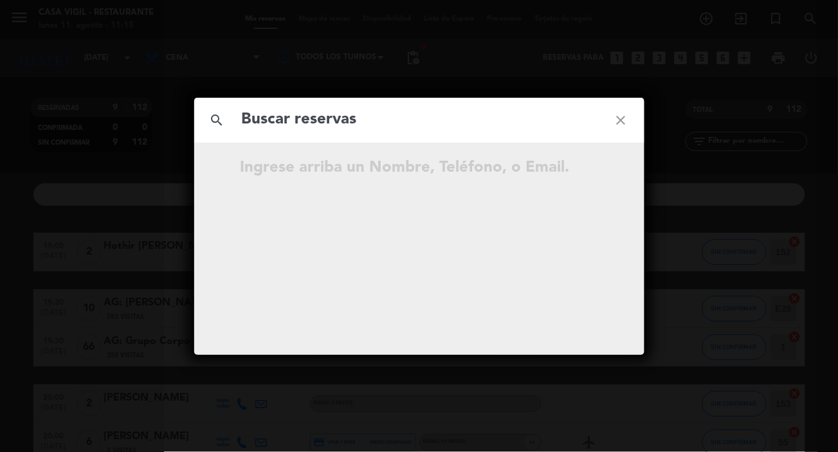
click at [489, 125] on input "text" at bounding box center [420, 120] width 358 height 26
type input "[PERSON_NAME]"
click at [620, 113] on icon "close" at bounding box center [621, 120] width 46 height 46
click at [619, 121] on icon "close" at bounding box center [621, 120] width 46 height 46
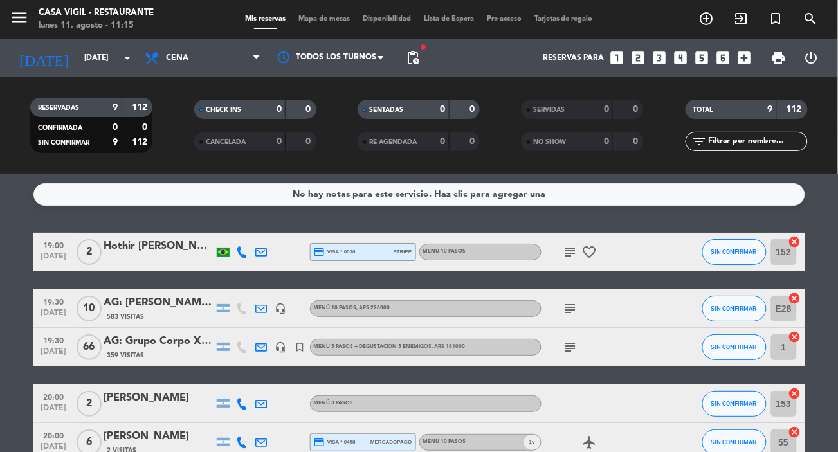
click at [643, 59] on icon "looks_two" at bounding box center [639, 58] width 17 height 17
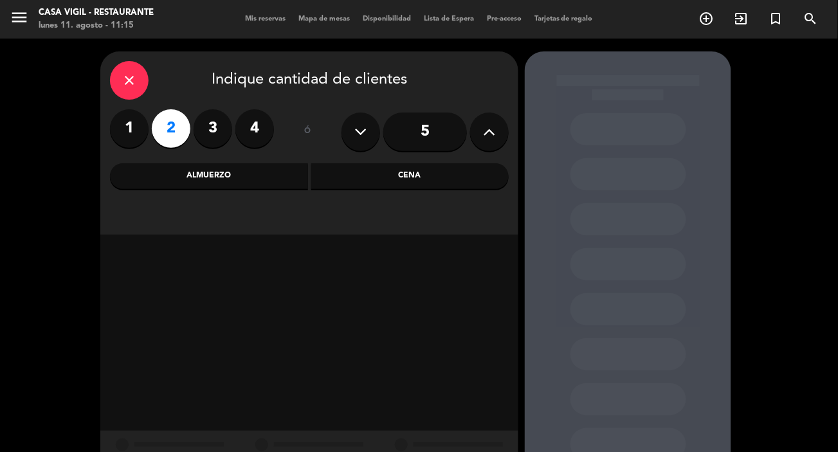
click at [214, 172] on div "Almuerzo" at bounding box center [209, 176] width 198 height 26
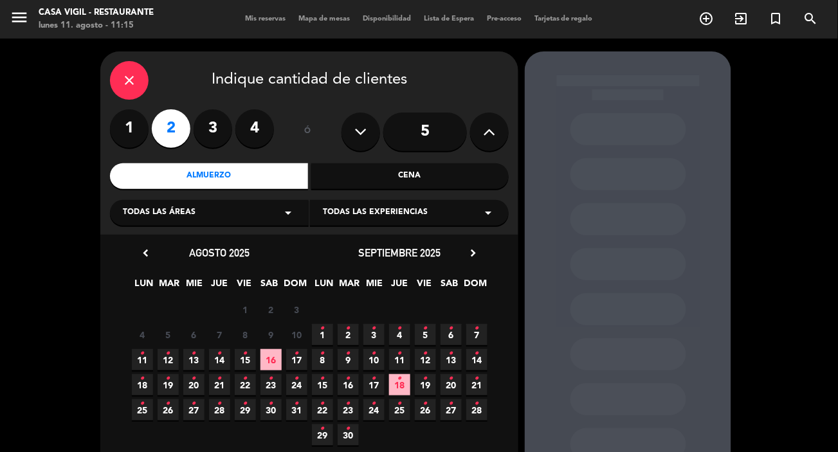
click at [403, 208] on span "Todas las experiencias" at bounding box center [375, 213] width 105 height 13
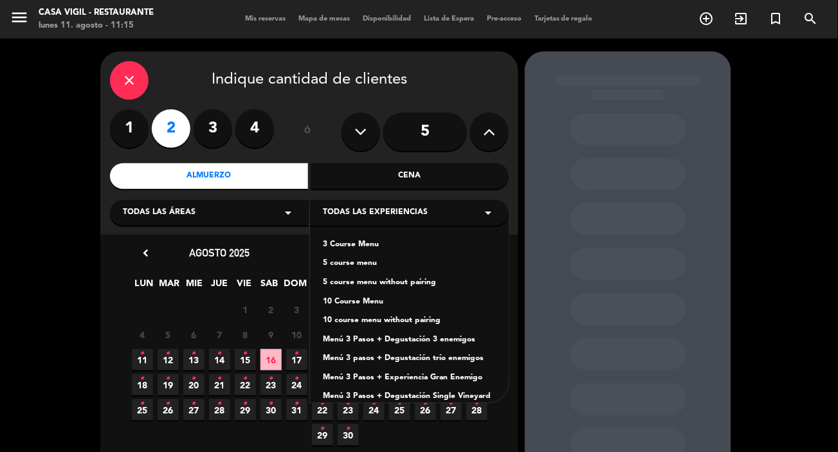
click at [372, 335] on div "Menú 3 Pasos + Degustación 3 enemigos" at bounding box center [409, 340] width 173 height 13
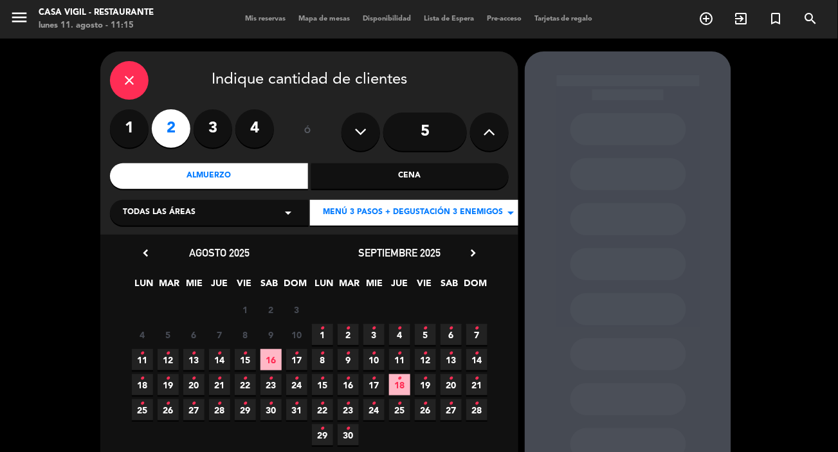
click at [476, 410] on icon "•" at bounding box center [477, 404] width 5 height 21
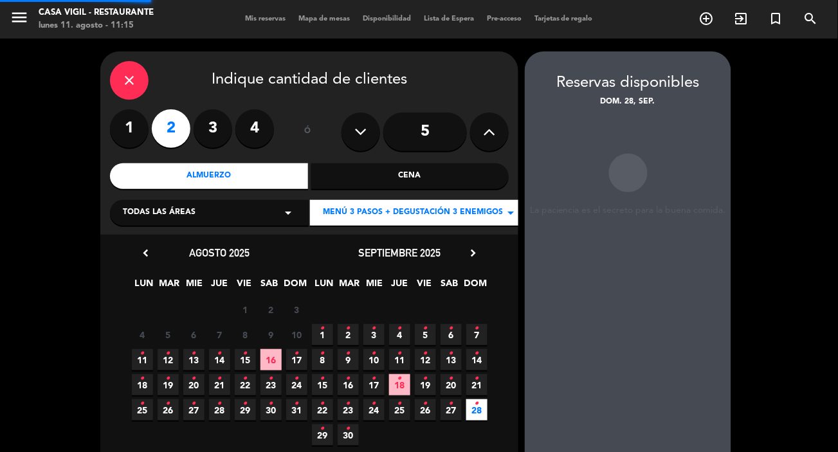
scroll to position [51, 0]
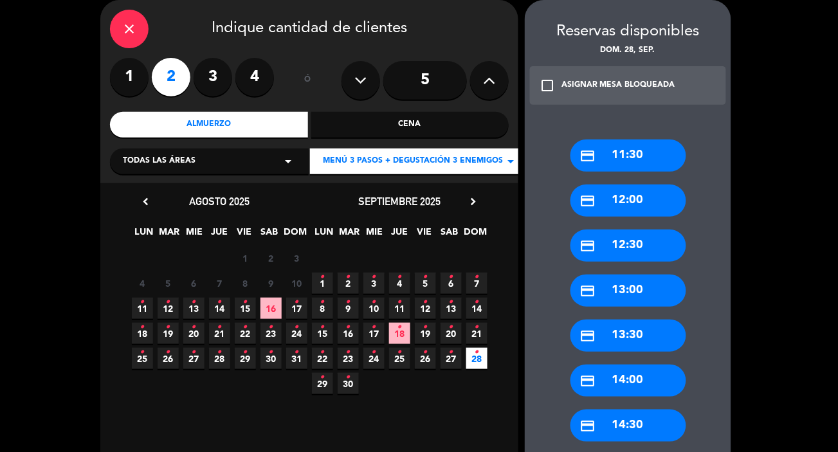
click at [635, 386] on div "credit_card 14:00" at bounding box center [629, 381] width 116 height 32
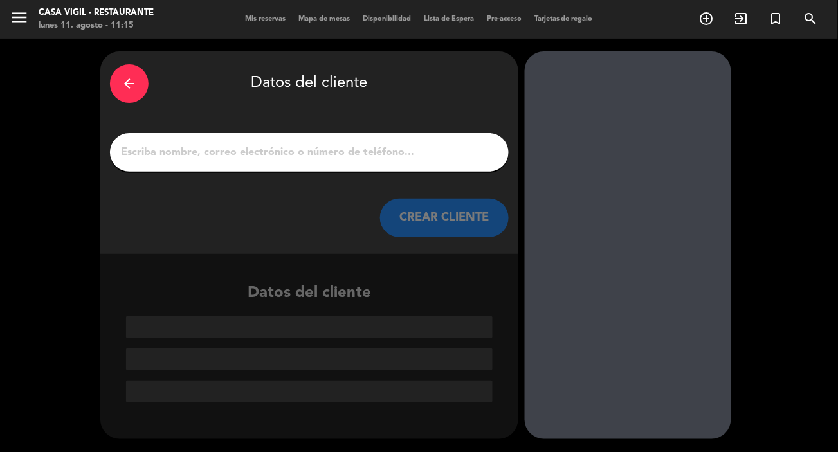
click at [375, 152] on input "1" at bounding box center [310, 152] width 380 height 18
click at [370, 165] on div at bounding box center [309, 152] width 399 height 39
click at [348, 139] on div at bounding box center [309, 152] width 399 height 39
click at [347, 139] on div at bounding box center [309, 152] width 399 height 39
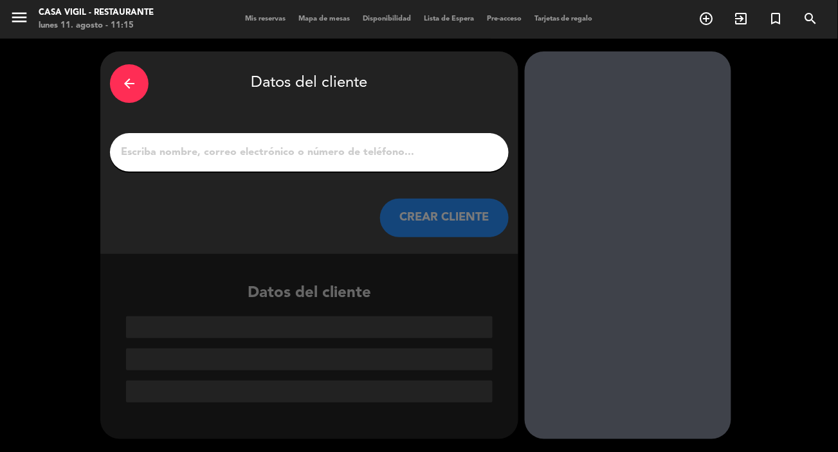
click at [161, 149] on input "1" at bounding box center [310, 152] width 380 height 18
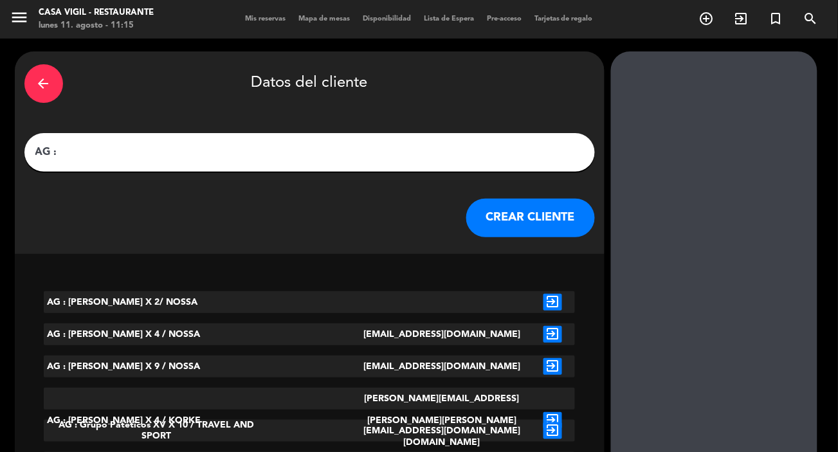
click at [198, 158] on input "AG :" at bounding box center [309, 152] width 551 height 18
paste input "[PERSON_NAME]"
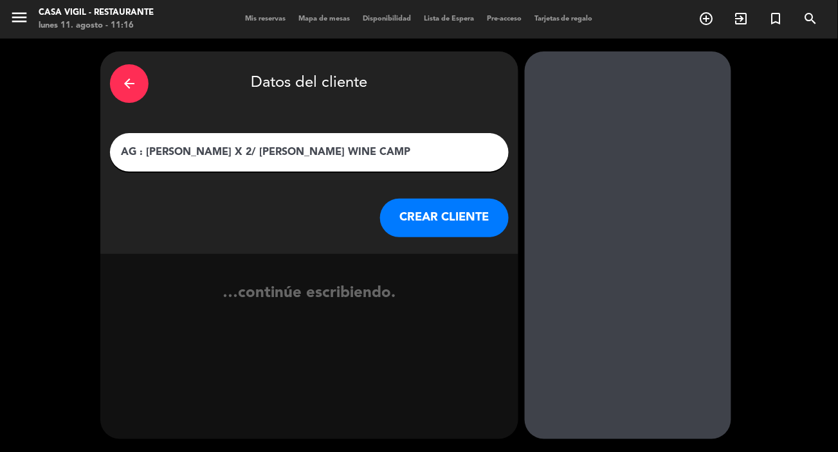
type input "AG : [PERSON_NAME] X 2/ [PERSON_NAME] WINE CAMP"
click at [473, 216] on button "CREAR CLIENTE" at bounding box center [444, 218] width 129 height 39
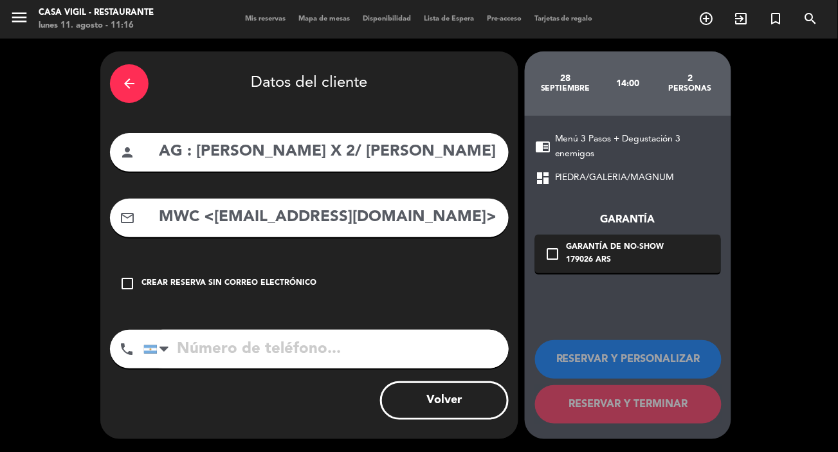
click at [236, 243] on div "arrow_back Datos del cliente person AG : [PERSON_NAME] X 2/ [PERSON_NAME] WINE …" at bounding box center [309, 245] width 418 height 388
drag, startPoint x: 211, startPoint y: 221, endPoint x: 147, endPoint y: 239, distance: 66.8
click at [147, 239] on div "arrow_back Datos del cliente person AG : [PERSON_NAME] X 2/ [PERSON_NAME] WINE …" at bounding box center [309, 245] width 418 height 388
click at [394, 212] on input "[EMAIL_ADDRESS][DOMAIN_NAME]>" at bounding box center [329, 218] width 342 height 26
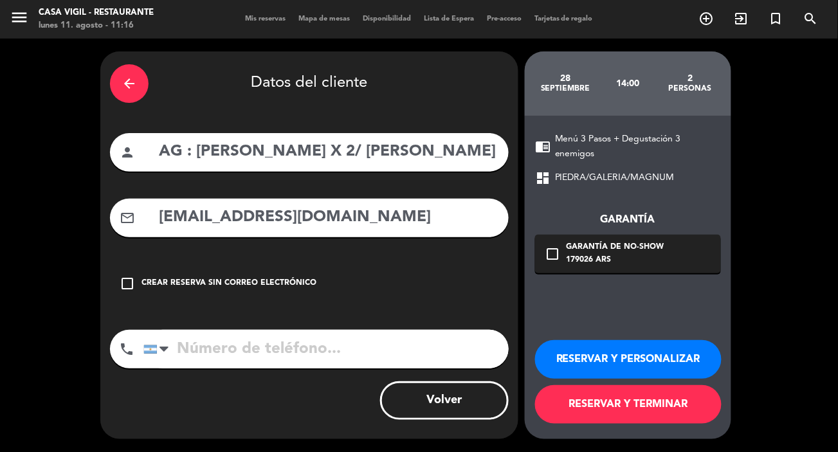
type input "[EMAIL_ADDRESS][DOMAIN_NAME]"
click at [685, 362] on button "RESERVAR Y PERSONALIZAR" at bounding box center [628, 359] width 187 height 39
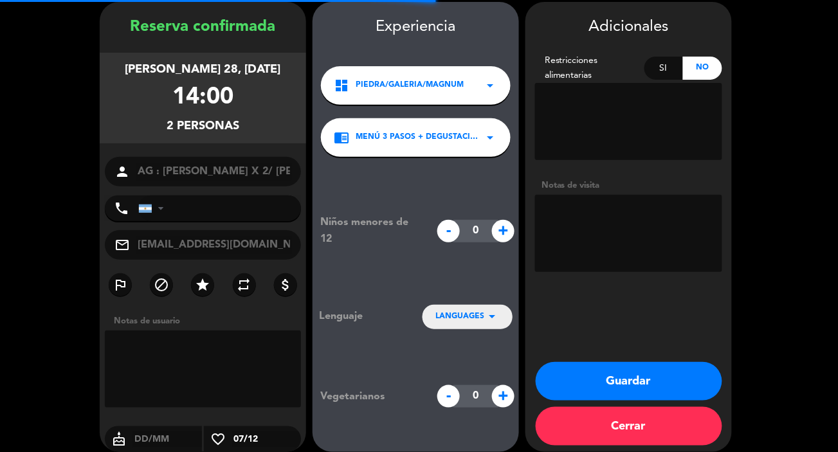
scroll to position [51, 0]
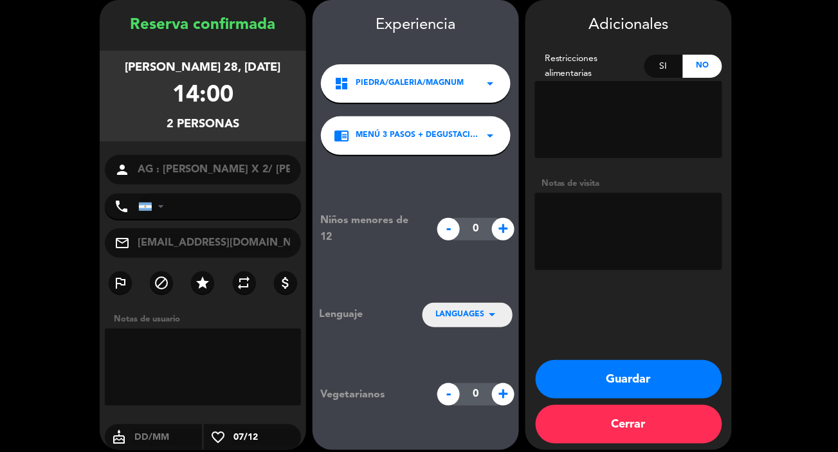
click at [650, 239] on textarea at bounding box center [628, 231] width 187 height 77
type textarea "NO COBRAR A PAX ABONA AGENCIA"
click at [479, 310] on span "LANGUAGES" at bounding box center [460, 315] width 49 height 13
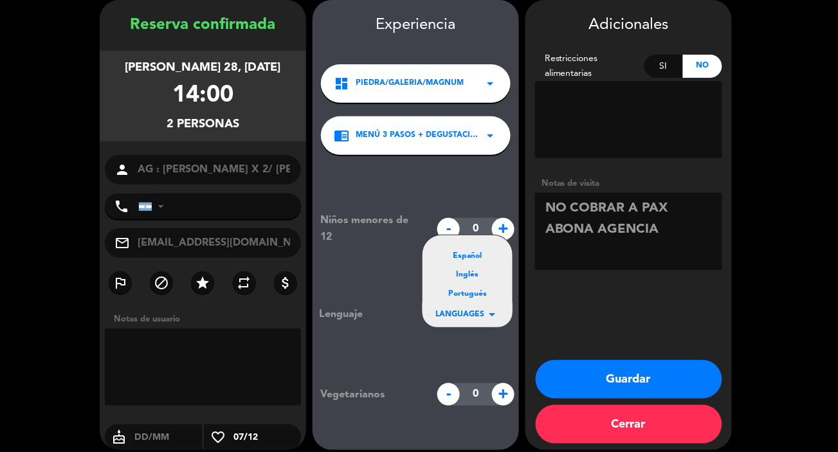
click at [472, 290] on div "Portugués" at bounding box center [468, 294] width 64 height 13
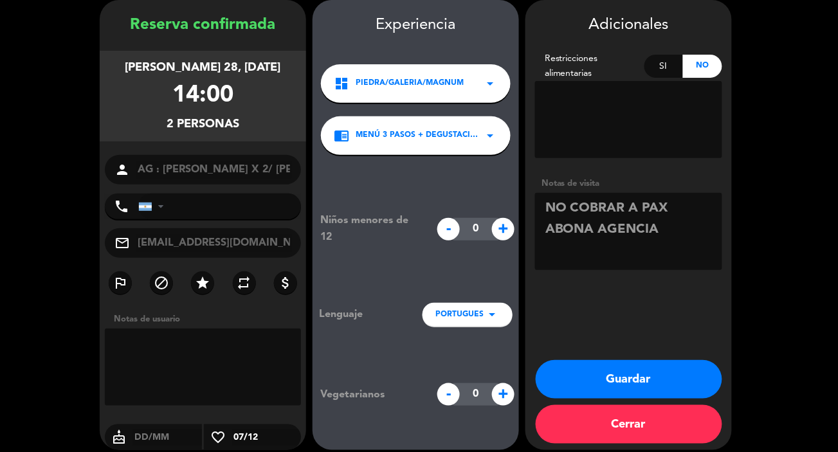
click at [567, 387] on button "Guardar" at bounding box center [629, 379] width 187 height 39
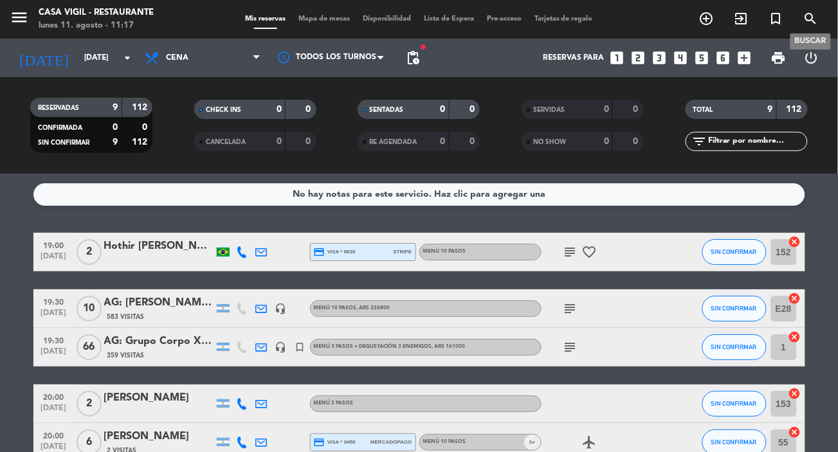
click at [785, 17] on icon "search" at bounding box center [811, 18] width 15 height 15
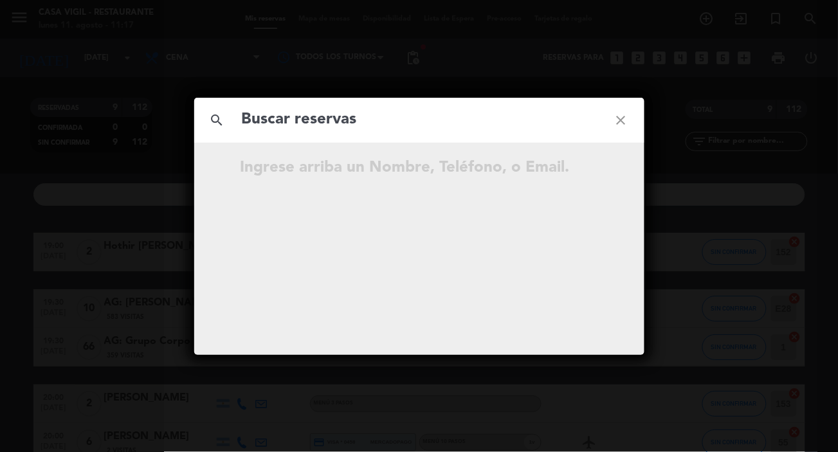
click at [373, 124] on input "text" at bounding box center [420, 120] width 358 height 26
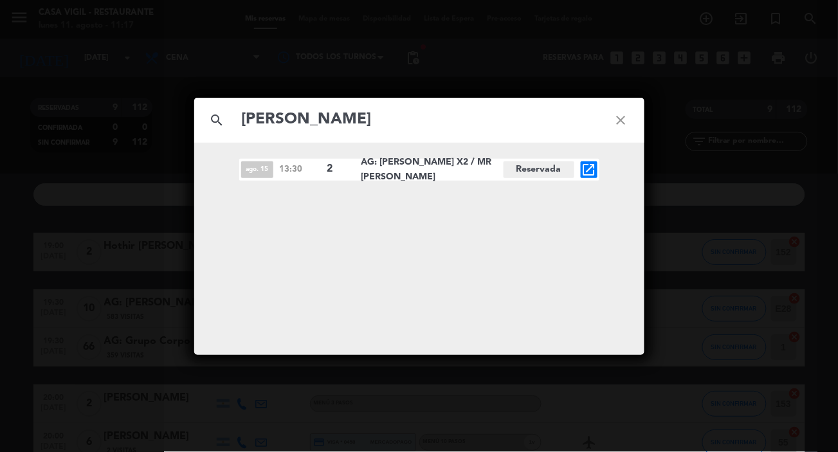
type input "[PERSON_NAME]"
click at [589, 174] on icon "open_in_new" at bounding box center [589, 169] width 15 height 15
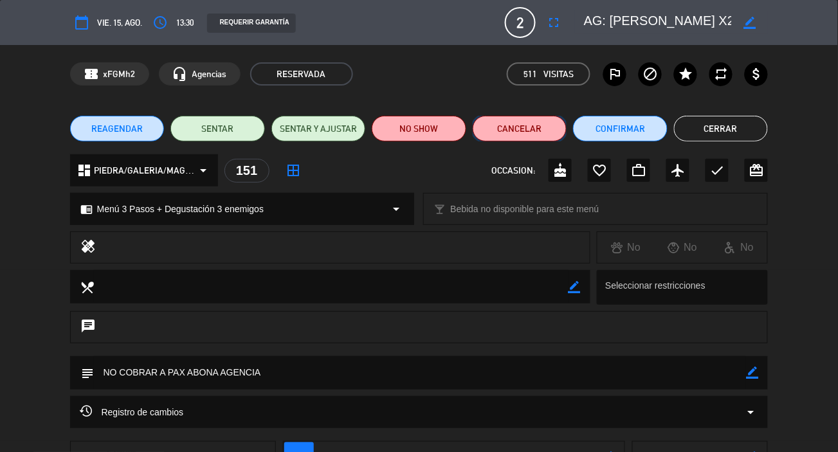
click at [516, 127] on button "Cancelar" at bounding box center [520, 129] width 95 height 26
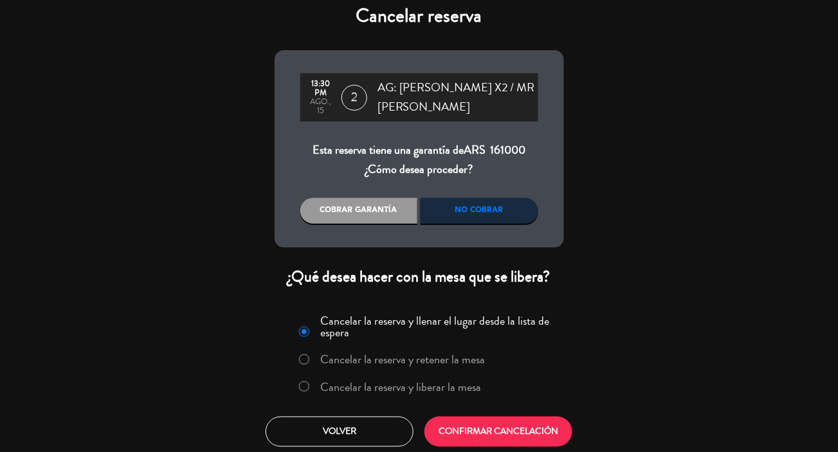
scroll to position [14, 0]
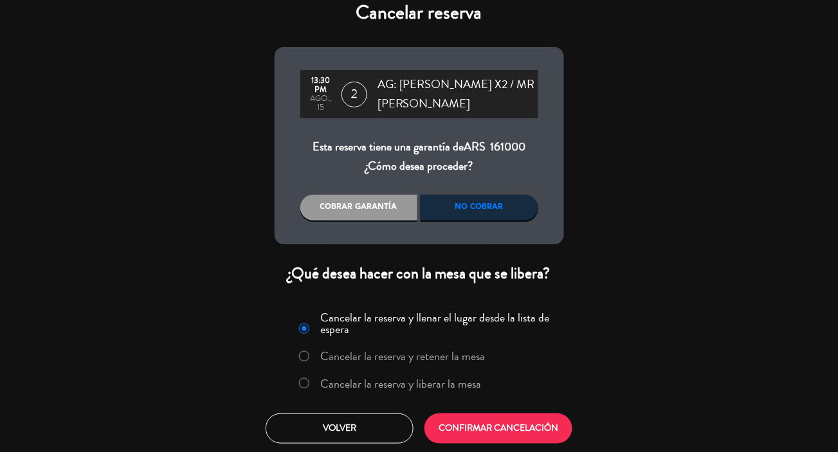
click at [398, 386] on label "Cancelar la reserva y liberar la mesa" at bounding box center [400, 384] width 161 height 12
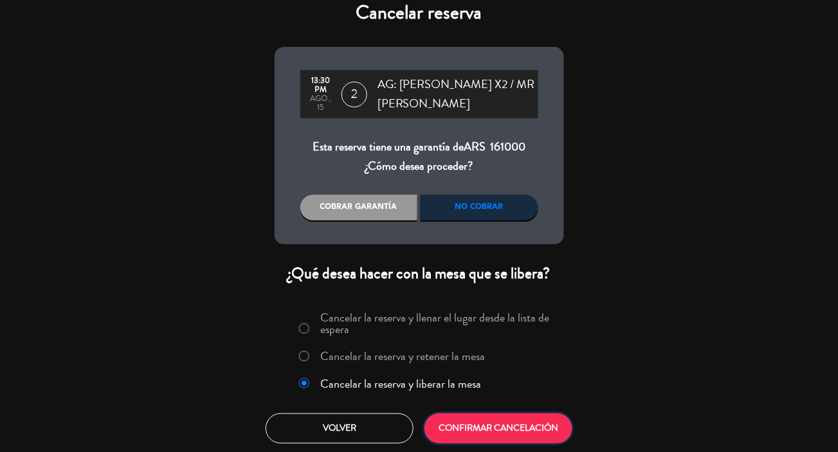
click at [449, 419] on button "CONFIRMAR CANCELACIÓN" at bounding box center [499, 429] width 148 height 30
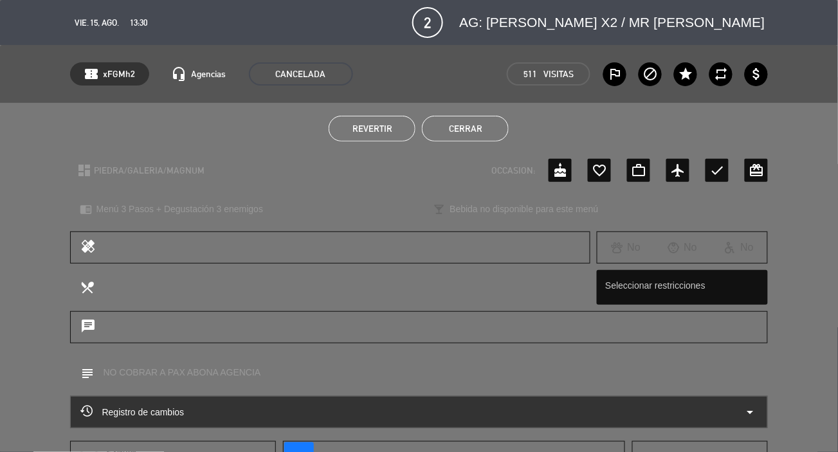
click at [471, 125] on button "Cerrar" at bounding box center [465, 129] width 87 height 26
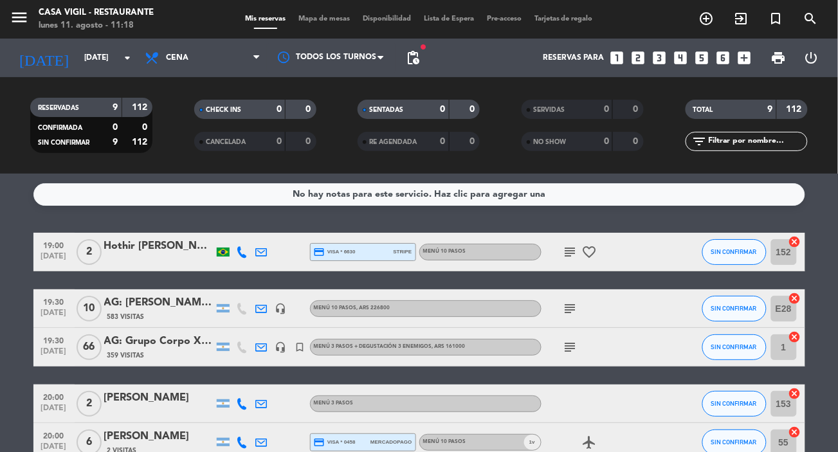
click at [7, 20] on div "menu Casa [PERSON_NAME] - Restaurante lunes 11. agosto - 11:18" at bounding box center [105, 20] width 210 height 30
click at [26, 24] on icon "menu" at bounding box center [19, 17] width 19 height 19
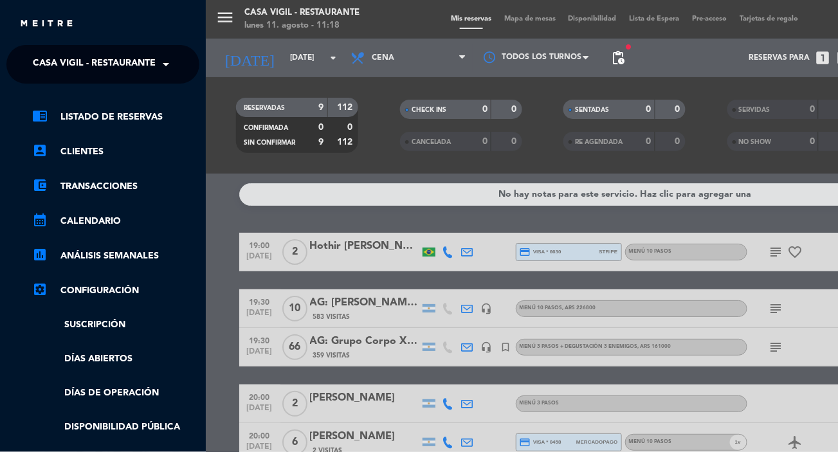
click at [107, 62] on span "Casa Vigil - Restaurante" at bounding box center [94, 64] width 123 height 27
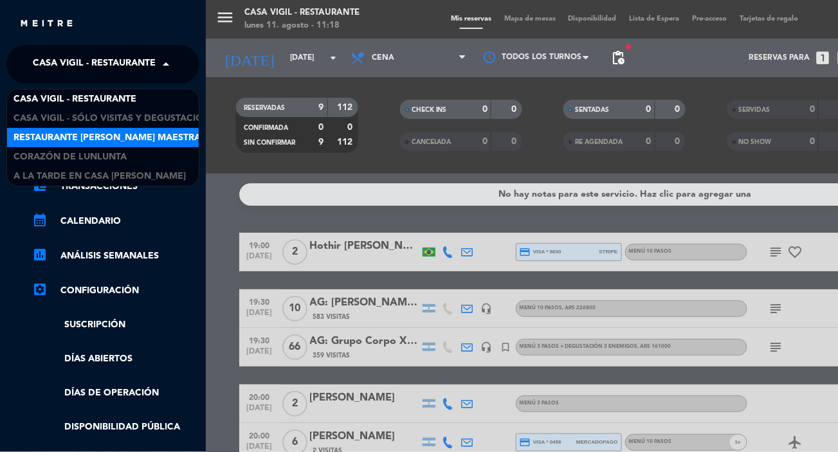
click at [108, 136] on span "Restaurante [PERSON_NAME] Maestra" at bounding box center [107, 138] width 187 height 15
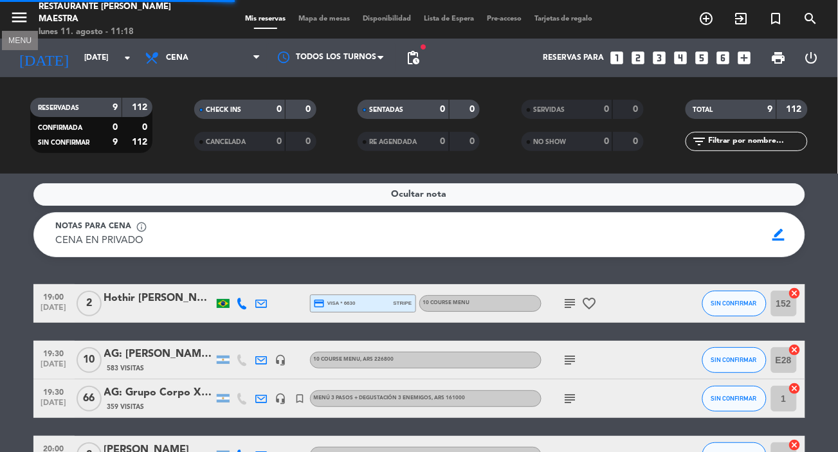
click at [18, 13] on icon "menu" at bounding box center [19, 17] width 19 height 19
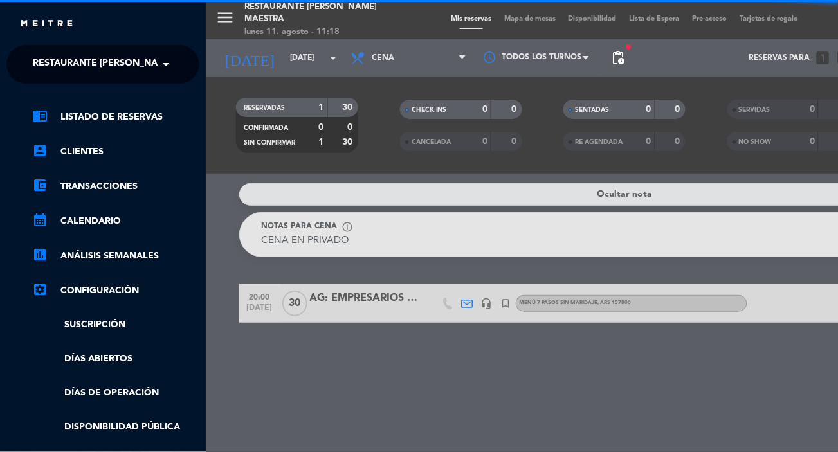
click at [134, 69] on span "Restaurante [PERSON_NAME] Maestra" at bounding box center [126, 64] width 187 height 27
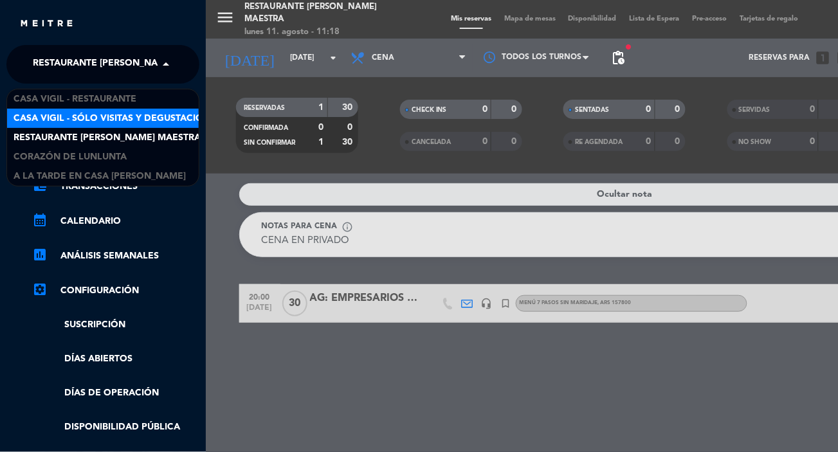
click at [147, 120] on span "Casa Vigil - SÓLO Visitas y Degustaciones" at bounding box center [118, 118] width 208 height 15
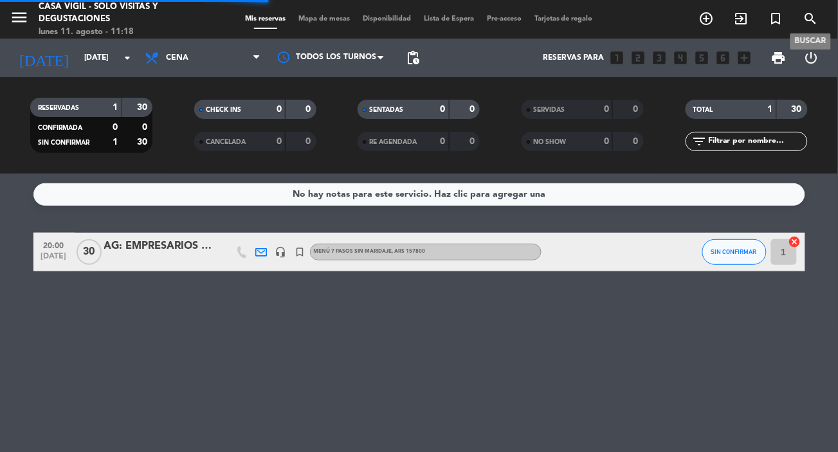
click at [785, 23] on icon "search" at bounding box center [811, 18] width 15 height 15
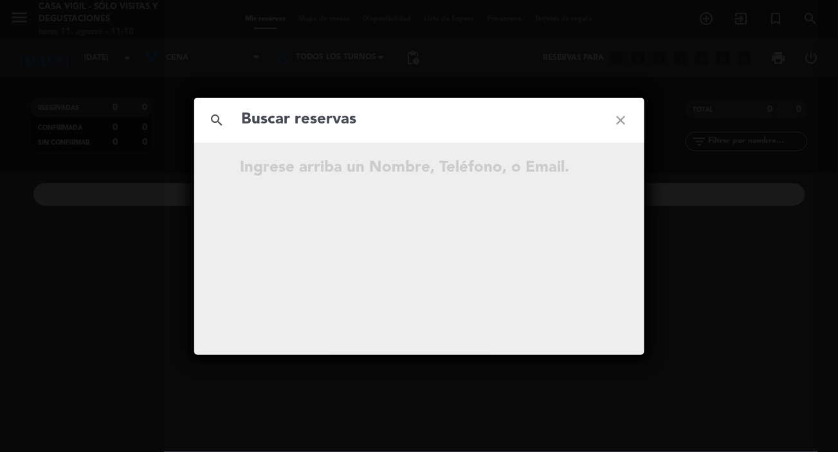
click at [418, 125] on input "text" at bounding box center [420, 120] width 358 height 26
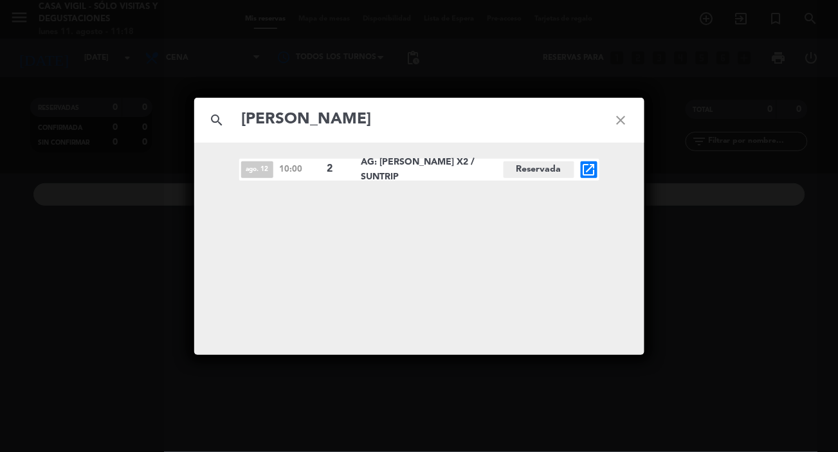
type input "[PERSON_NAME]"
click at [584, 171] on icon "open_in_new" at bounding box center [589, 169] width 15 height 15
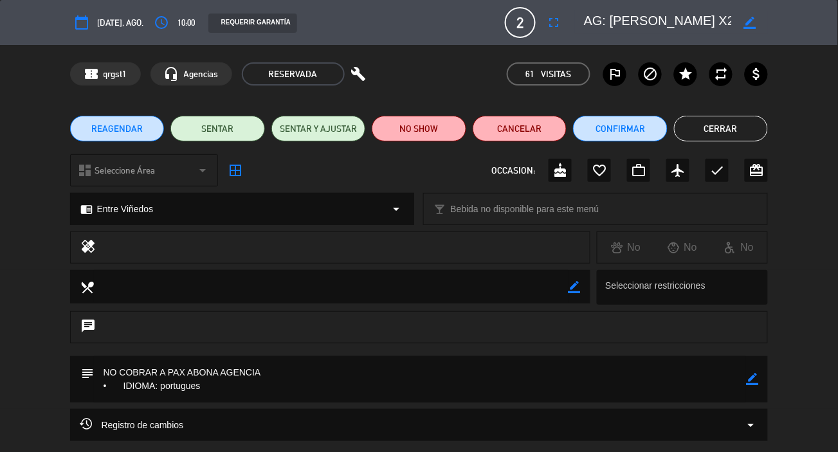
click at [461, 14] on div "REQUERIR GARANTÍA" at bounding box center [351, 23] width 304 height 20
click at [705, 133] on button "Cerrar" at bounding box center [721, 129] width 95 height 26
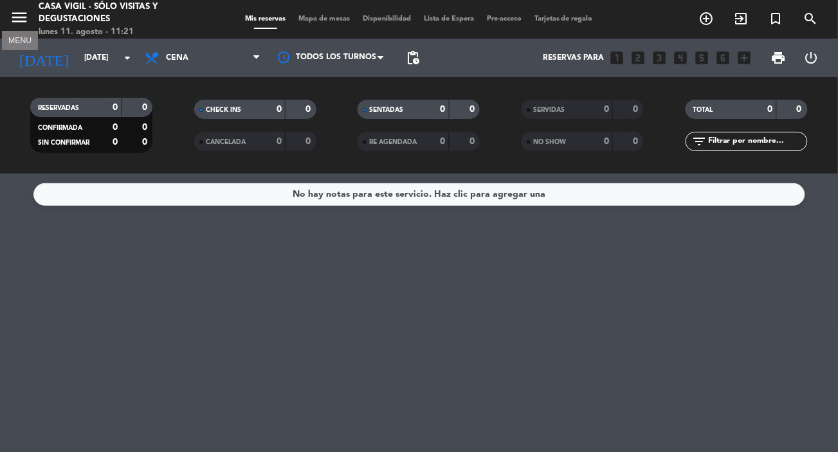
click at [17, 13] on icon "menu" at bounding box center [19, 17] width 19 height 19
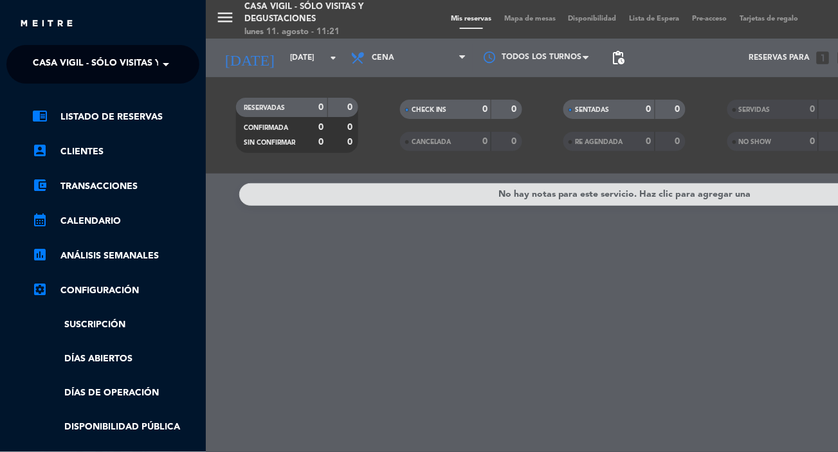
click at [59, 56] on span "Casa Vigil - SÓLO Visitas y Degustaciones" at bounding box center [137, 64] width 208 height 27
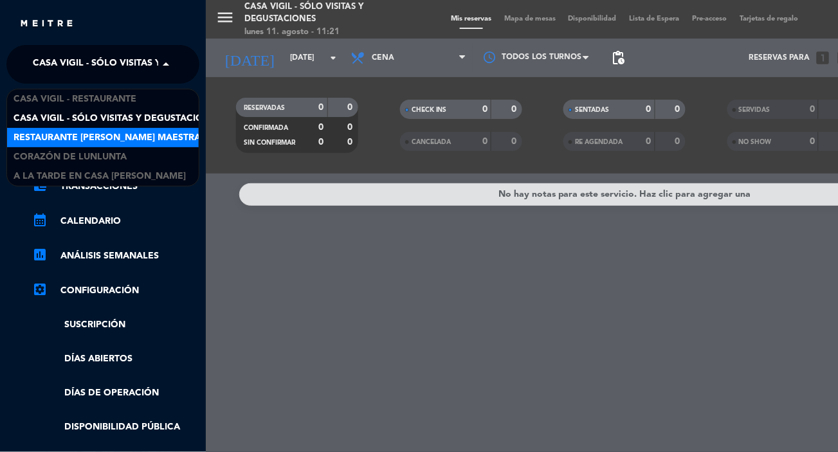
click at [78, 137] on span "Restaurante [PERSON_NAME] Maestra" at bounding box center [107, 138] width 187 height 15
